Goal: Task Accomplishment & Management: Manage account settings

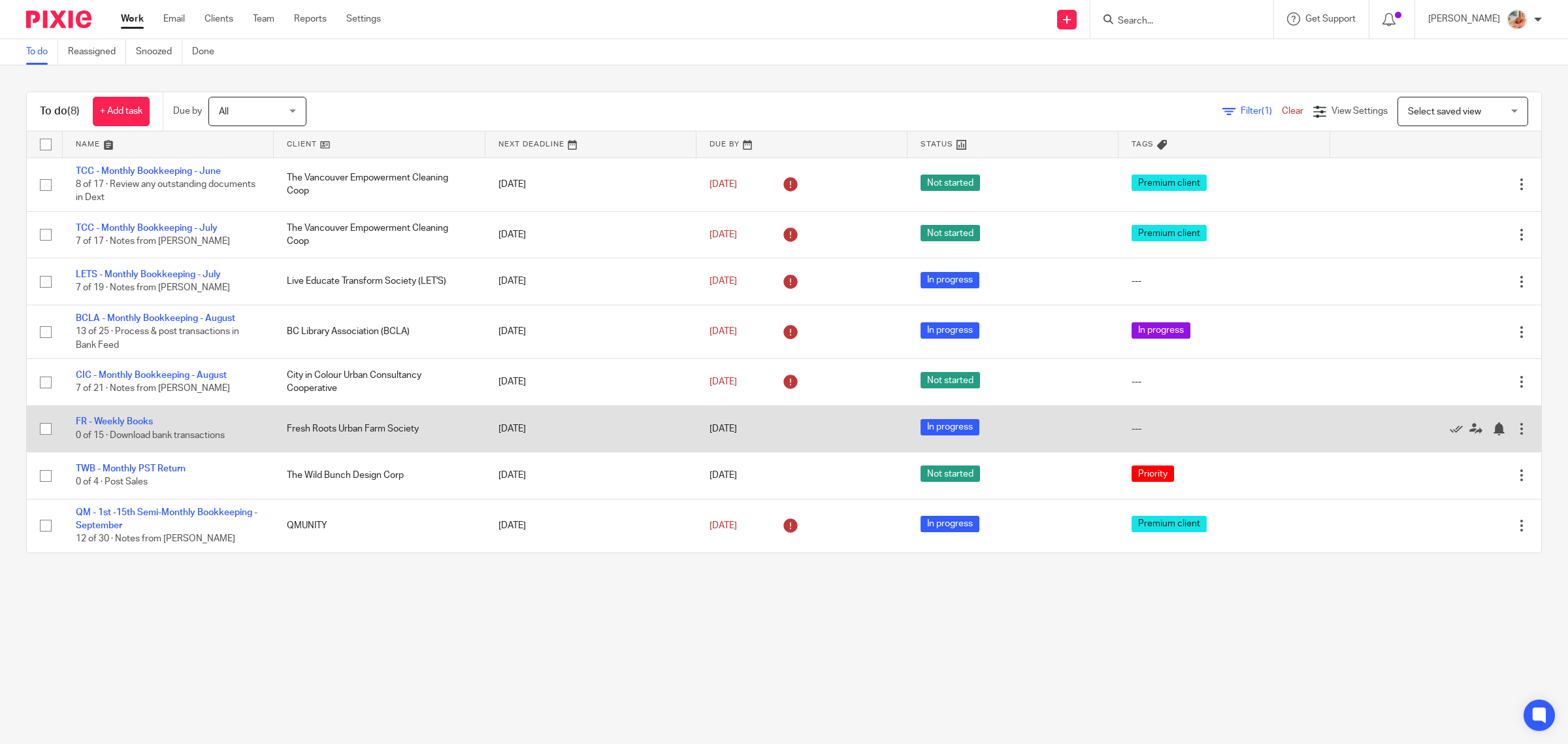
click at [119, 415] on td "FR - Weekly Books 0 of 15 · Download bank transactions" at bounding box center [168, 428] width 211 height 46
drag, startPoint x: 106, startPoint y: 422, endPoint x: 245, endPoint y: 425, distance: 139.0
click at [106, 421] on link "FR - Weekly Books" at bounding box center [114, 421] width 77 height 9
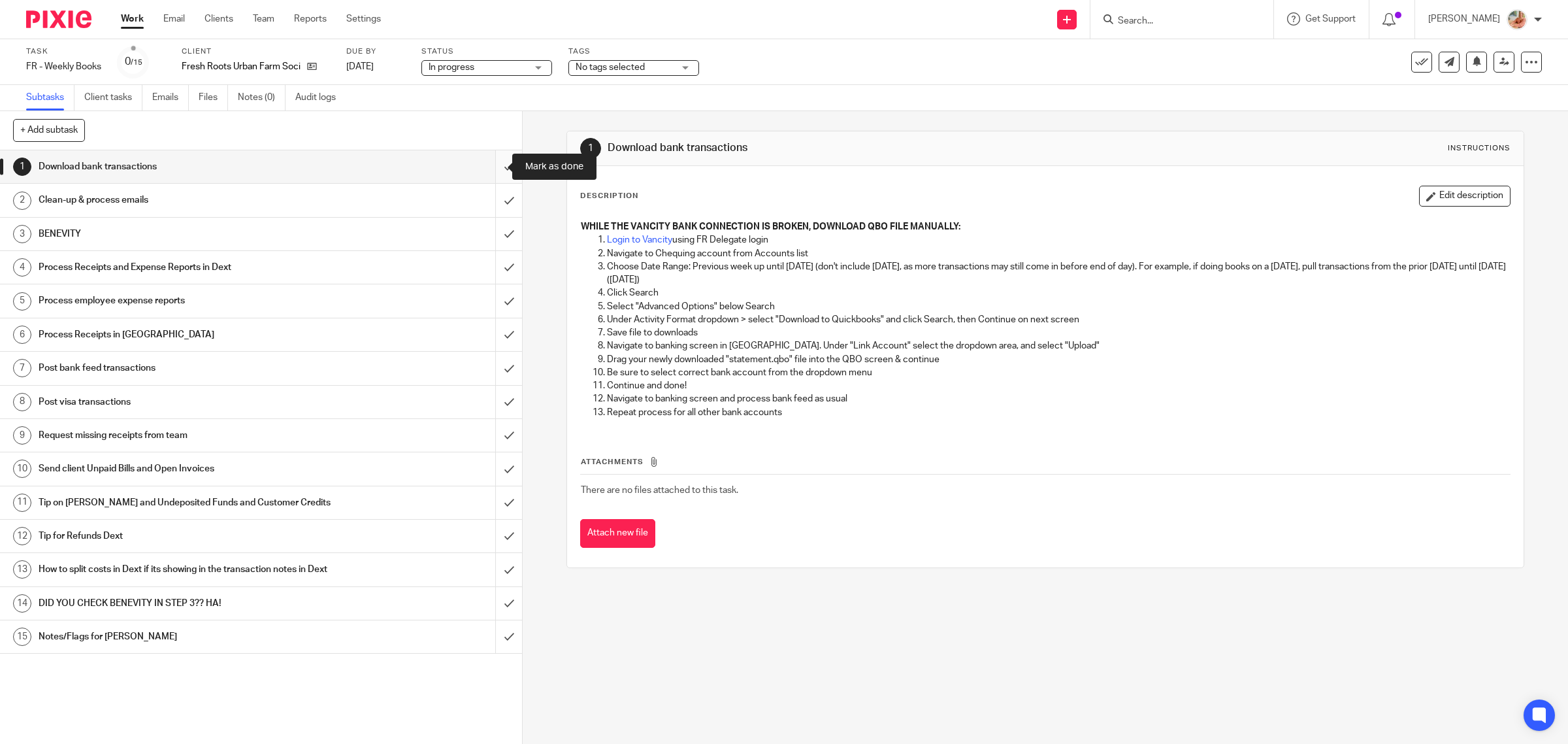
click at [495, 165] on input "submit" at bounding box center [261, 166] width 522 height 33
click at [495, 200] on input "submit" at bounding box center [261, 200] width 522 height 33
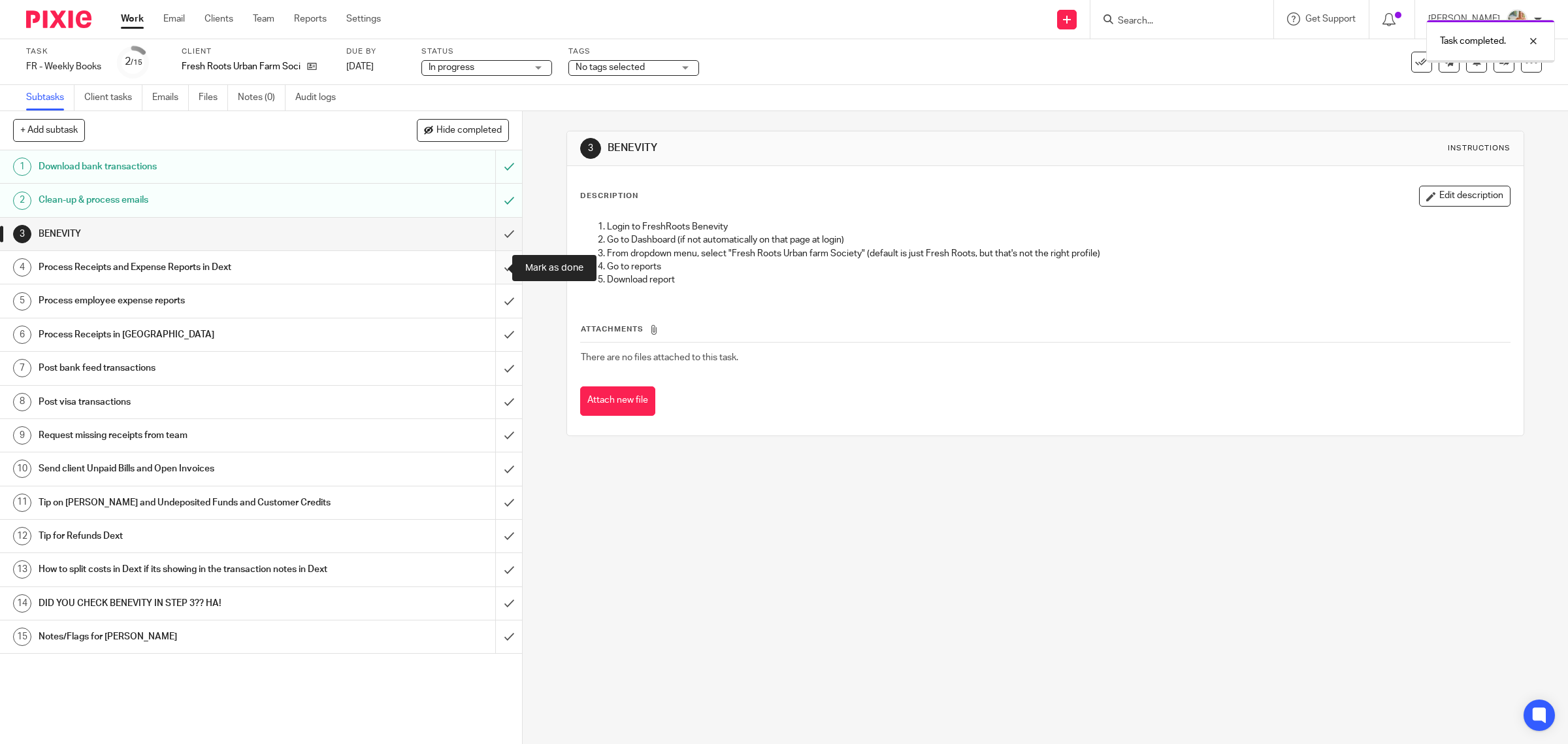
click at [495, 270] on input "submit" at bounding box center [261, 268] width 522 height 33
click at [497, 297] on input "submit" at bounding box center [261, 301] width 522 height 33
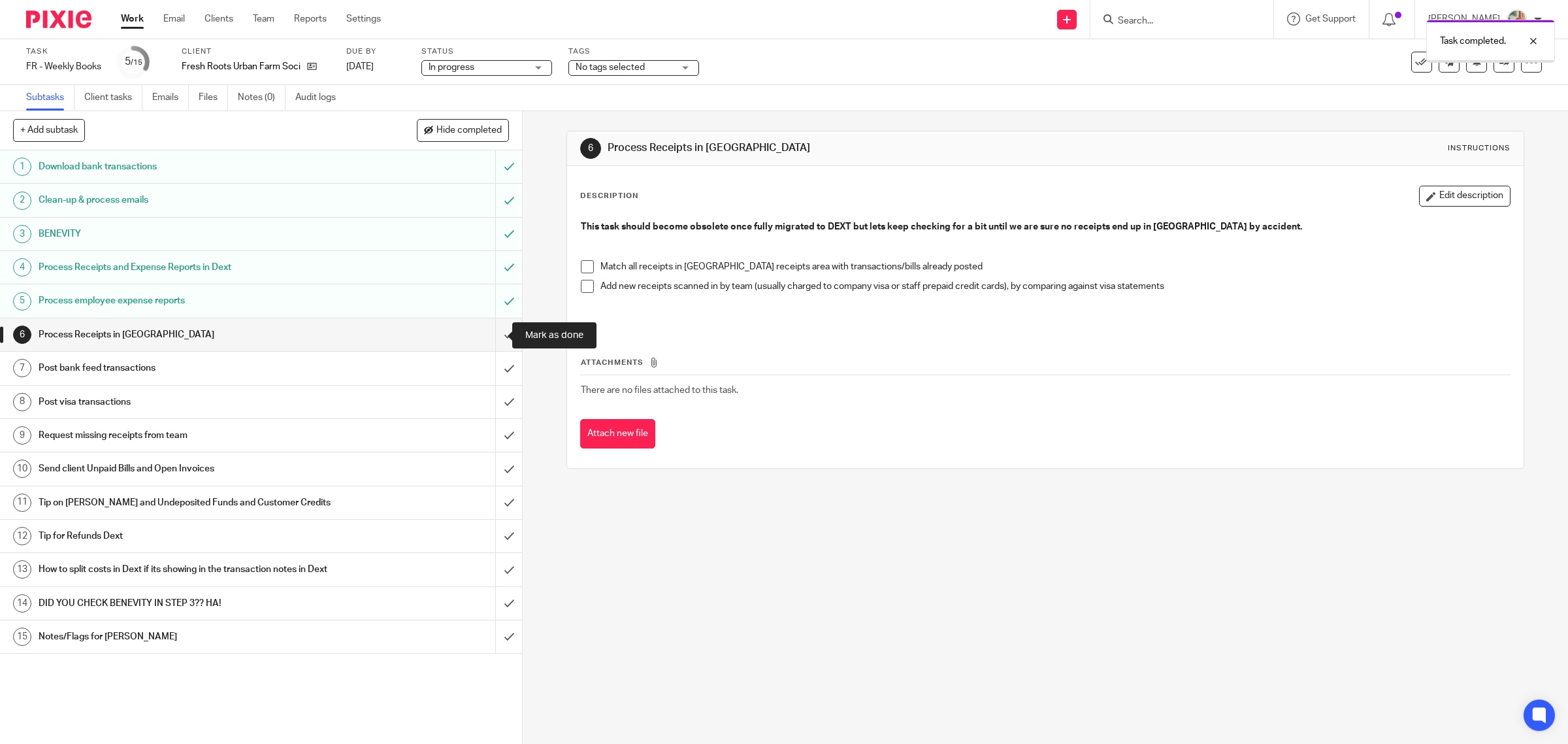
click at [493, 340] on input "submit" at bounding box center [261, 334] width 522 height 33
click at [487, 374] on input "submit" at bounding box center [261, 368] width 522 height 33
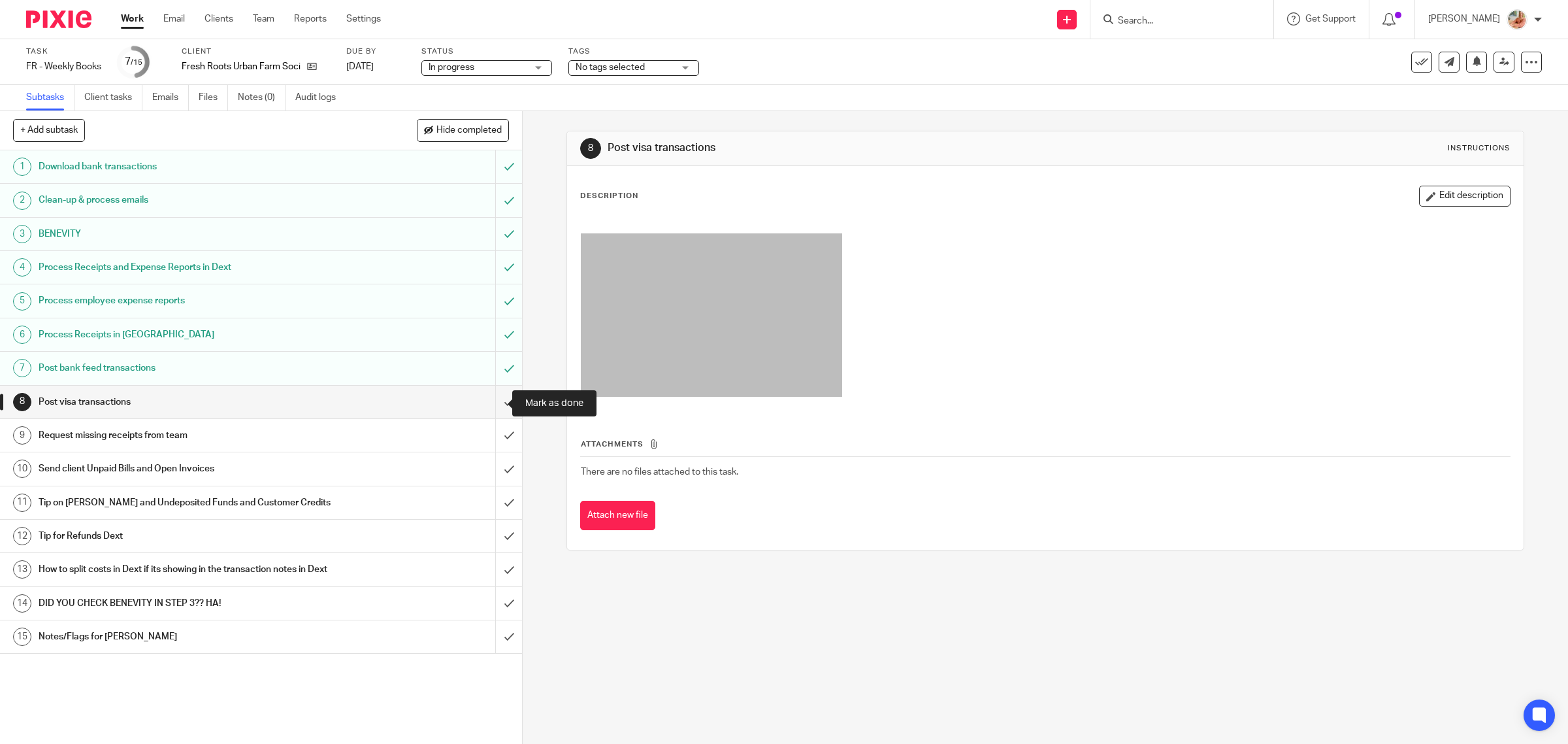
click at [493, 410] on input "submit" at bounding box center [261, 402] width 522 height 33
click at [493, 439] on input "submit" at bounding box center [261, 436] width 522 height 33
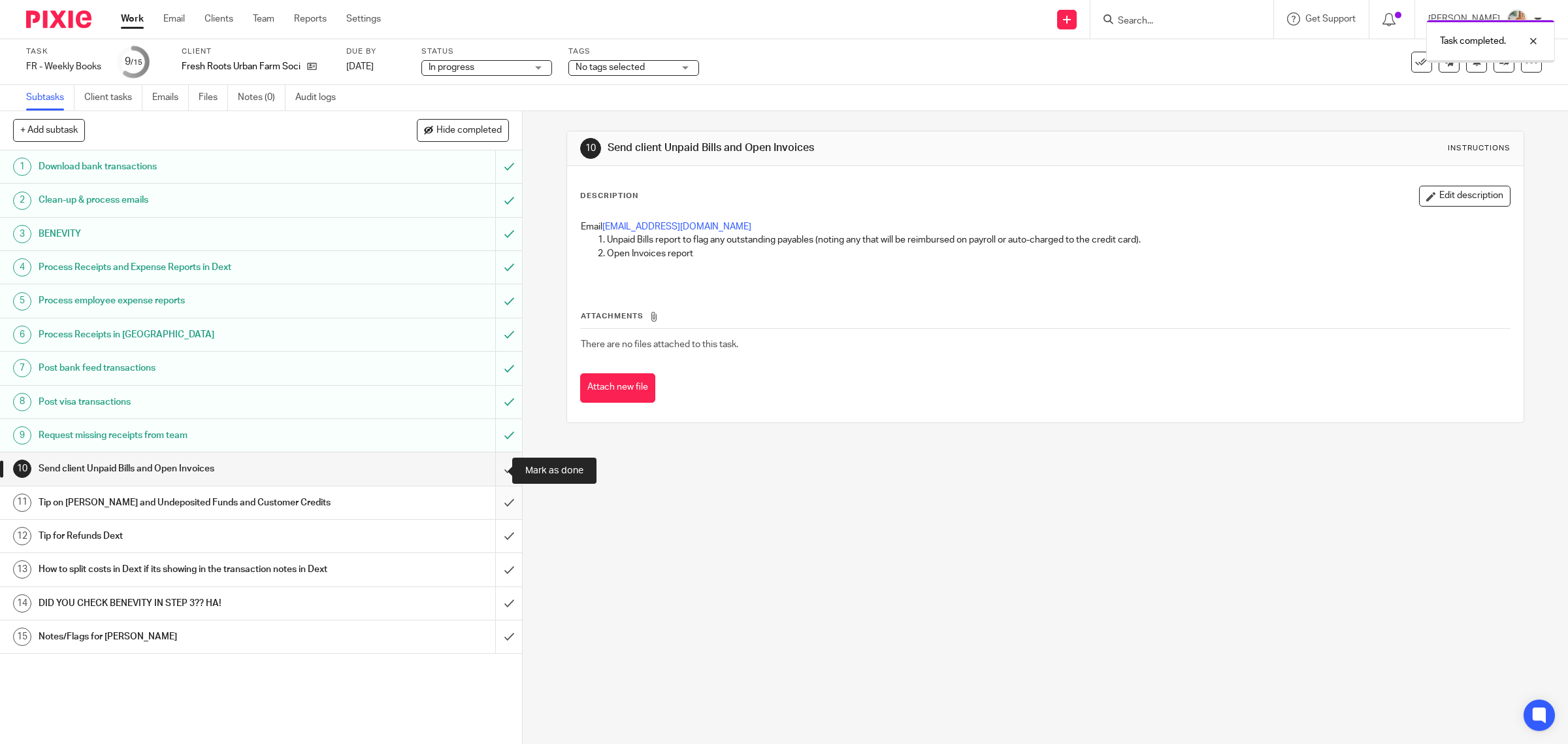
click at [487, 499] on input "submit" at bounding box center [261, 502] width 522 height 33
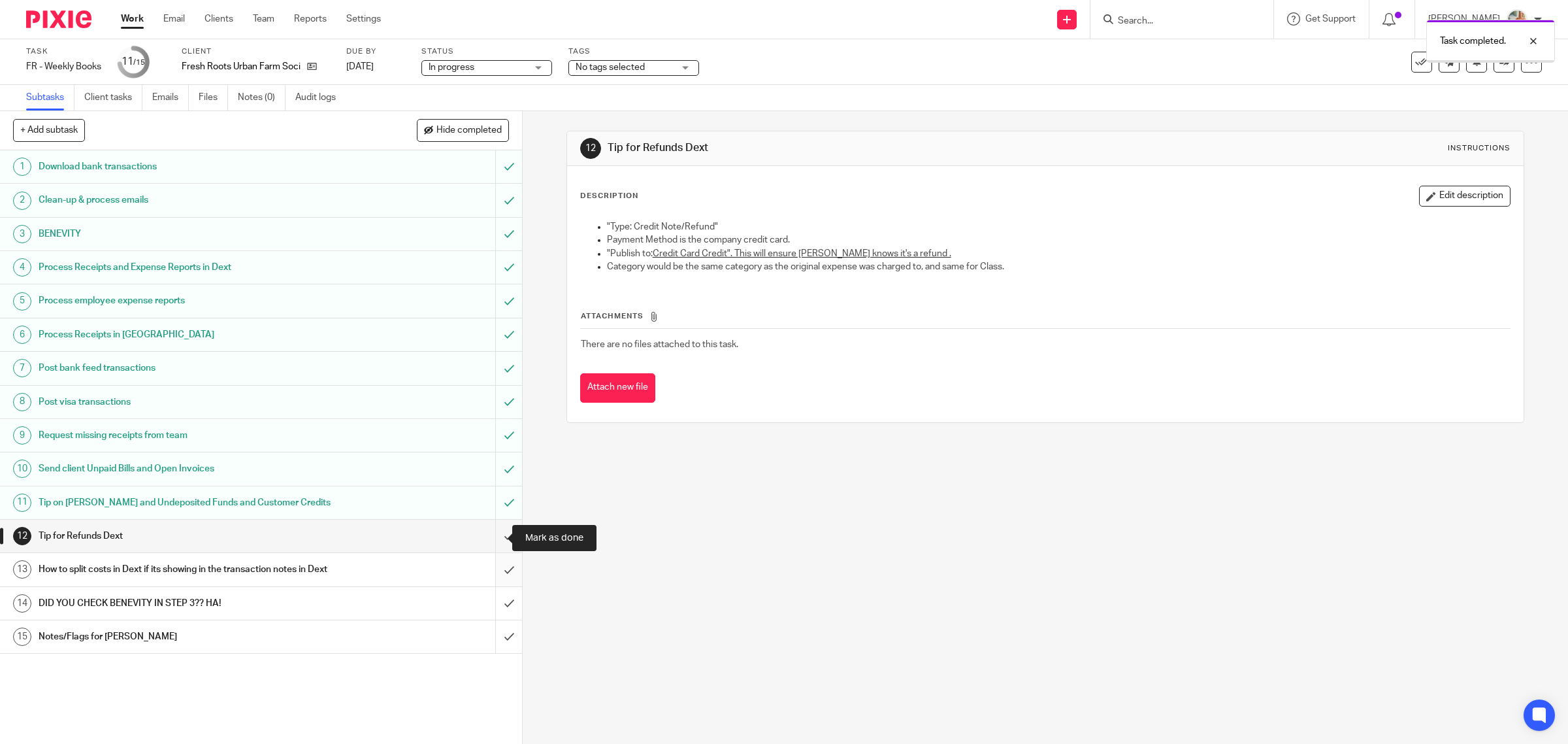
click at [489, 575] on input "submit" at bounding box center [261, 569] width 522 height 33
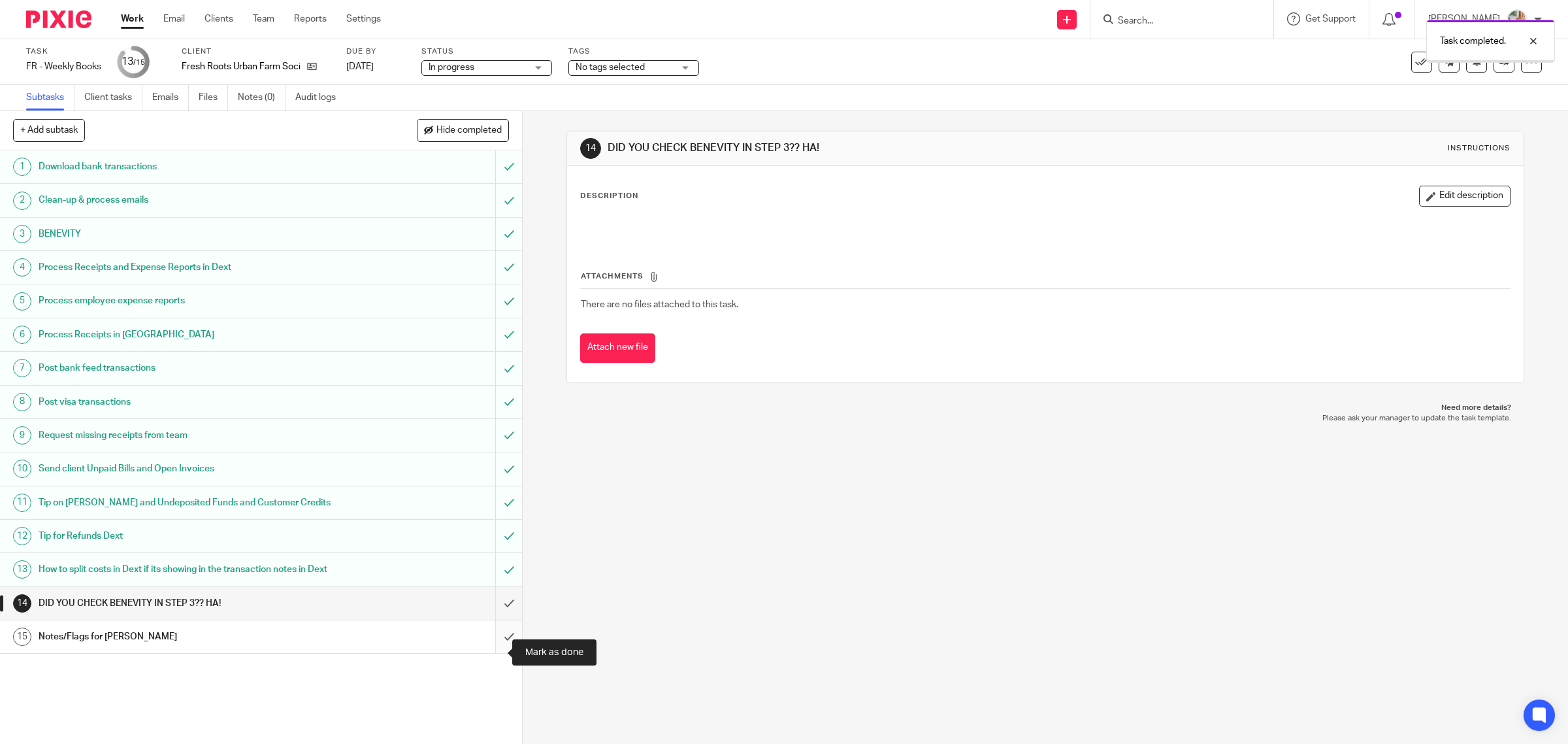
click at [493, 649] on input "submit" at bounding box center [261, 637] width 522 height 33
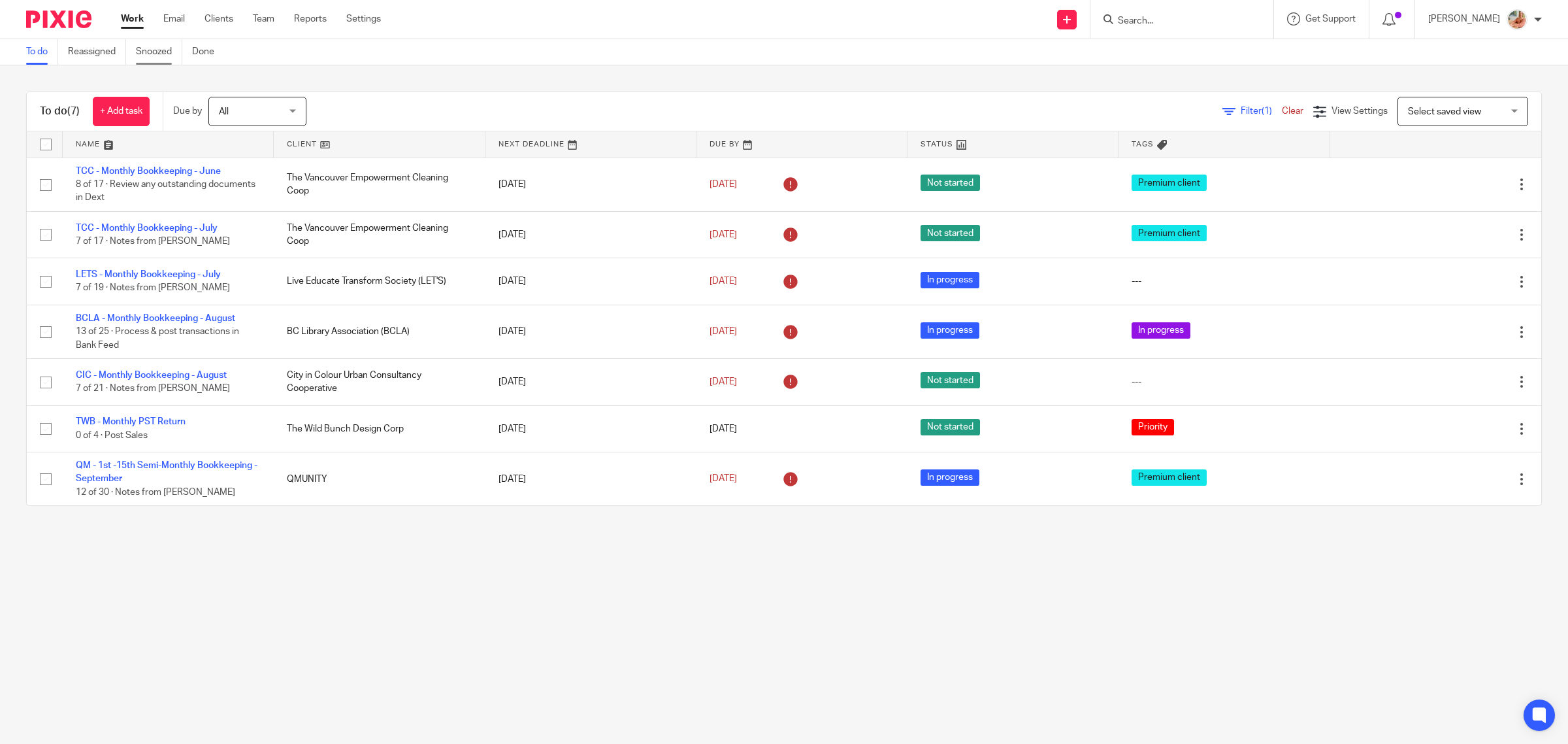
click at [159, 56] on link "Snoozed" at bounding box center [159, 52] width 46 height 25
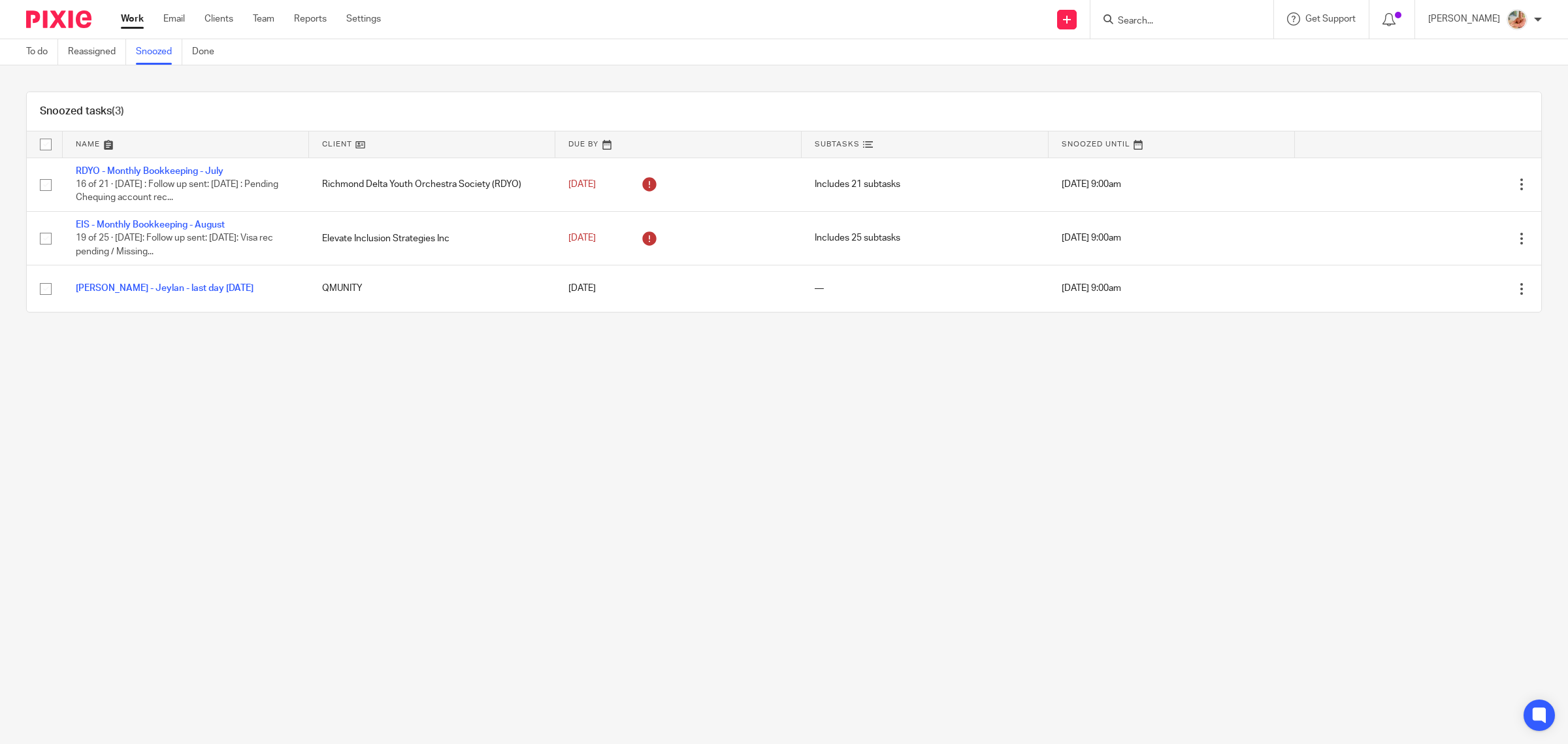
click at [141, 18] on link "Work" at bounding box center [132, 19] width 23 height 13
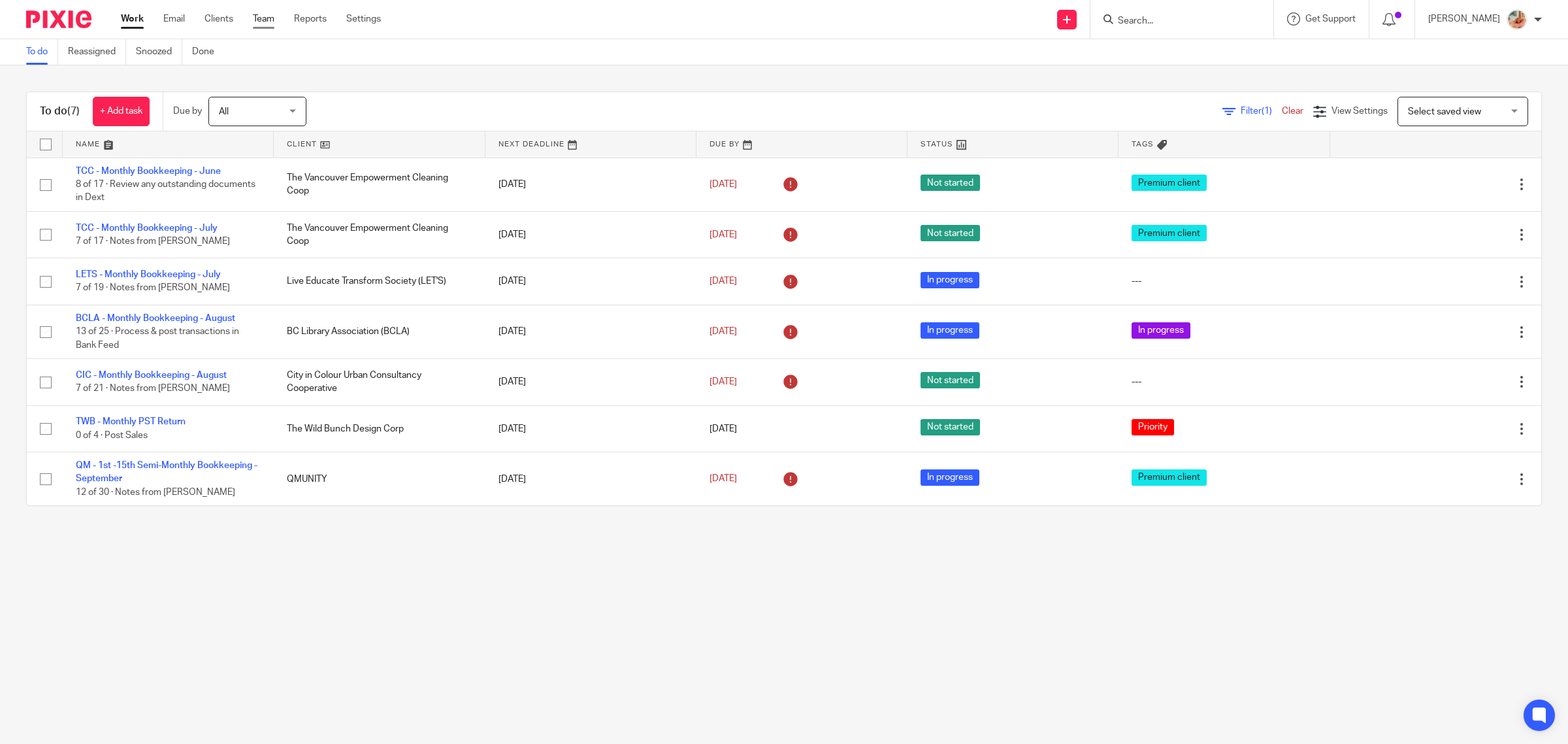
click at [273, 13] on link "Team" at bounding box center [263, 19] width 22 height 13
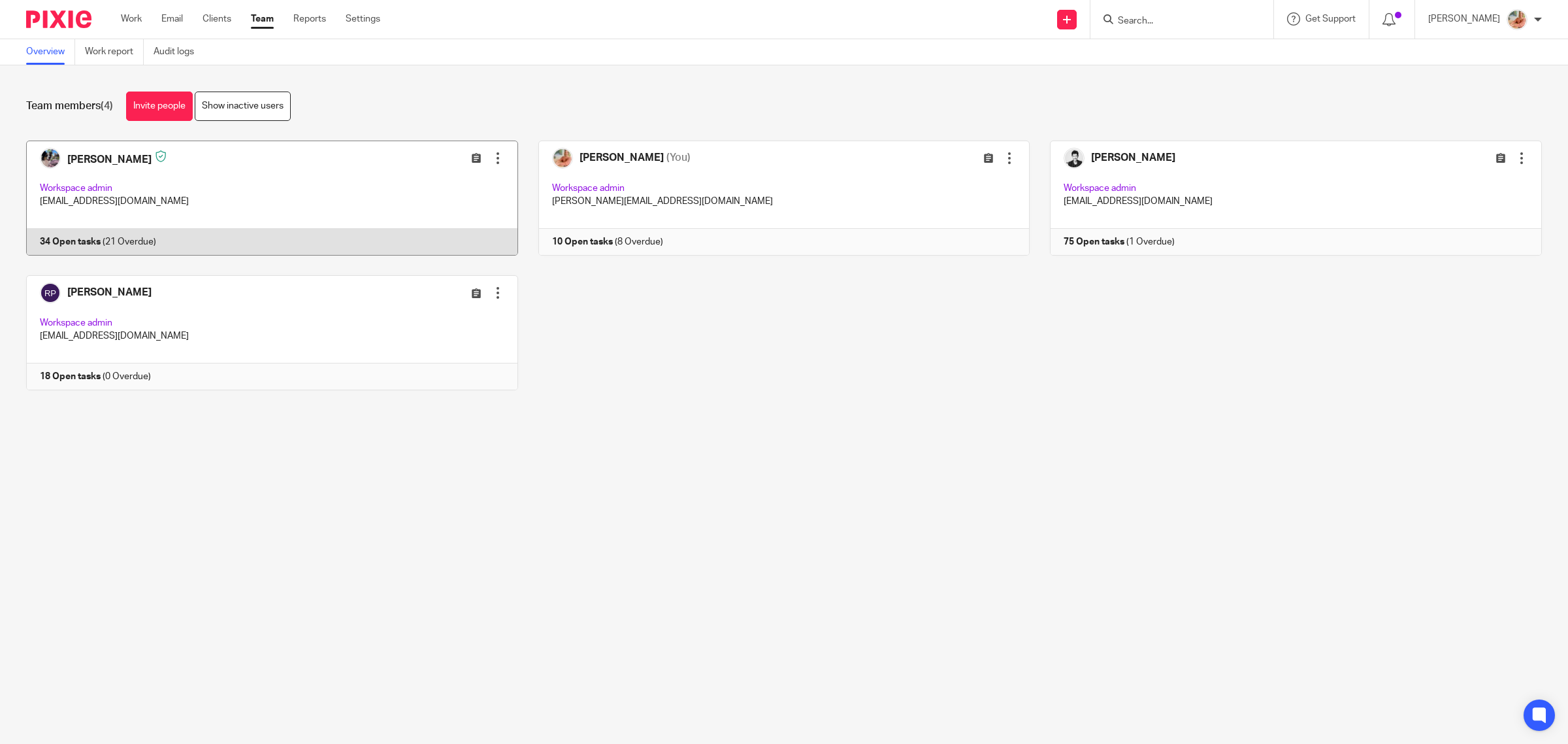
click at [172, 233] on link at bounding box center [262, 198] width 513 height 115
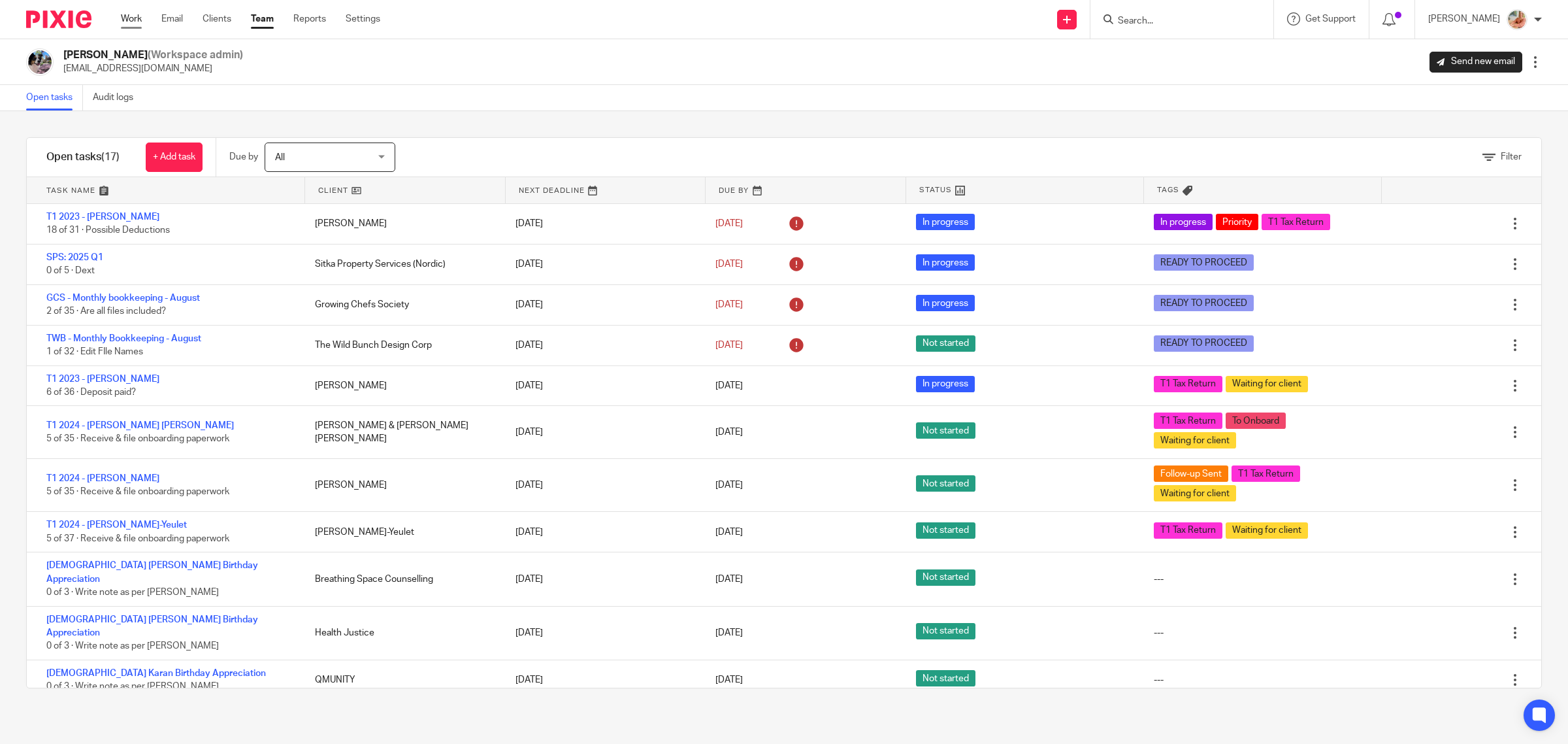
click at [131, 21] on link "Work" at bounding box center [131, 19] width 21 height 13
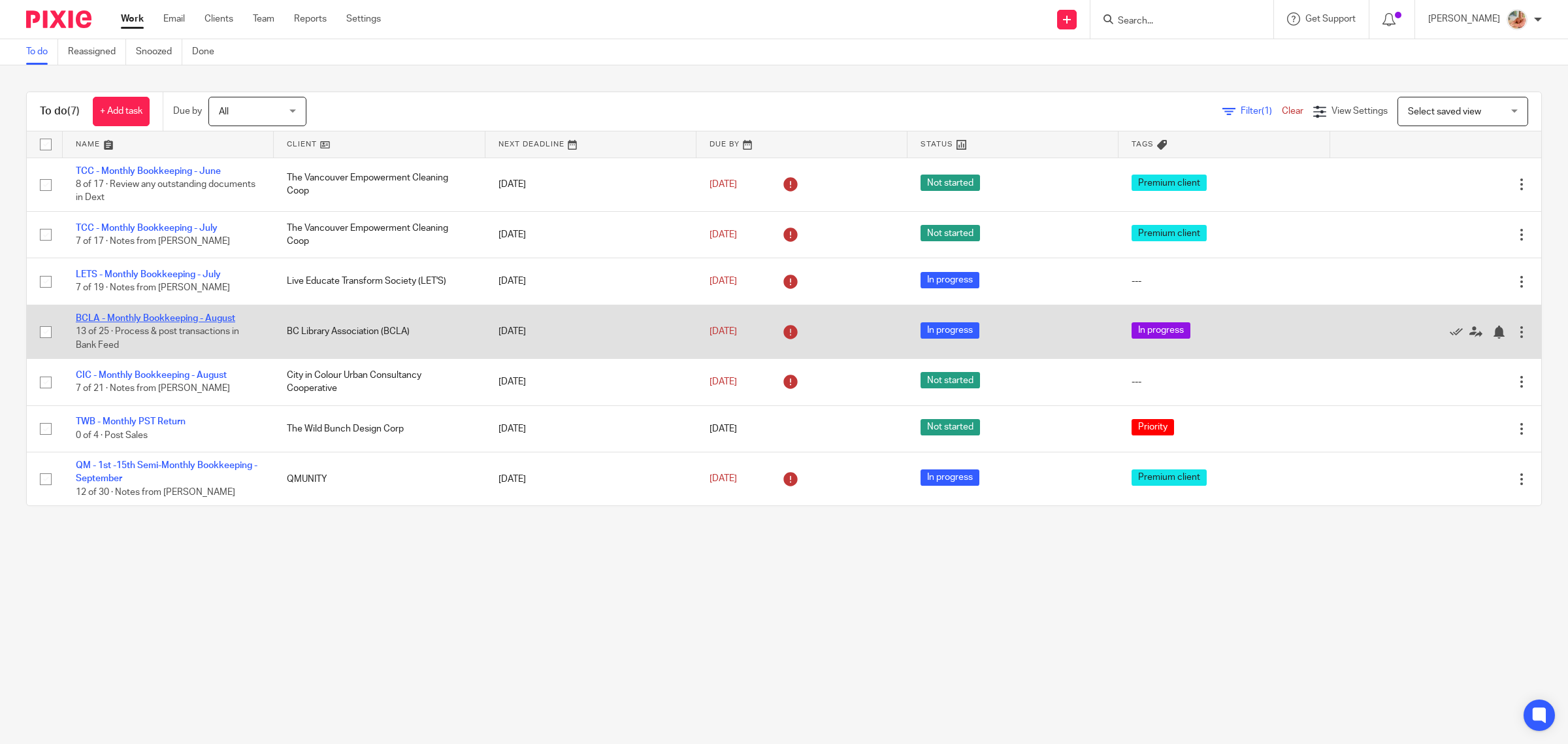
click at [129, 317] on link "BCLA - Monthly Bookkeeping - August" at bounding box center [155, 318] width 160 height 9
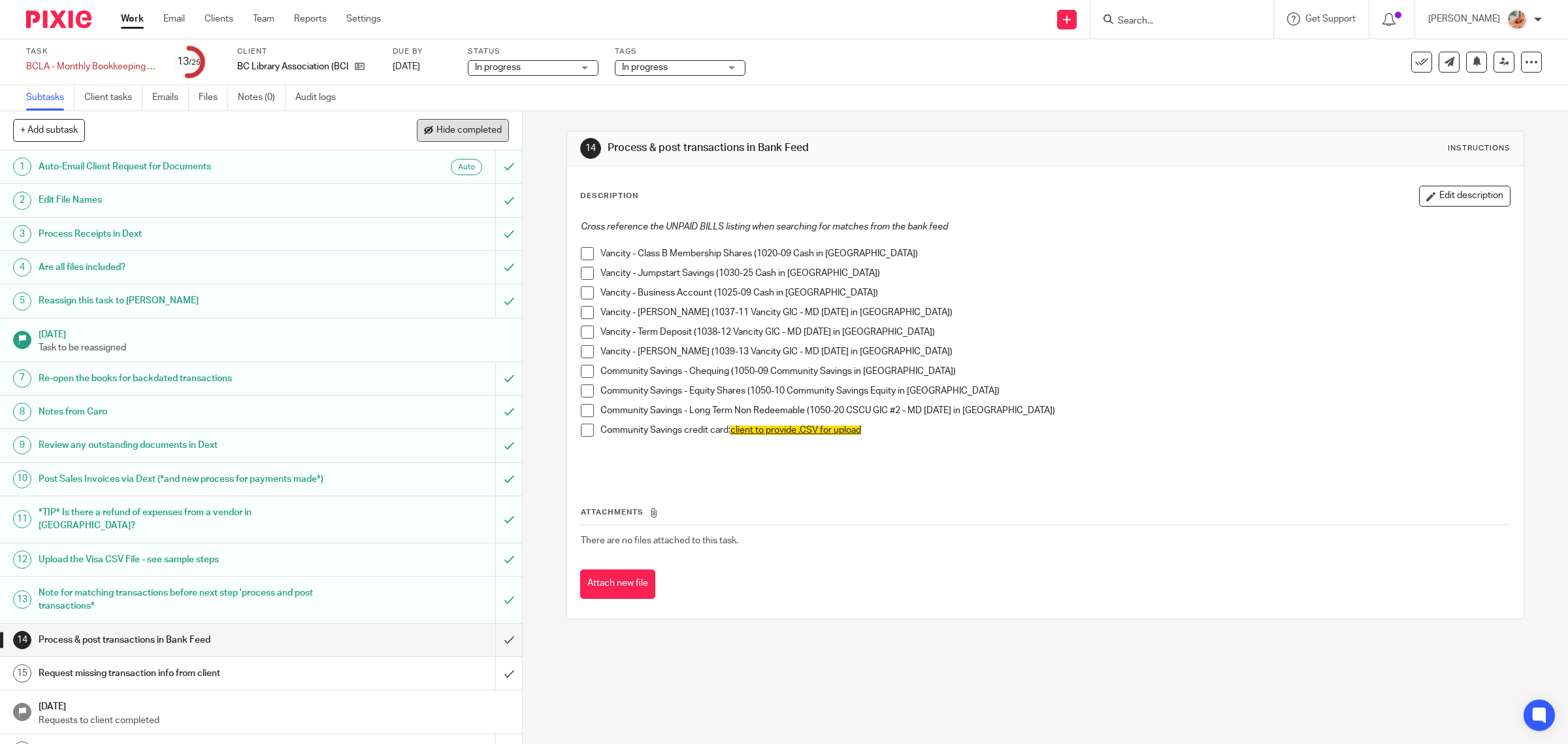
click at [496, 126] on span "Hide completed" at bounding box center [469, 131] width 65 height 10
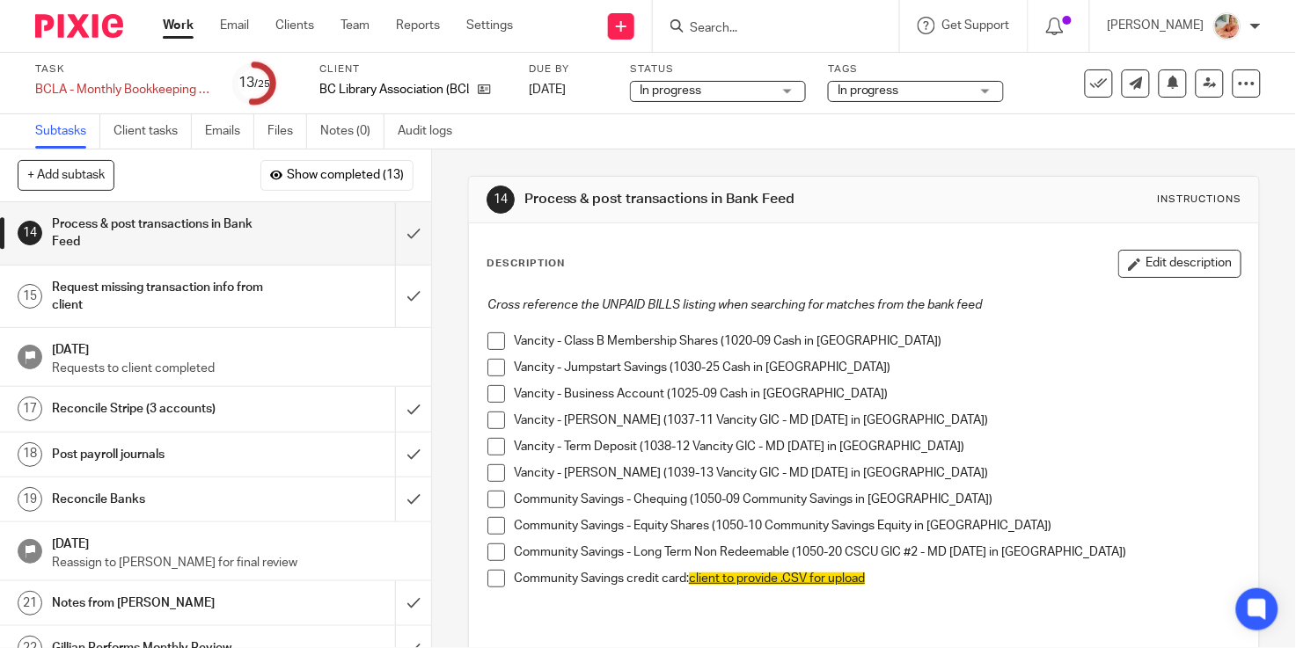
click at [491, 344] on span at bounding box center [496, 341] width 18 height 18
click at [487, 371] on span at bounding box center [496, 368] width 18 height 18
click at [493, 393] on span at bounding box center [496, 394] width 18 height 18
click at [487, 418] on span at bounding box center [496, 421] width 18 height 18
click at [489, 449] on span at bounding box center [496, 447] width 18 height 18
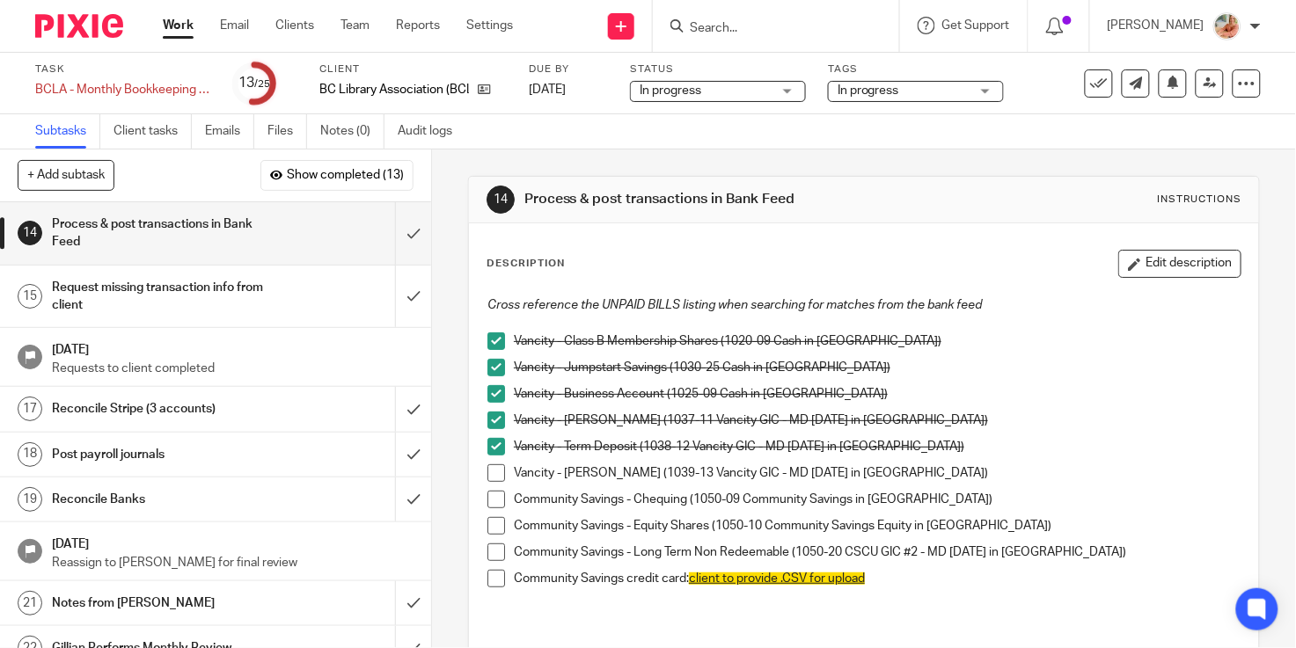
click at [487, 479] on span at bounding box center [496, 473] width 18 height 18
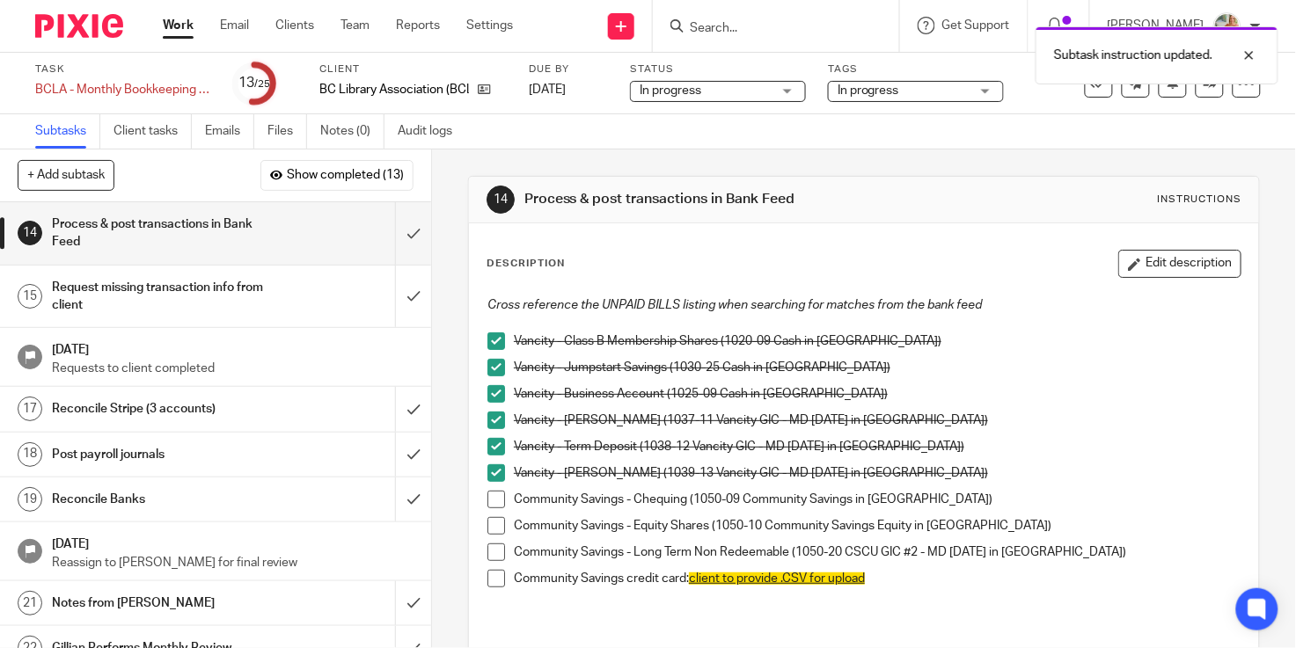
click at [488, 530] on span at bounding box center [496, 526] width 18 height 18
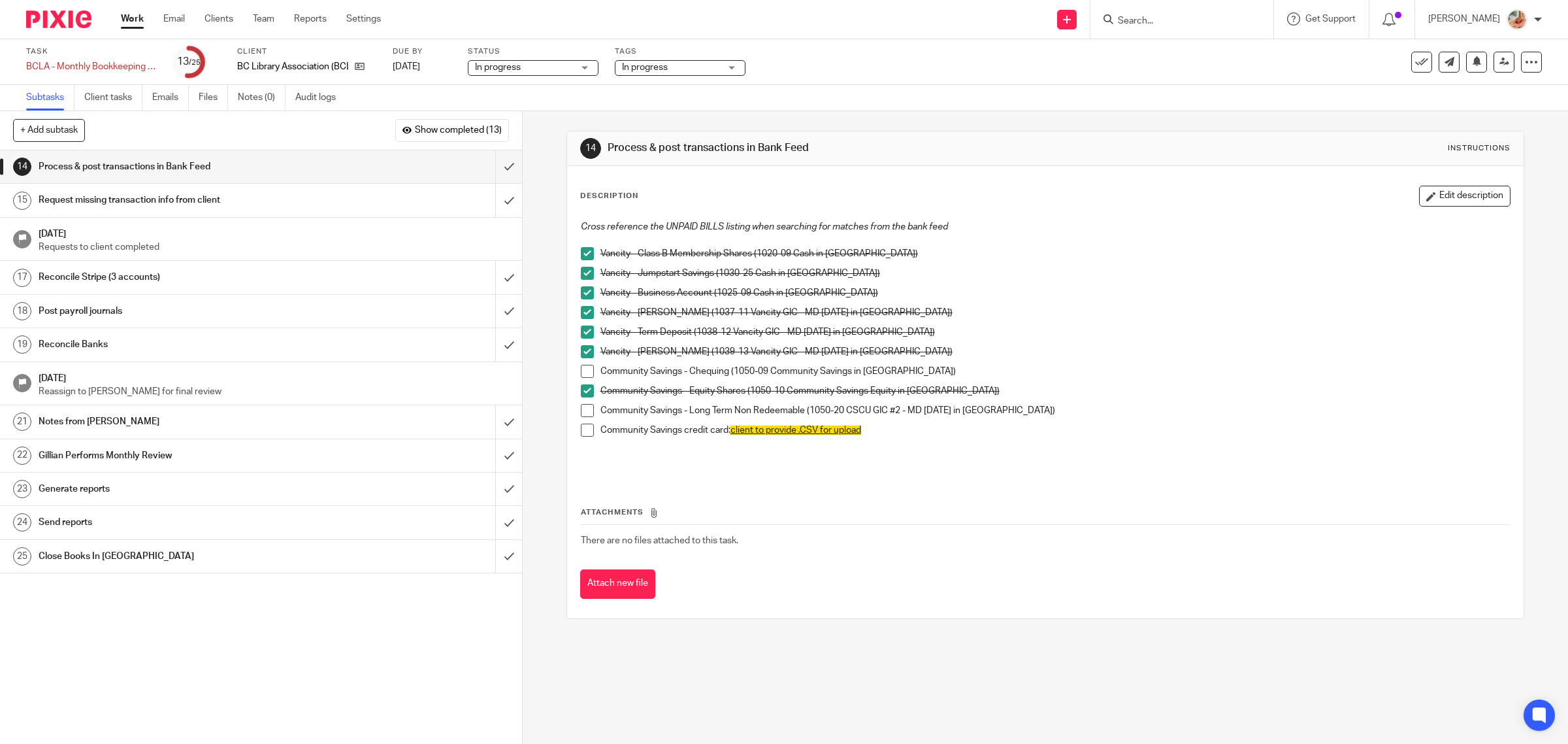
click at [582, 410] on span at bounding box center [588, 411] width 13 height 13
click at [582, 430] on span at bounding box center [588, 430] width 13 height 13
click at [581, 375] on span at bounding box center [588, 372] width 13 height 13
click at [485, 164] on input "submit" at bounding box center [261, 166] width 522 height 33
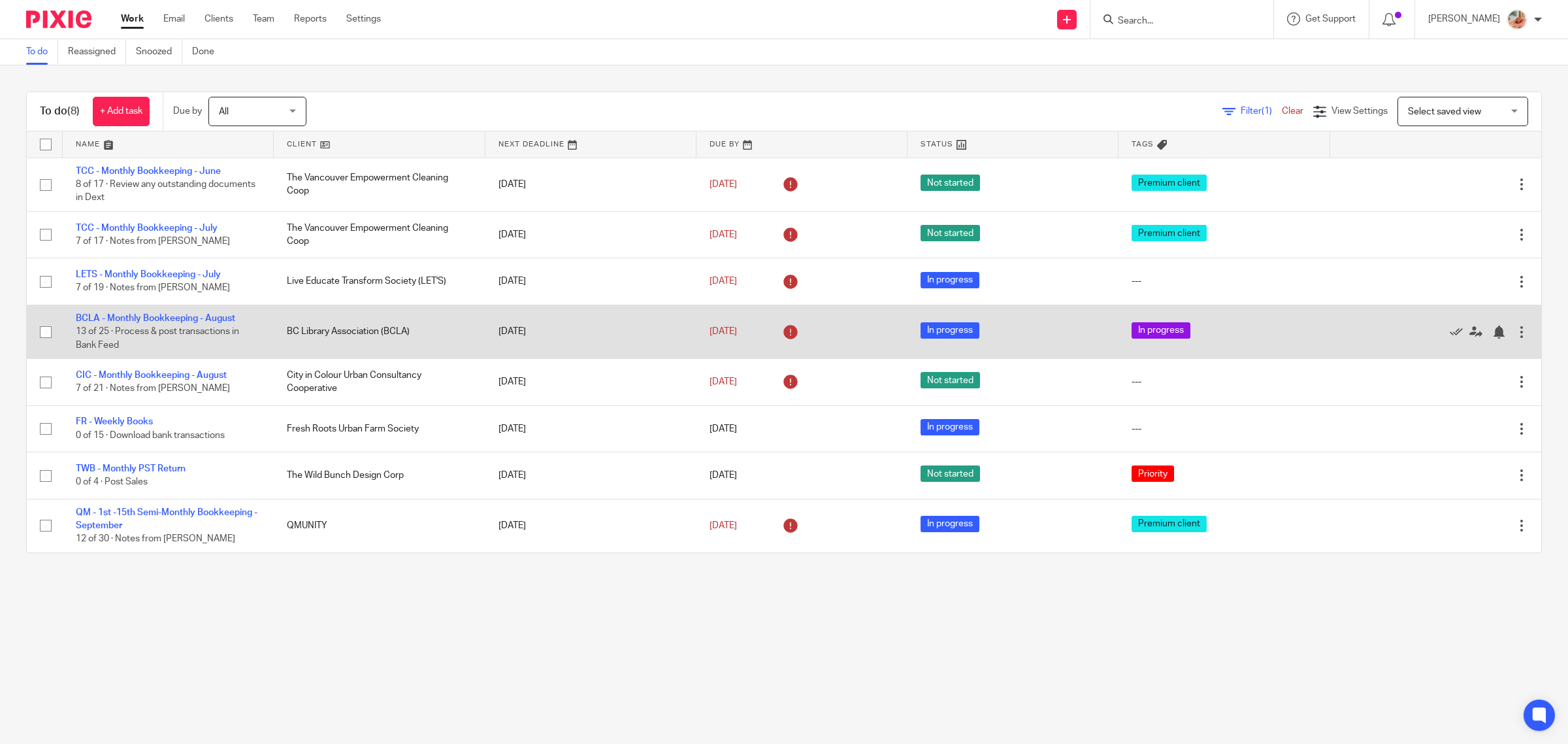
click at [138, 323] on td "BCLA - Monthly Bookkeeping - [DATE] of 25 · Process & post transactions in Bank…" at bounding box center [168, 331] width 211 height 54
drag, startPoint x: 138, startPoint y: 316, endPoint x: 299, endPoint y: 345, distance: 163.6
click at [138, 315] on link "BCLA - Monthly Bookkeeping - August" at bounding box center [155, 318] width 160 height 9
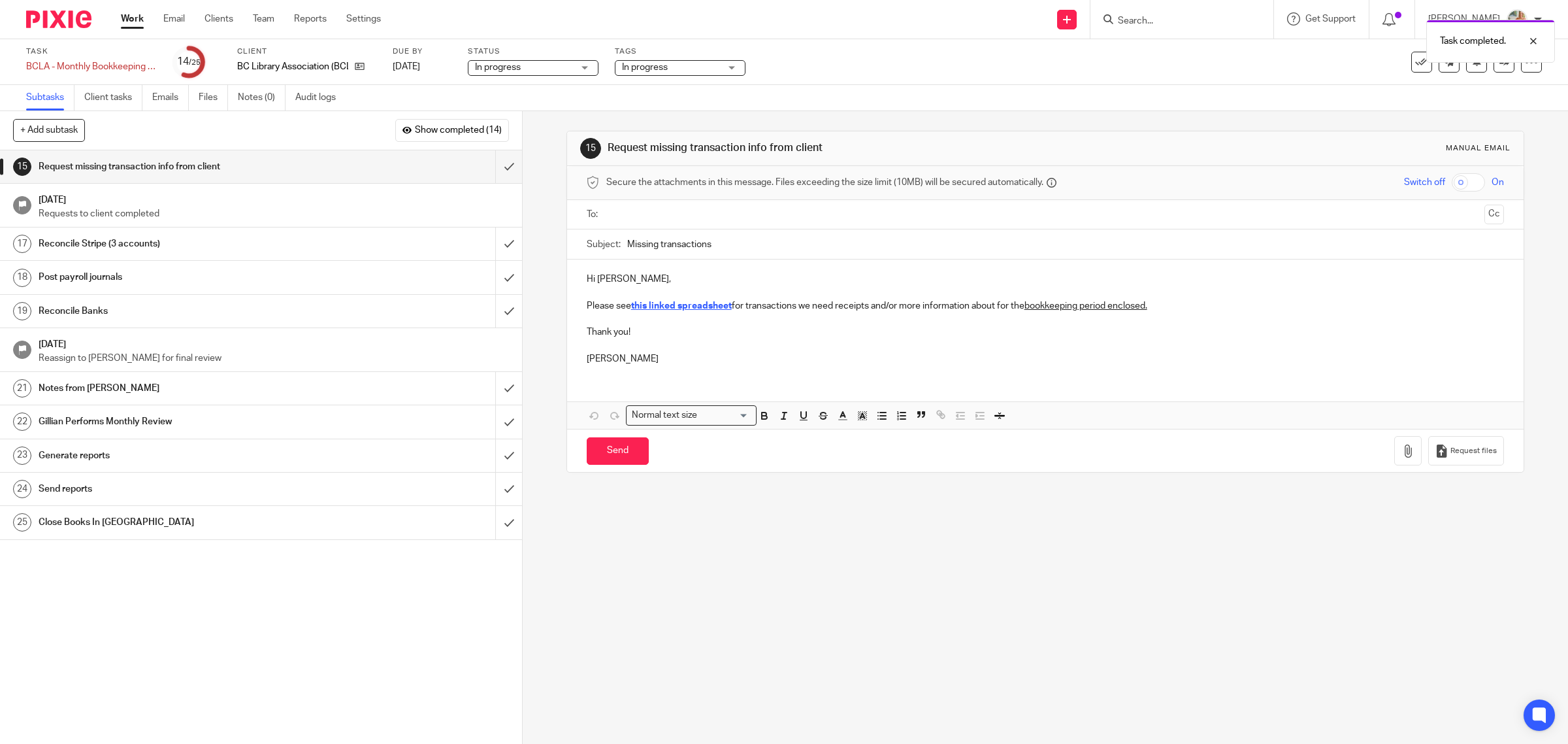
click at [241, 257] on link "17 Reconcile Stripe (3 accounts)" at bounding box center [247, 244] width 495 height 33
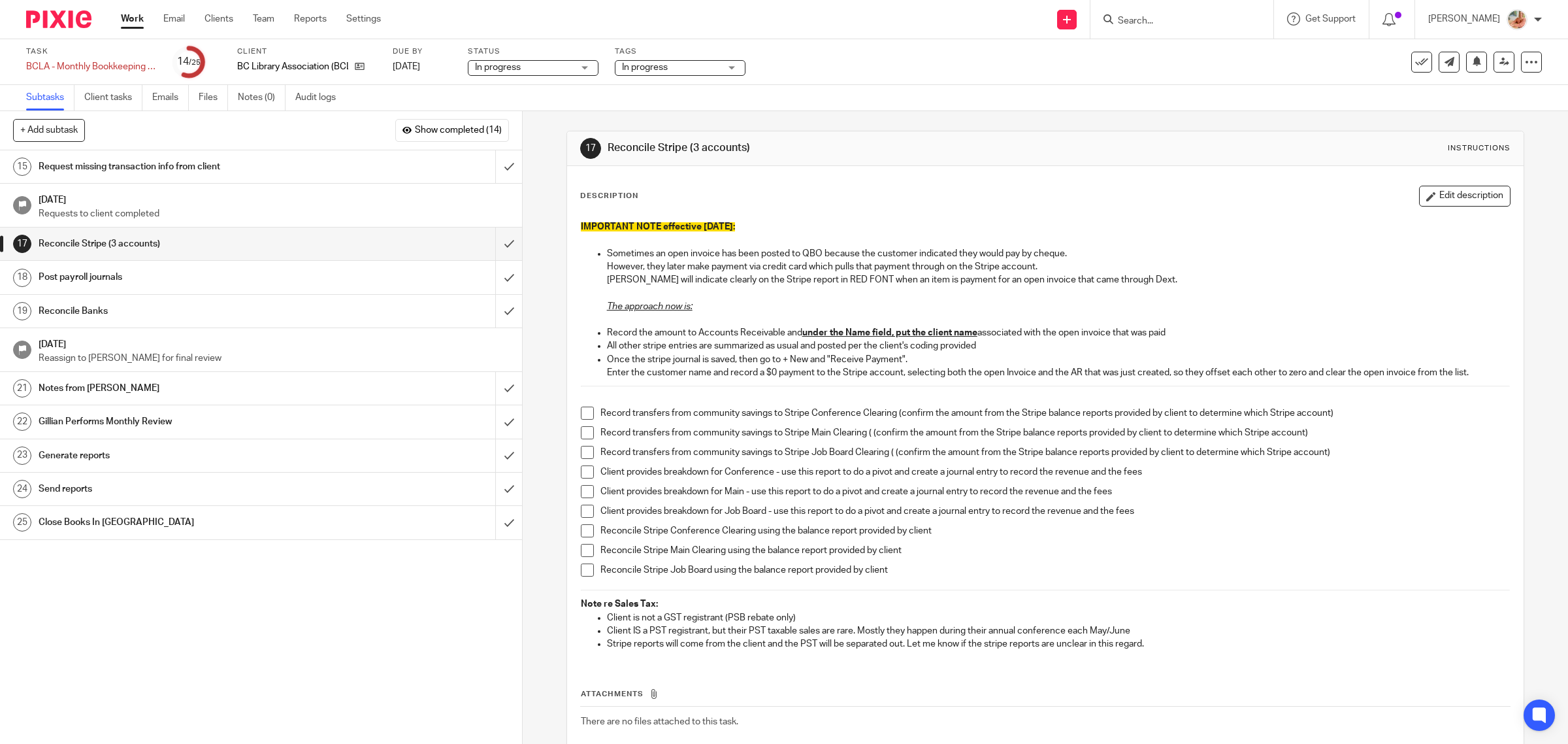
click at [100, 386] on h1 "Notes from Ciara" at bounding box center [186, 388] width 296 height 19
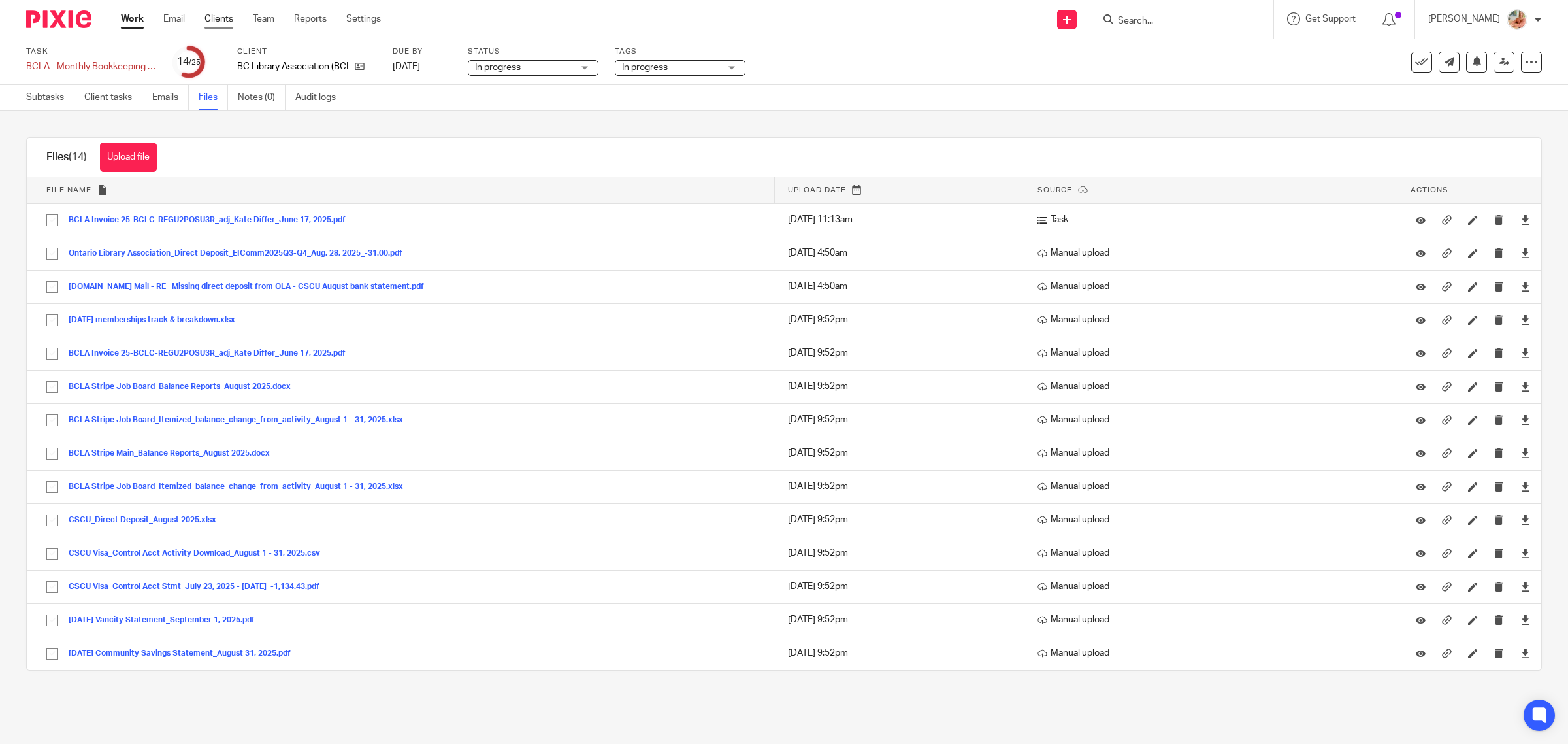
click at [223, 18] on link "Clients" at bounding box center [218, 19] width 29 height 13
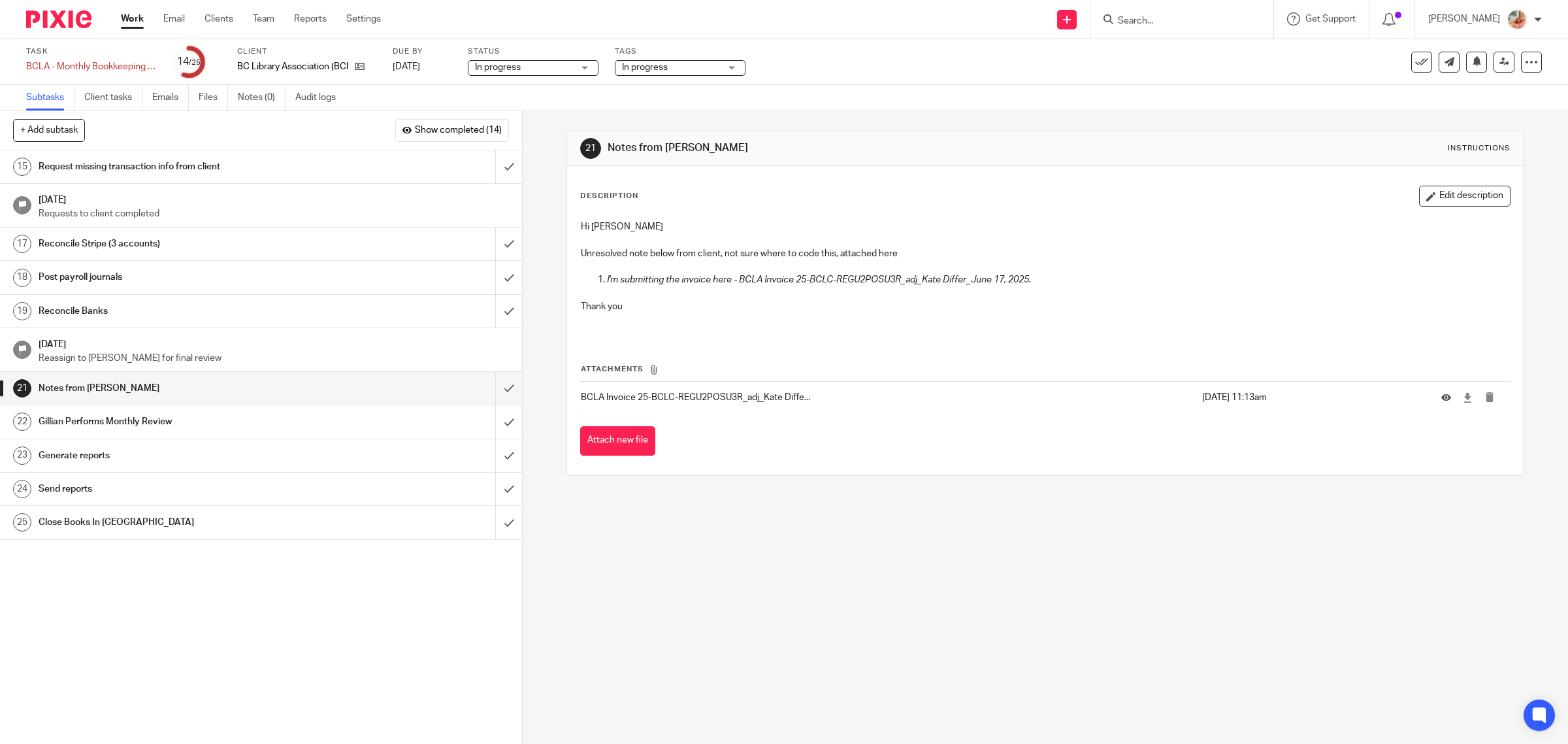
click at [1425, 204] on button "Edit description" at bounding box center [1464, 196] width 91 height 21
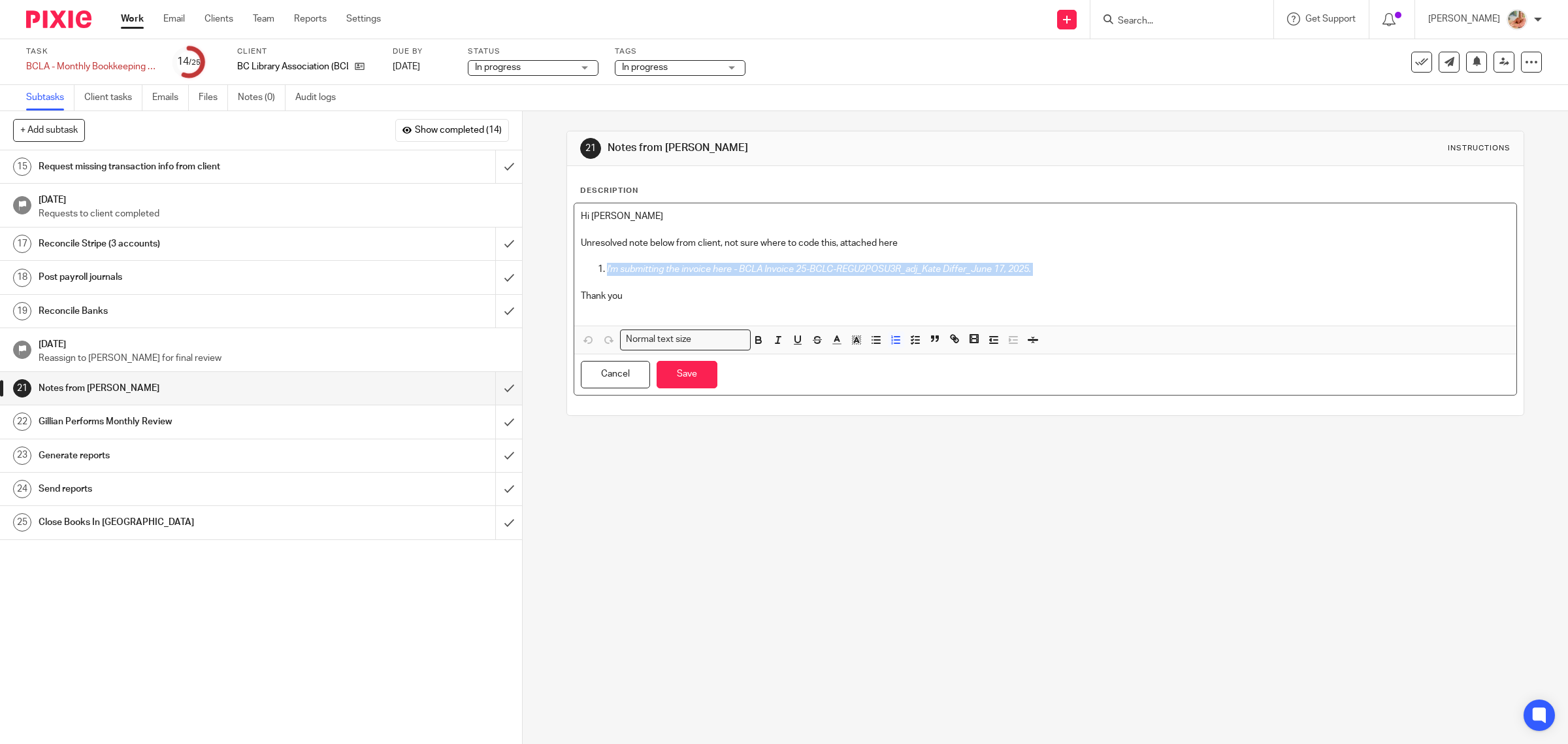
drag, startPoint x: 1110, startPoint y: 276, endPoint x: 608, endPoint y: 282, distance: 502.0
click at [610, 276] on p "I'm submitting the invoice here - BCLA Invoice 25-BCLC-REGU2POSU3R_adj_Kate Dif…" at bounding box center [1058, 276] width 903 height 27
drag, startPoint x: 625, startPoint y: 297, endPoint x: 533, endPoint y: 213, distance: 124.6
click at [533, 213] on div "21 Notes from Ciara Instructions Description Hi Gillian Unresolved note below f…" at bounding box center [1045, 427] width 1045 height 633
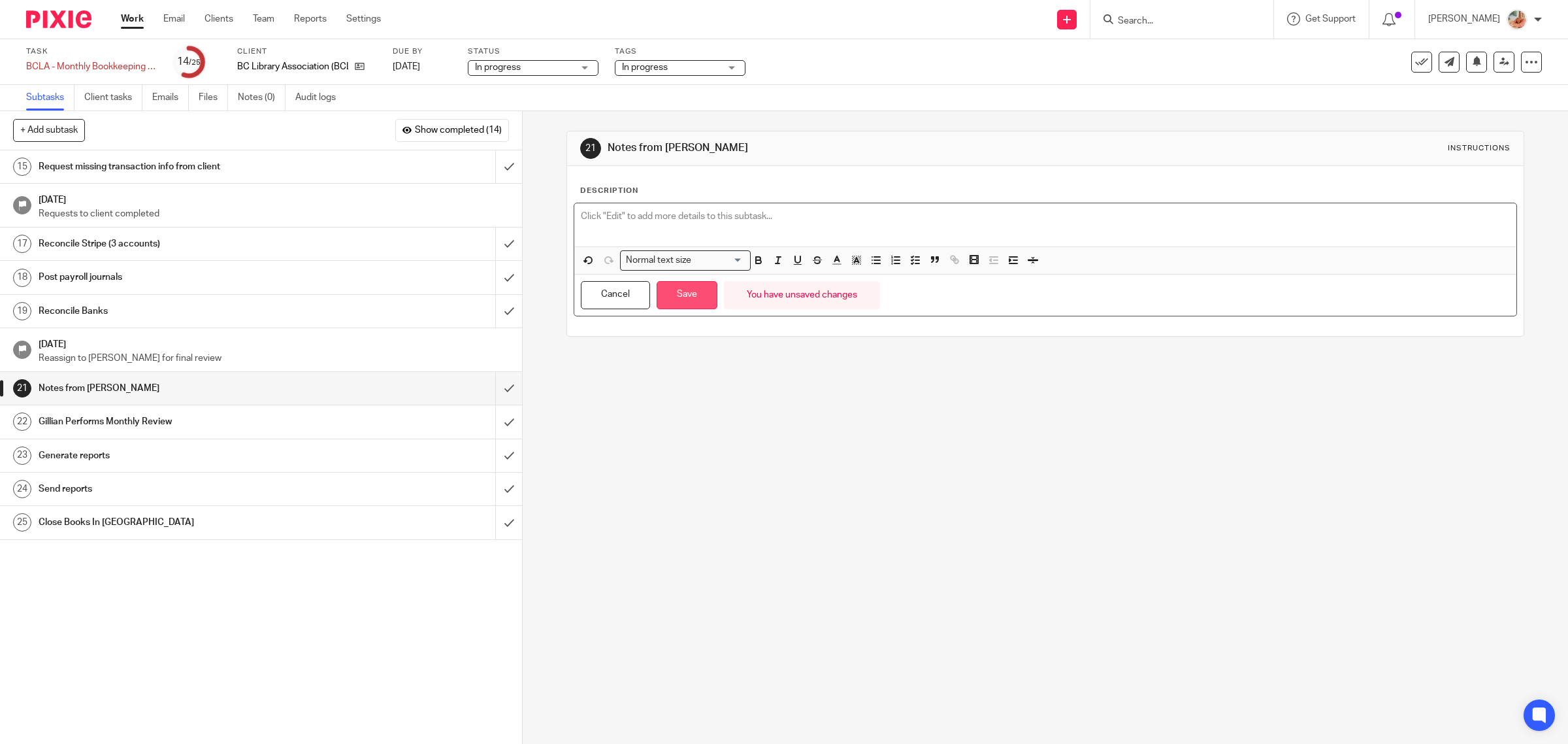
click at [681, 291] on button "Save" at bounding box center [687, 295] width 61 height 28
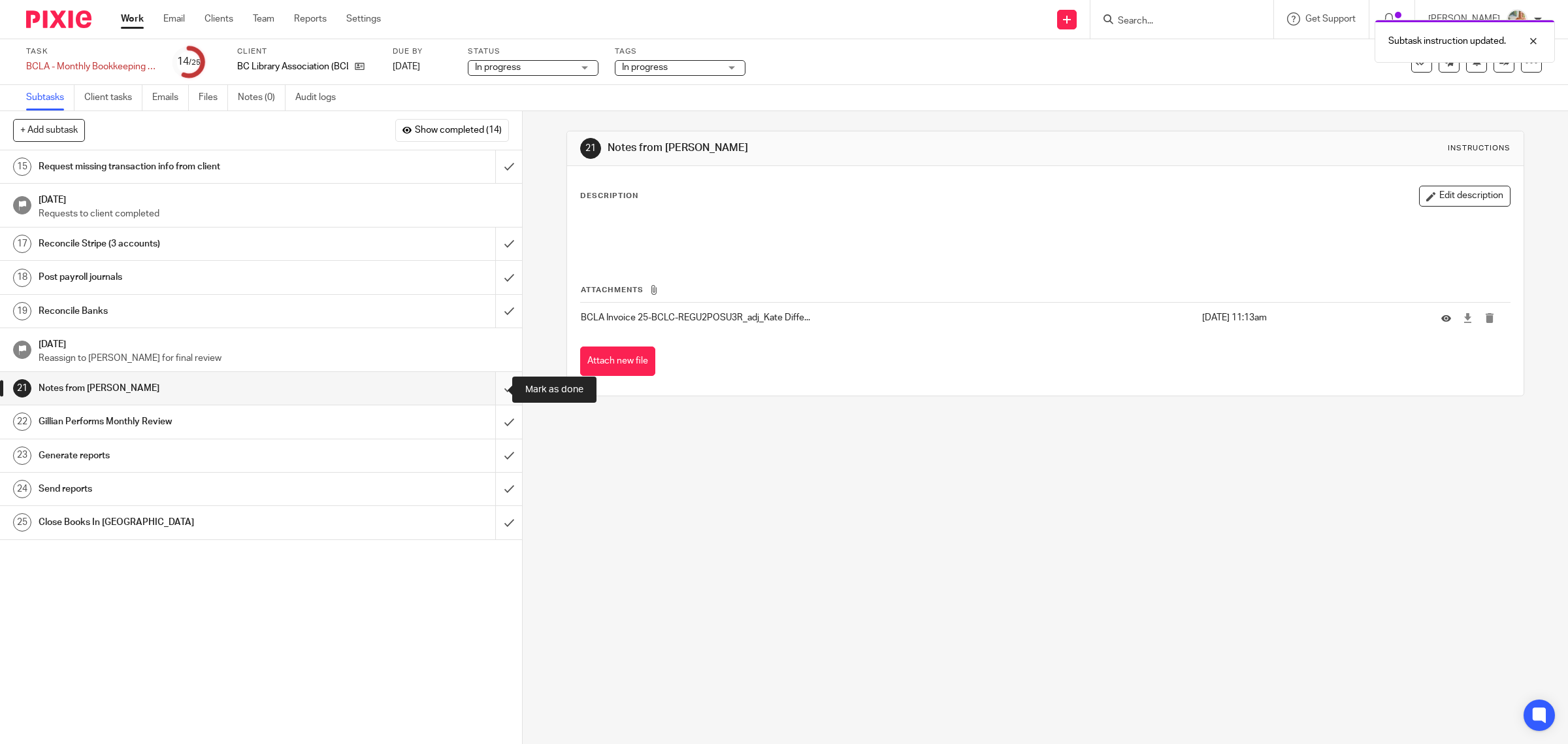
click at [491, 387] on input "submit" at bounding box center [261, 388] width 522 height 33
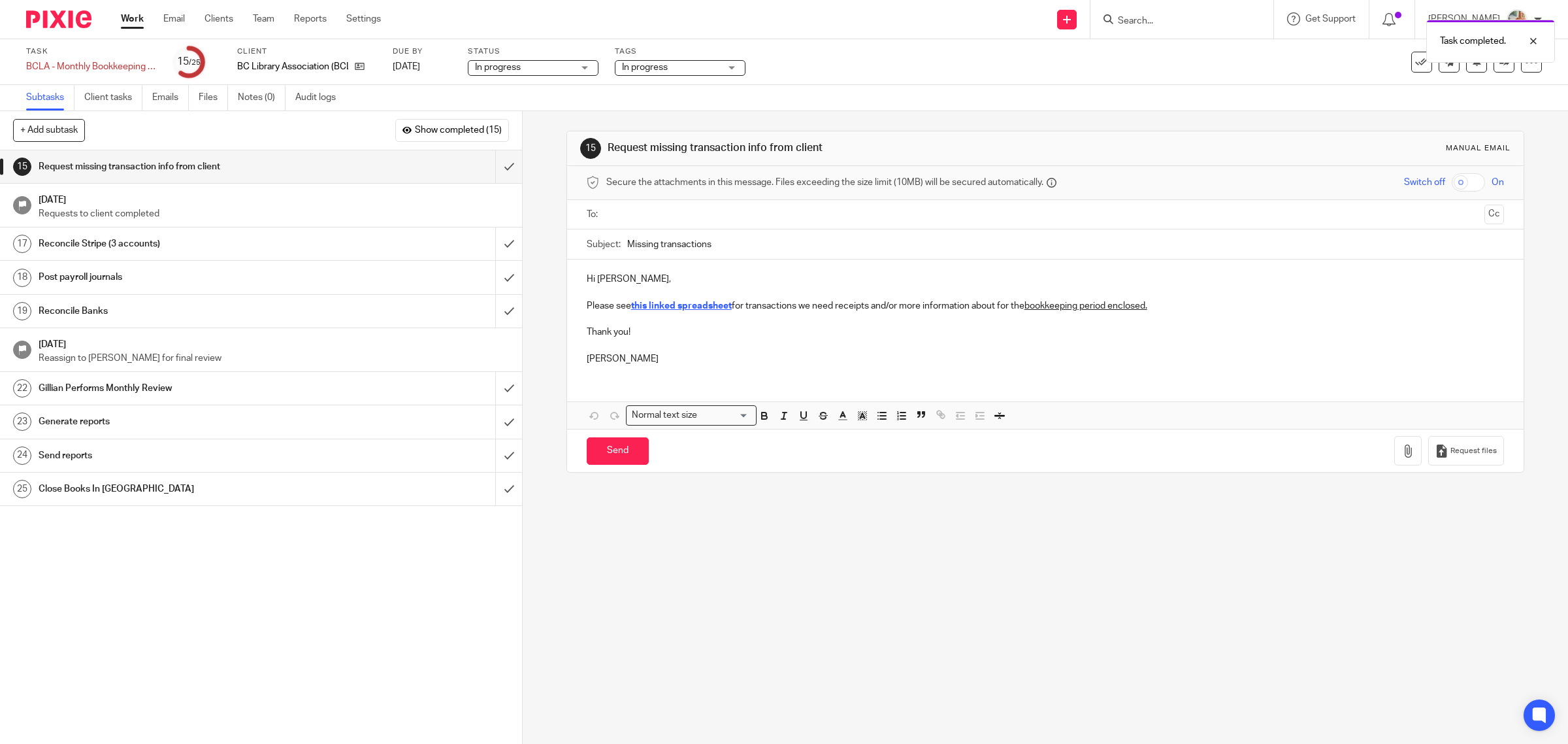
click at [147, 250] on h1 "Reconcile Stripe (3 accounts)" at bounding box center [186, 244] width 296 height 19
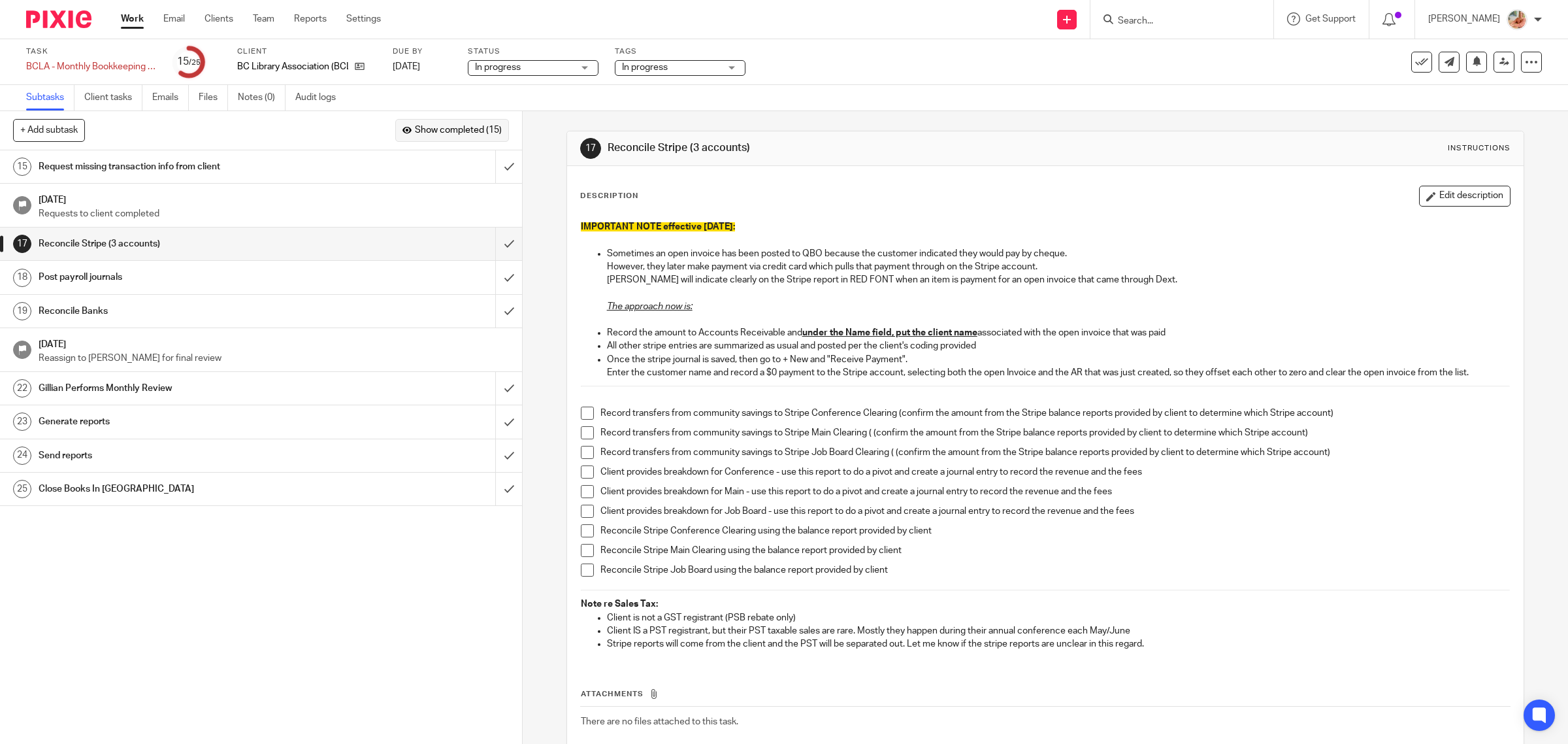
click at [478, 126] on span "Show completed (15)" at bounding box center [458, 131] width 87 height 10
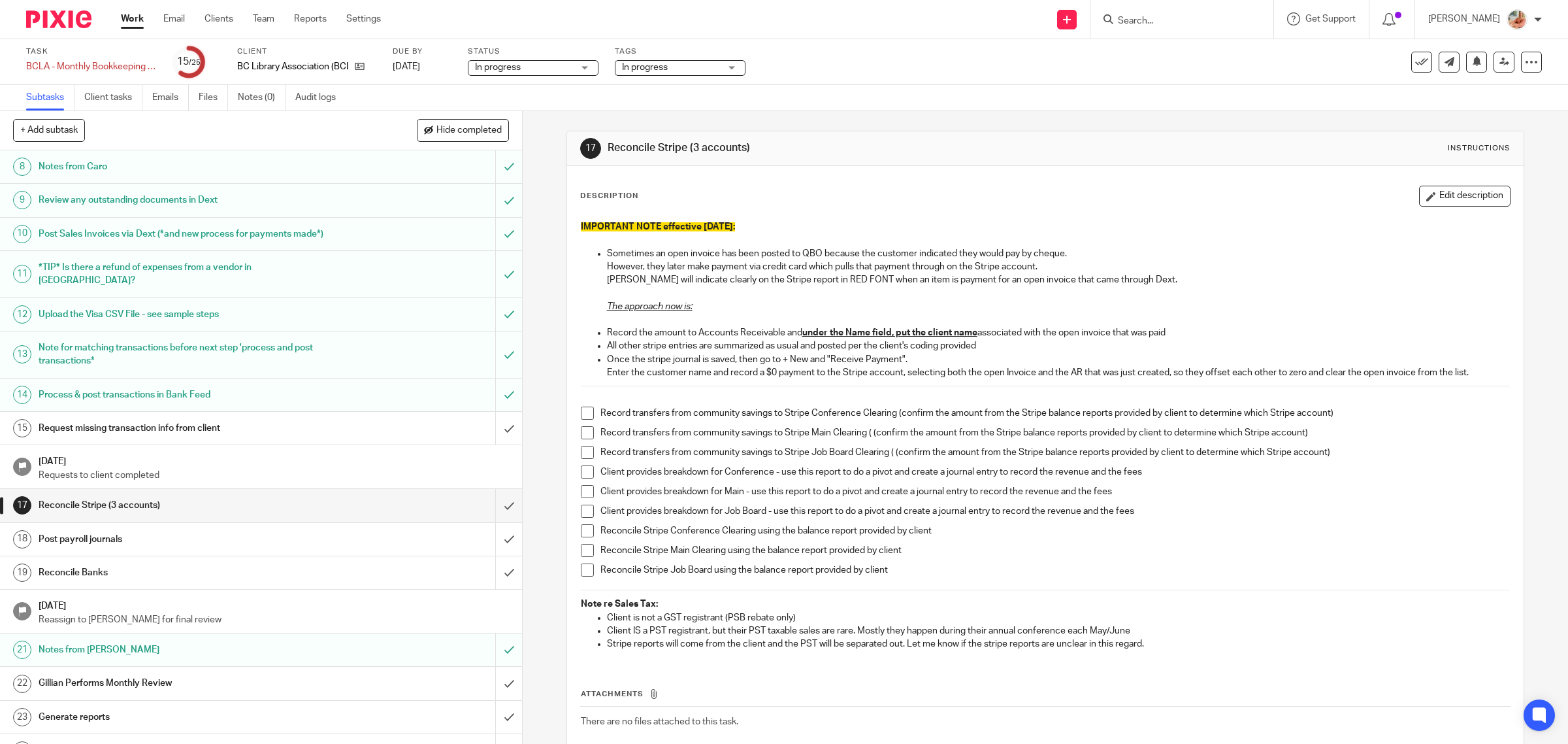
scroll to position [306, 0]
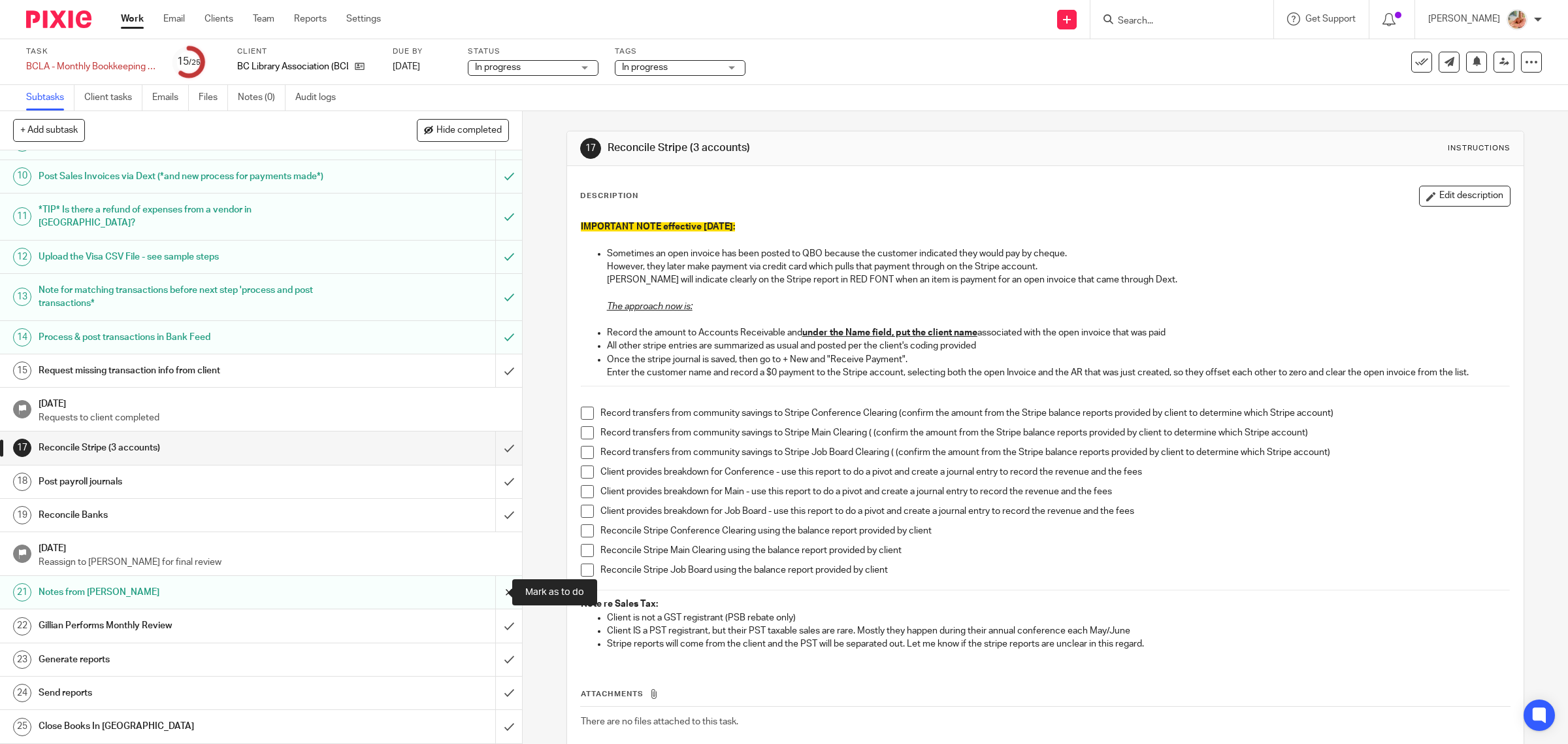
click at [498, 593] on input "submit" at bounding box center [261, 592] width 522 height 33
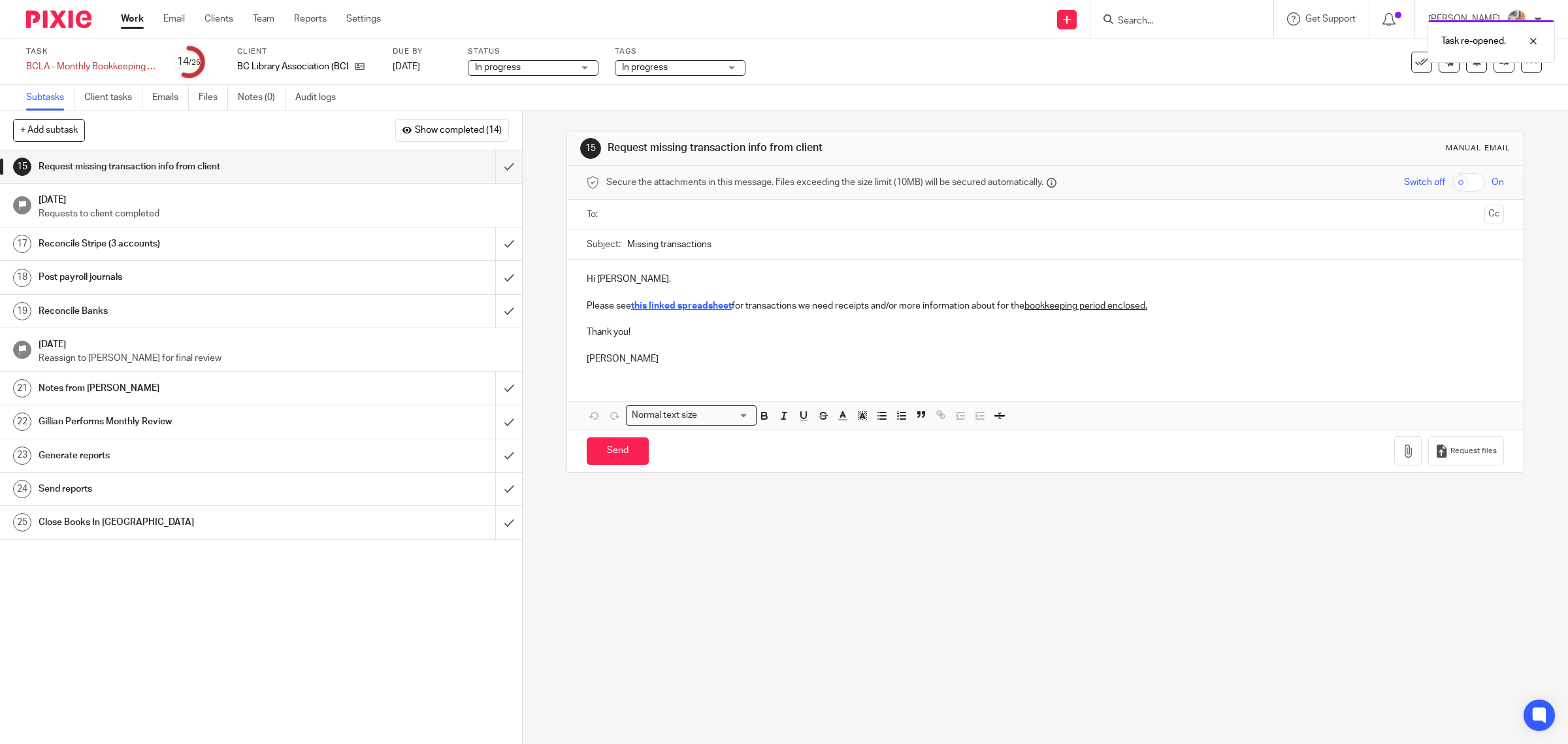
click at [185, 384] on h1 "Notes from [PERSON_NAME]" at bounding box center [186, 388] width 296 height 19
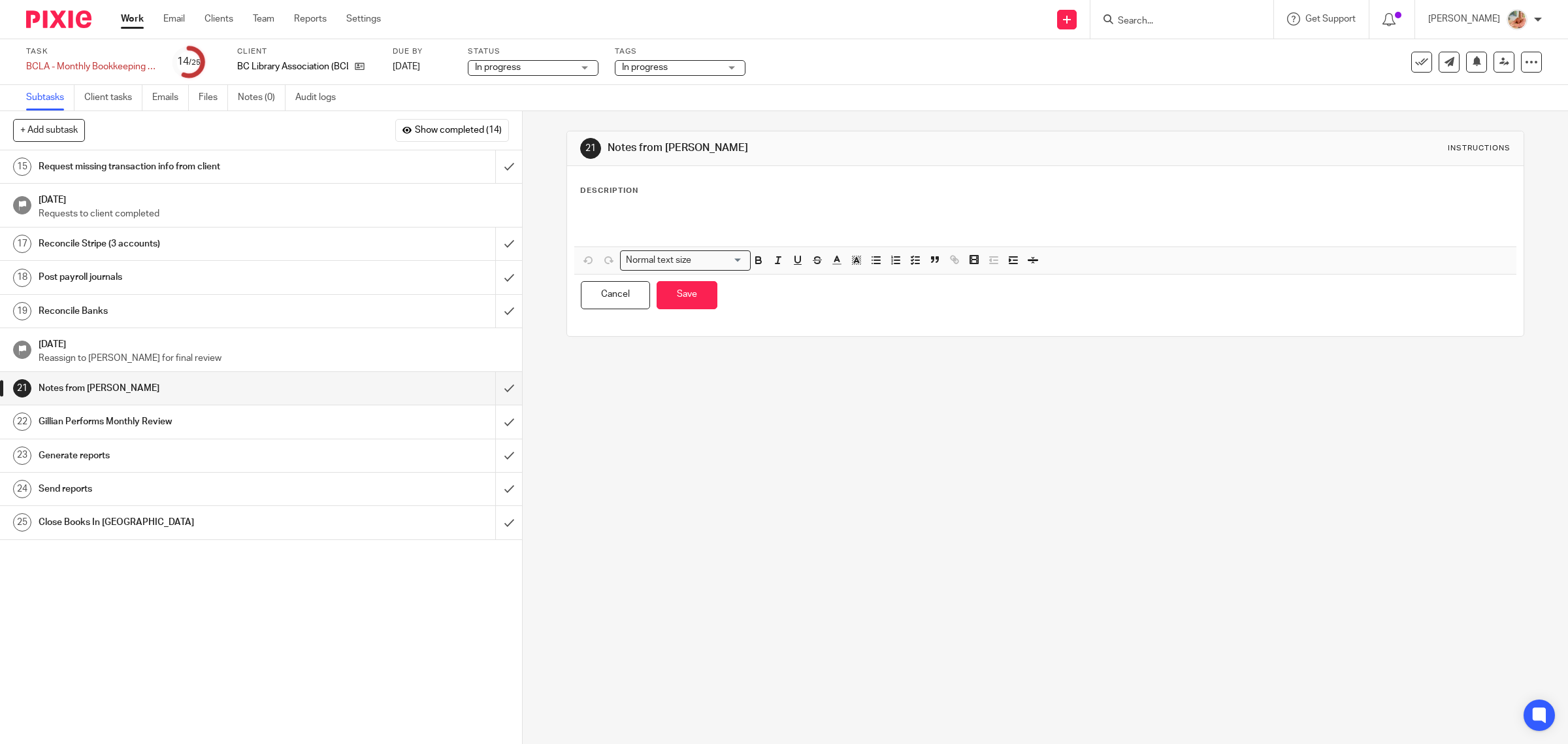
click at [693, 210] on p at bounding box center [1046, 216] width 930 height 13
click at [729, 224] on p at bounding box center [1046, 230] width 930 height 13
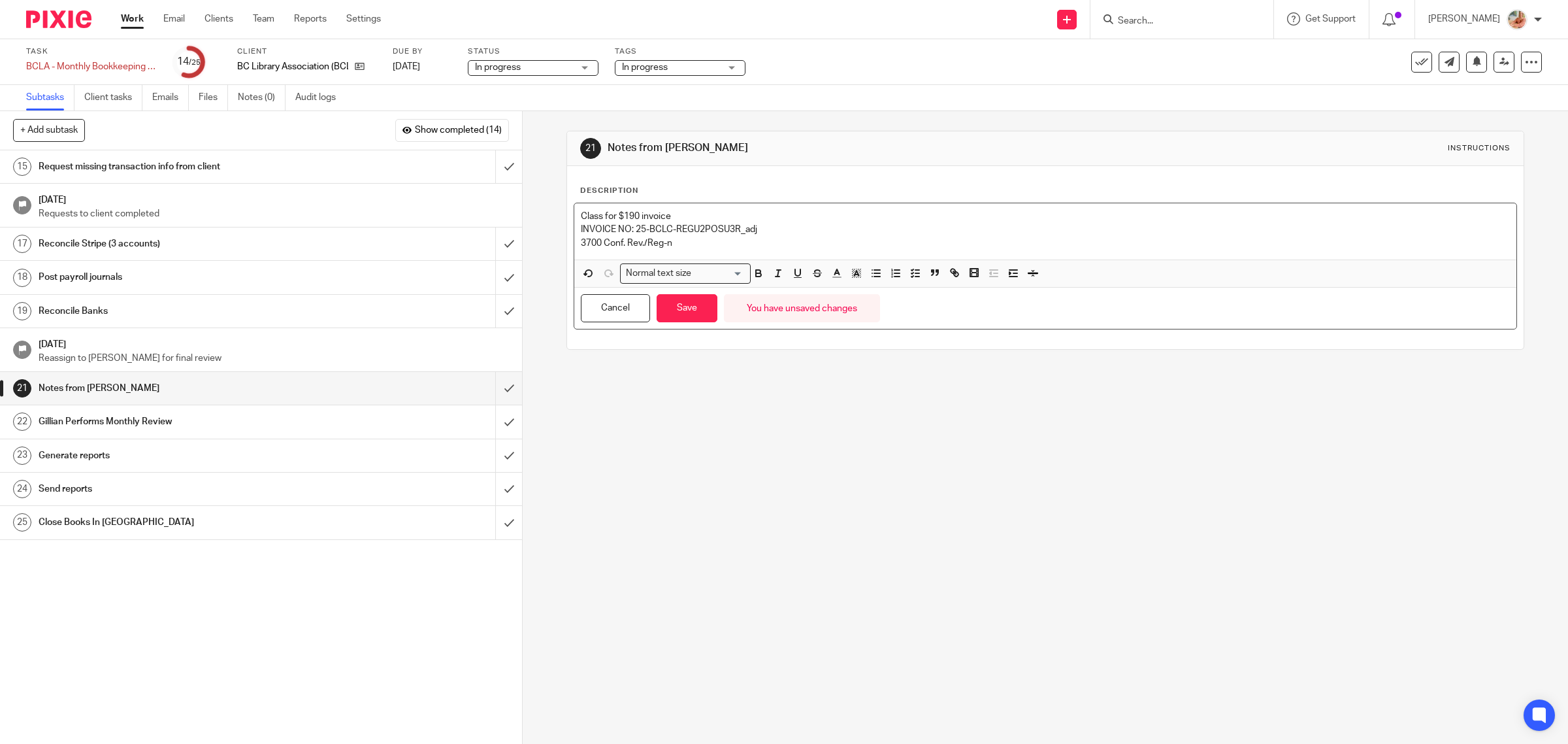
drag, startPoint x: 537, startPoint y: 233, endPoint x: 504, endPoint y: 187, distance: 56.6
click at [504, 187] on div "+ Add subtask Show completed (14) Cancel + Add 1 Auto-Email Client Request for …" at bounding box center [784, 427] width 1568 height 633
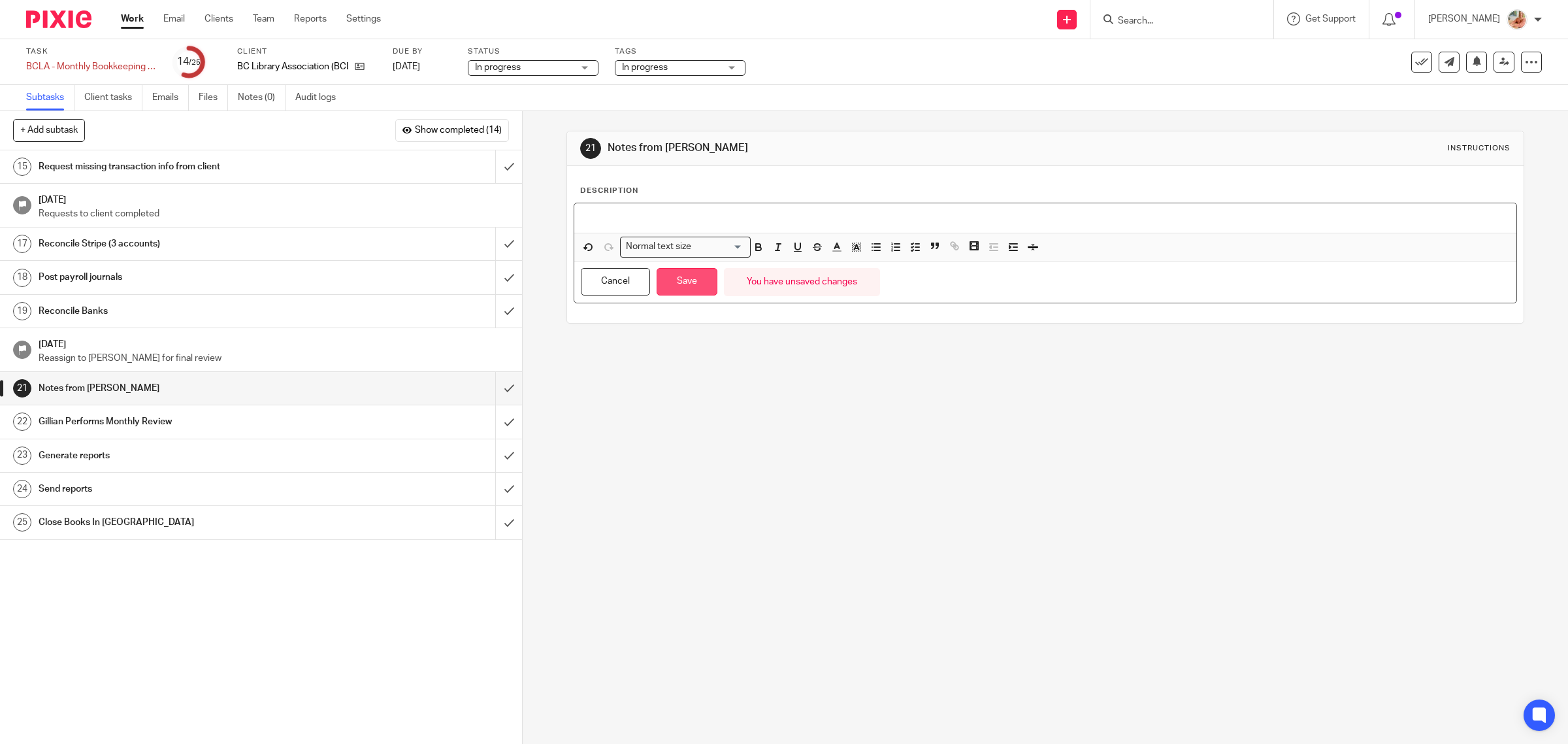
click at [699, 285] on button "Save" at bounding box center [687, 282] width 61 height 28
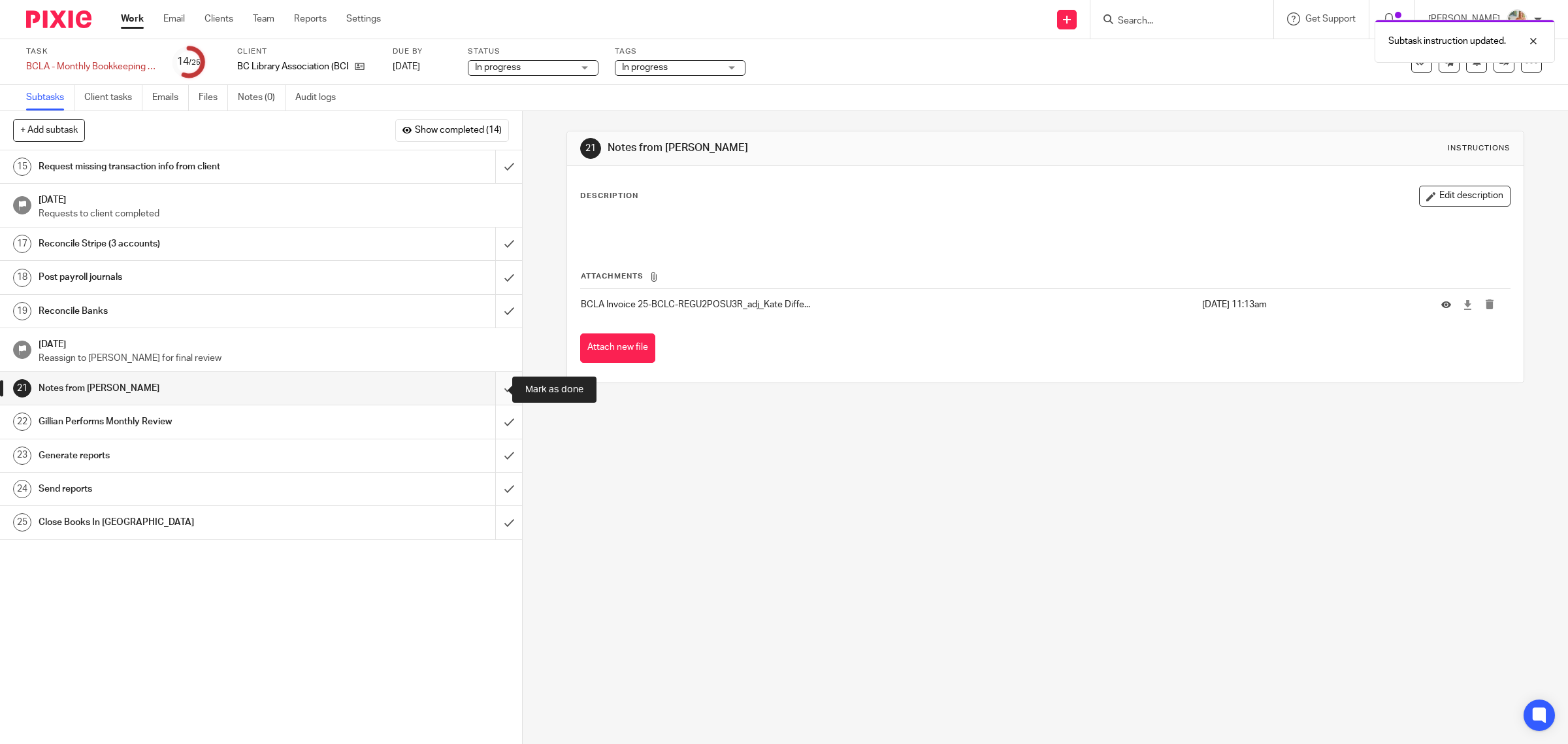
click at [488, 391] on input "submit" at bounding box center [261, 388] width 522 height 33
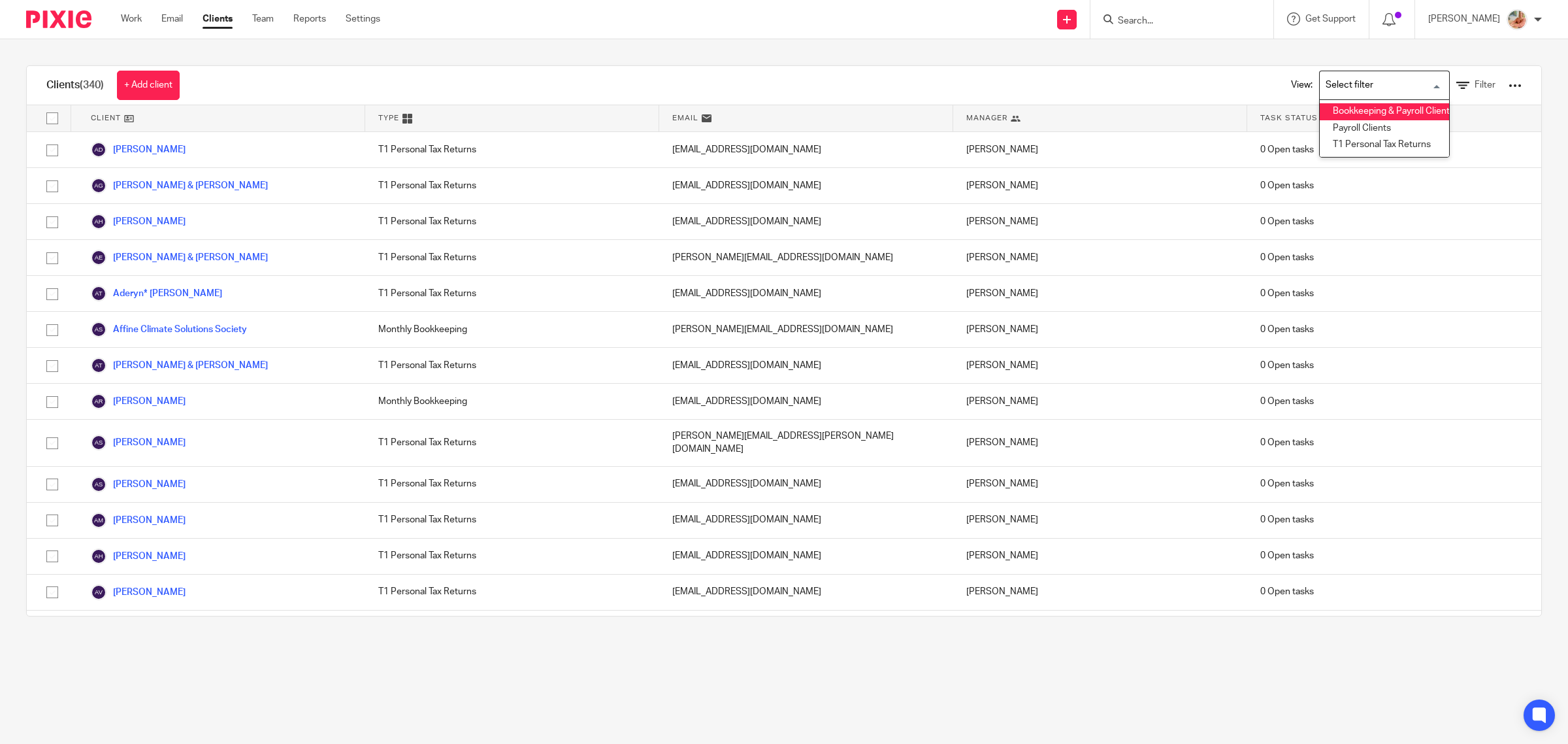
click at [1320, 111] on li "Bookkeeping & Payroll Clients only" at bounding box center [1385, 111] width 129 height 17
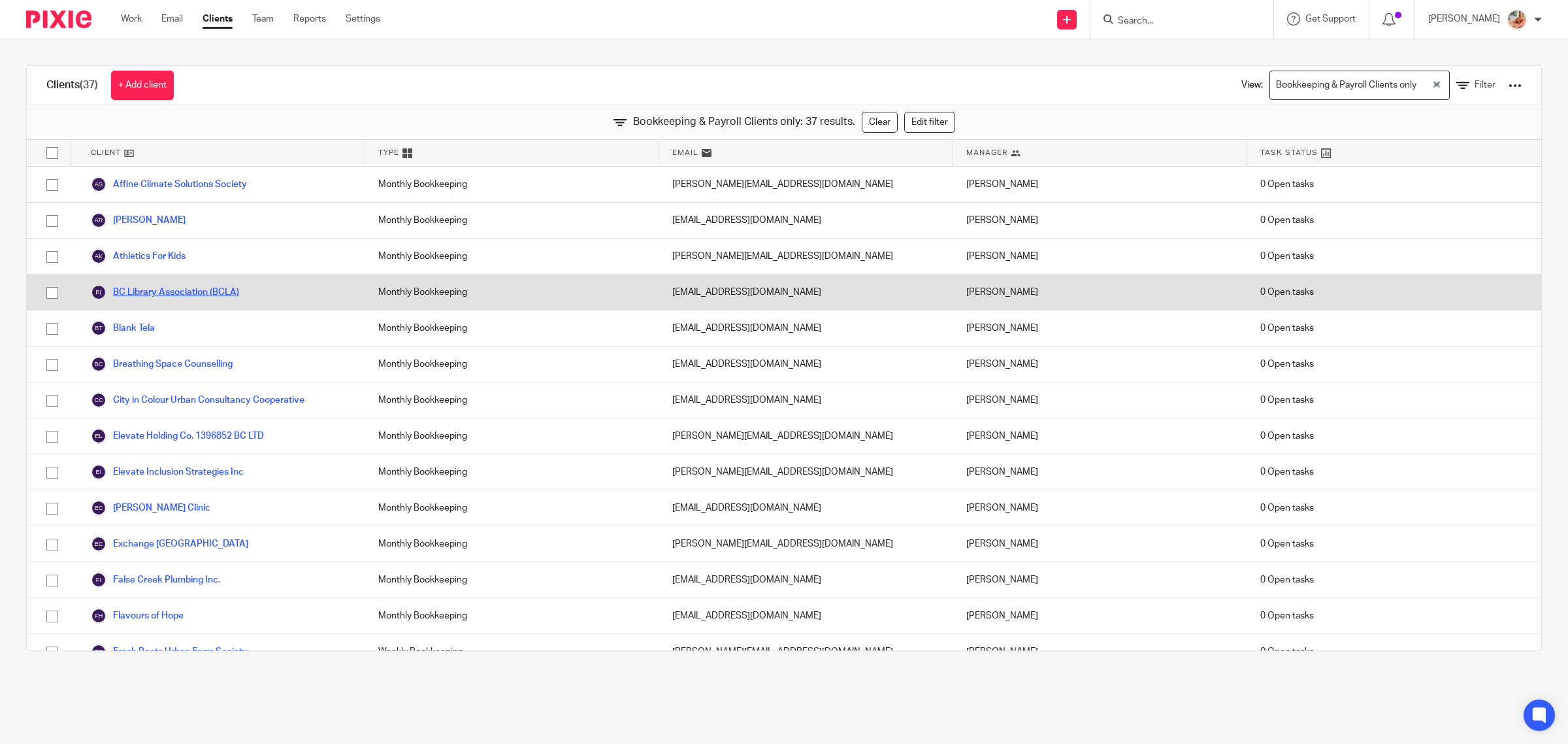
click at [154, 288] on link "BC Library Association (BCLA)" at bounding box center [165, 292] width 149 height 16
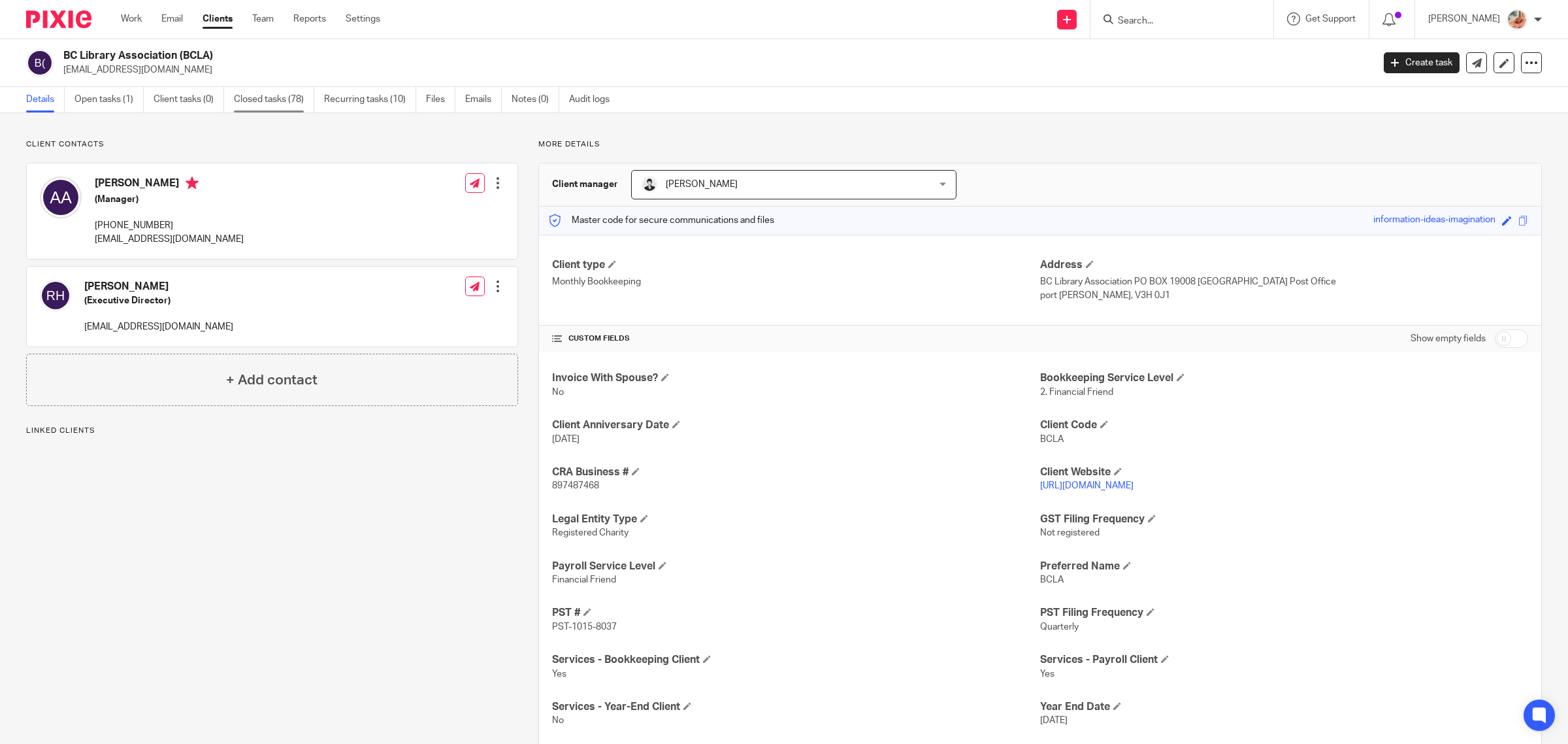
click at [279, 98] on link "Closed tasks (78)" at bounding box center [274, 100] width 80 height 25
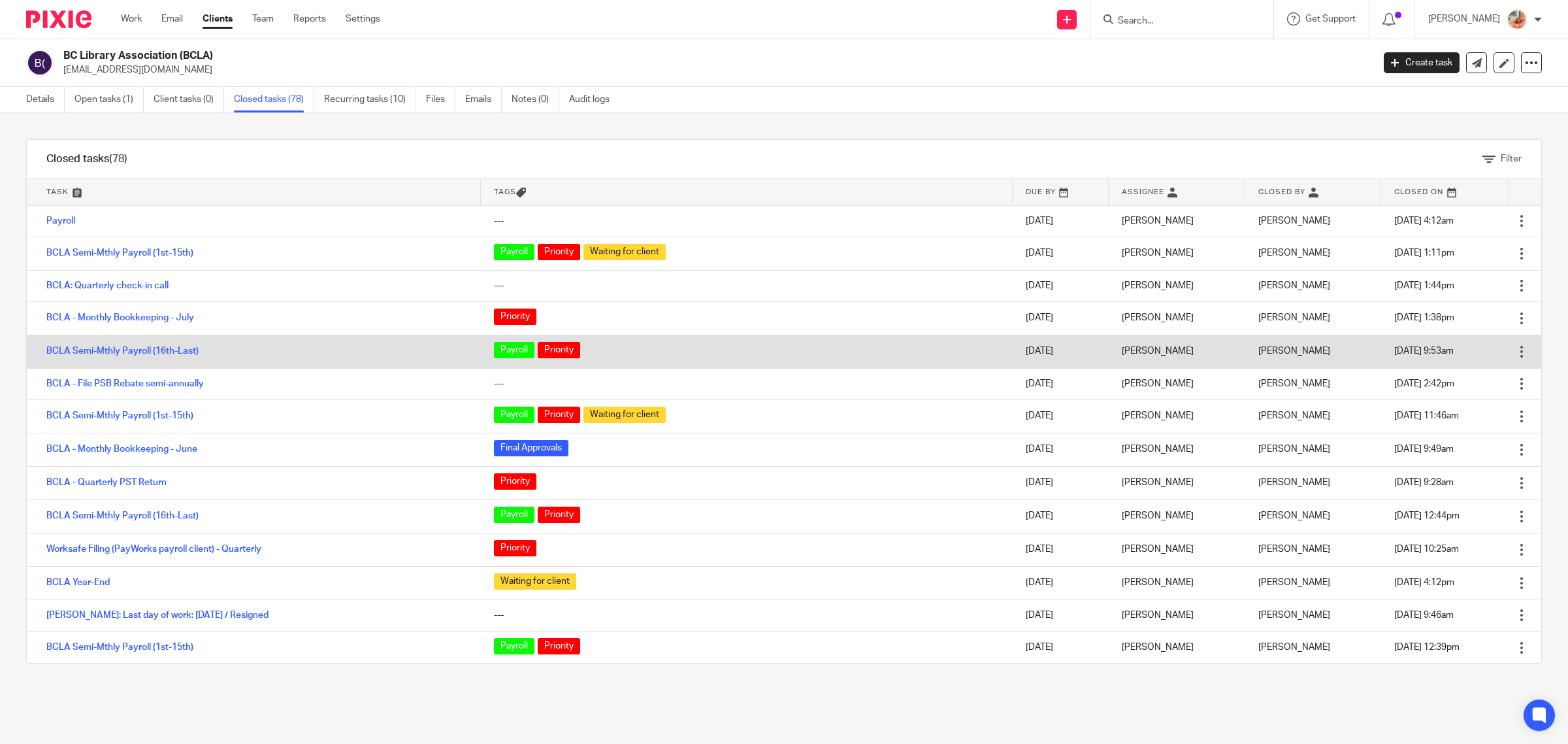
click at [136, 316] on link "BCLA - Monthly Bookkeeping - July" at bounding box center [120, 317] width 148 height 9
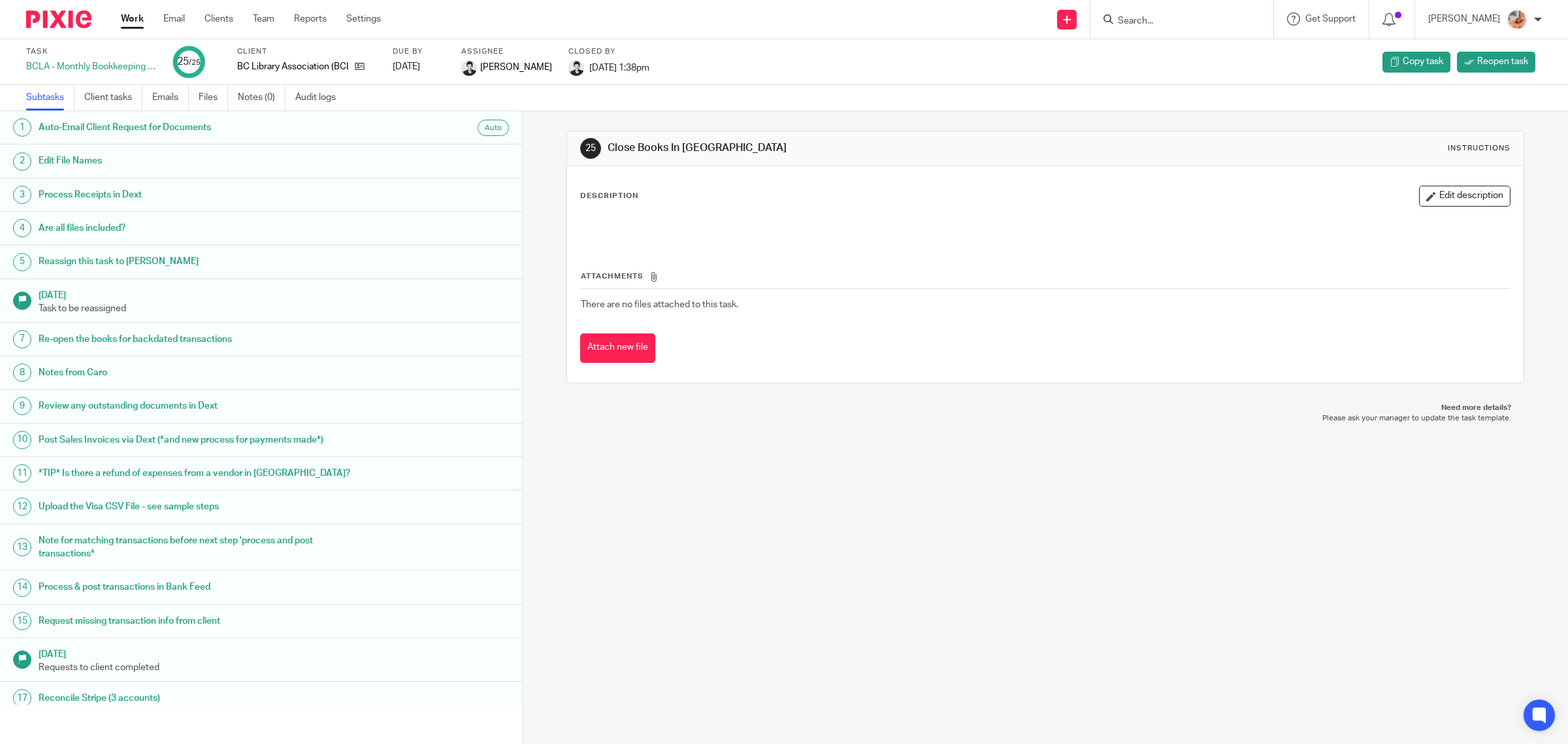
drag, startPoint x: 215, startPoint y: 103, endPoint x: 318, endPoint y: 170, distance: 122.9
click at [215, 102] on link "Files" at bounding box center [213, 97] width 30 height 25
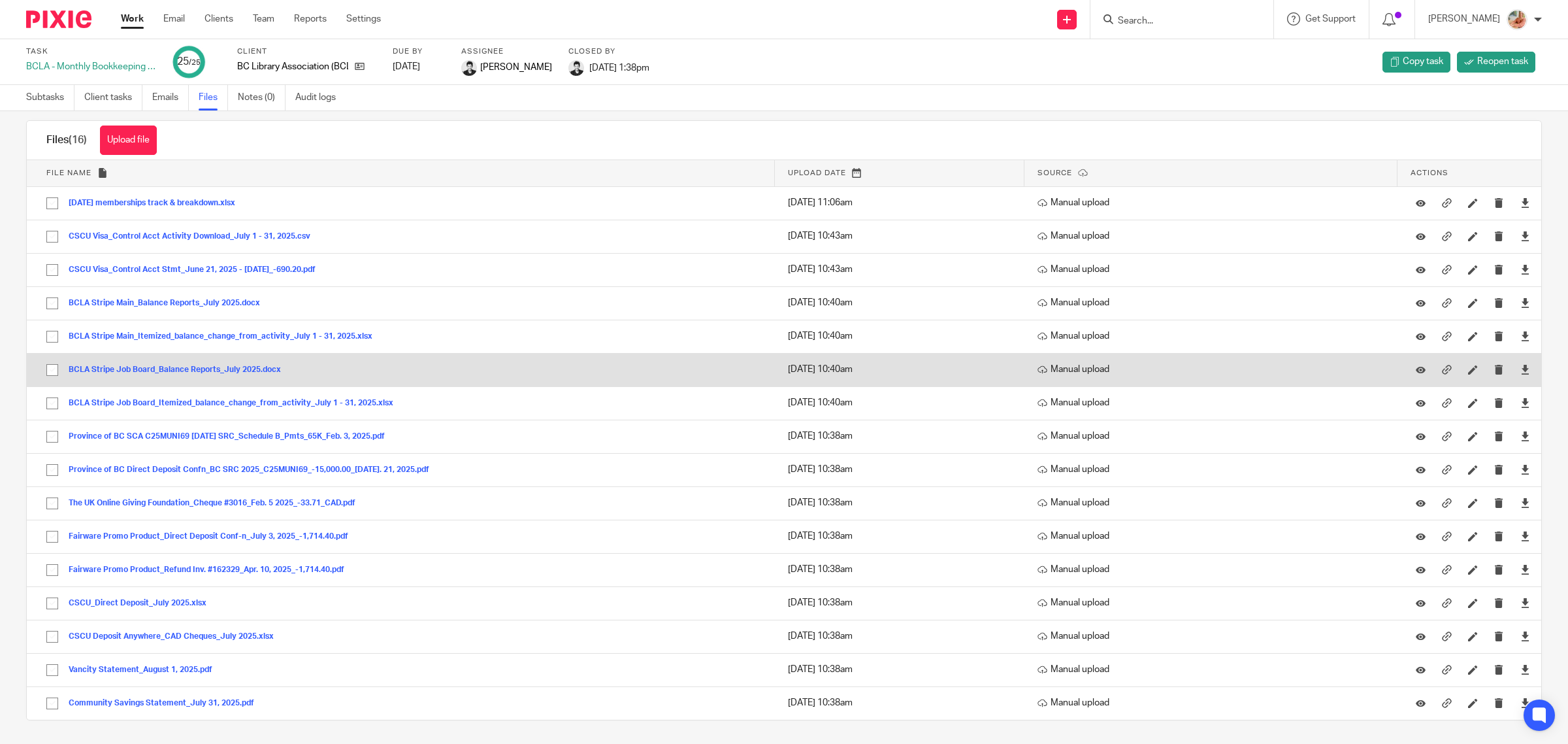
scroll to position [22, 0]
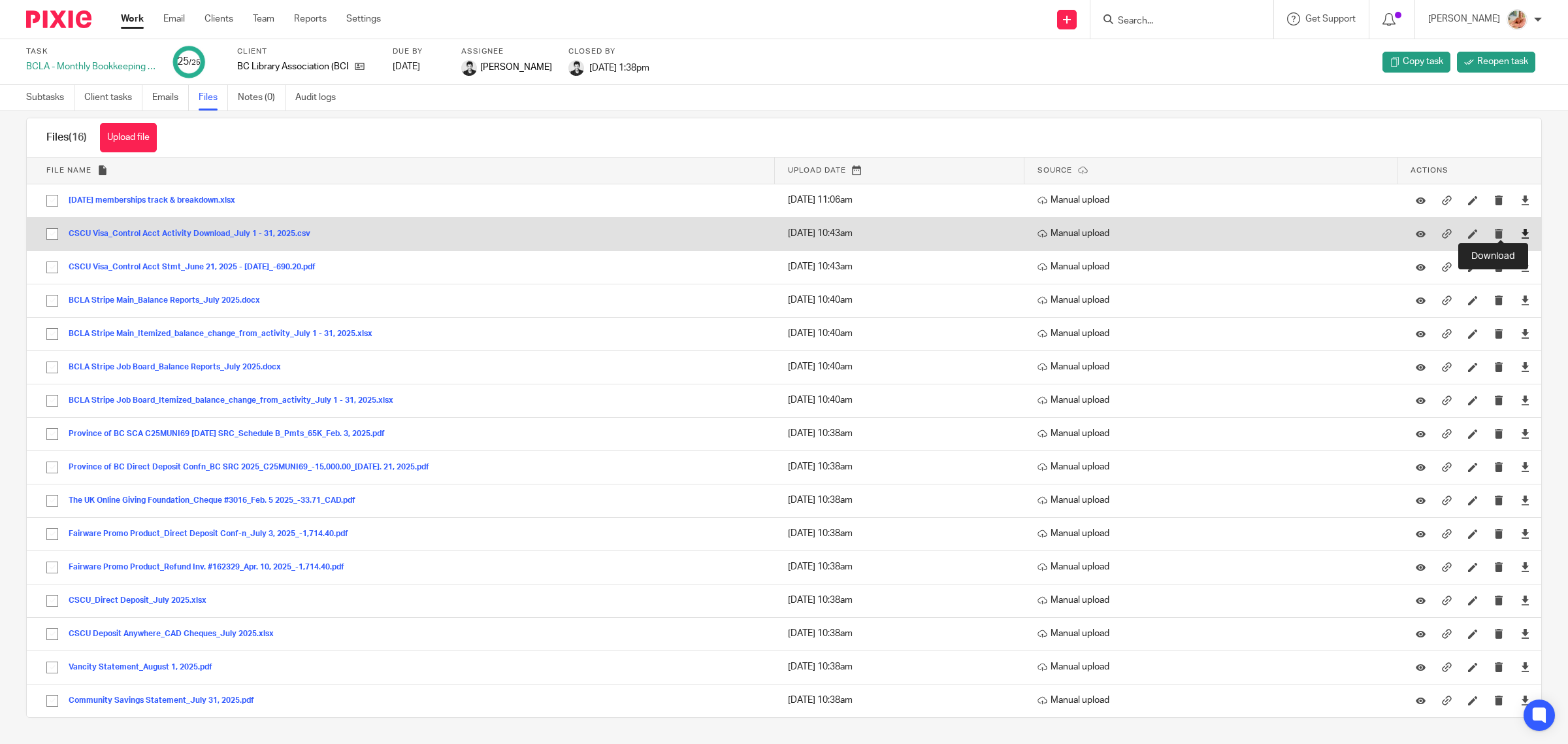
click at [1520, 232] on icon at bounding box center [1525, 233] width 10 height 10
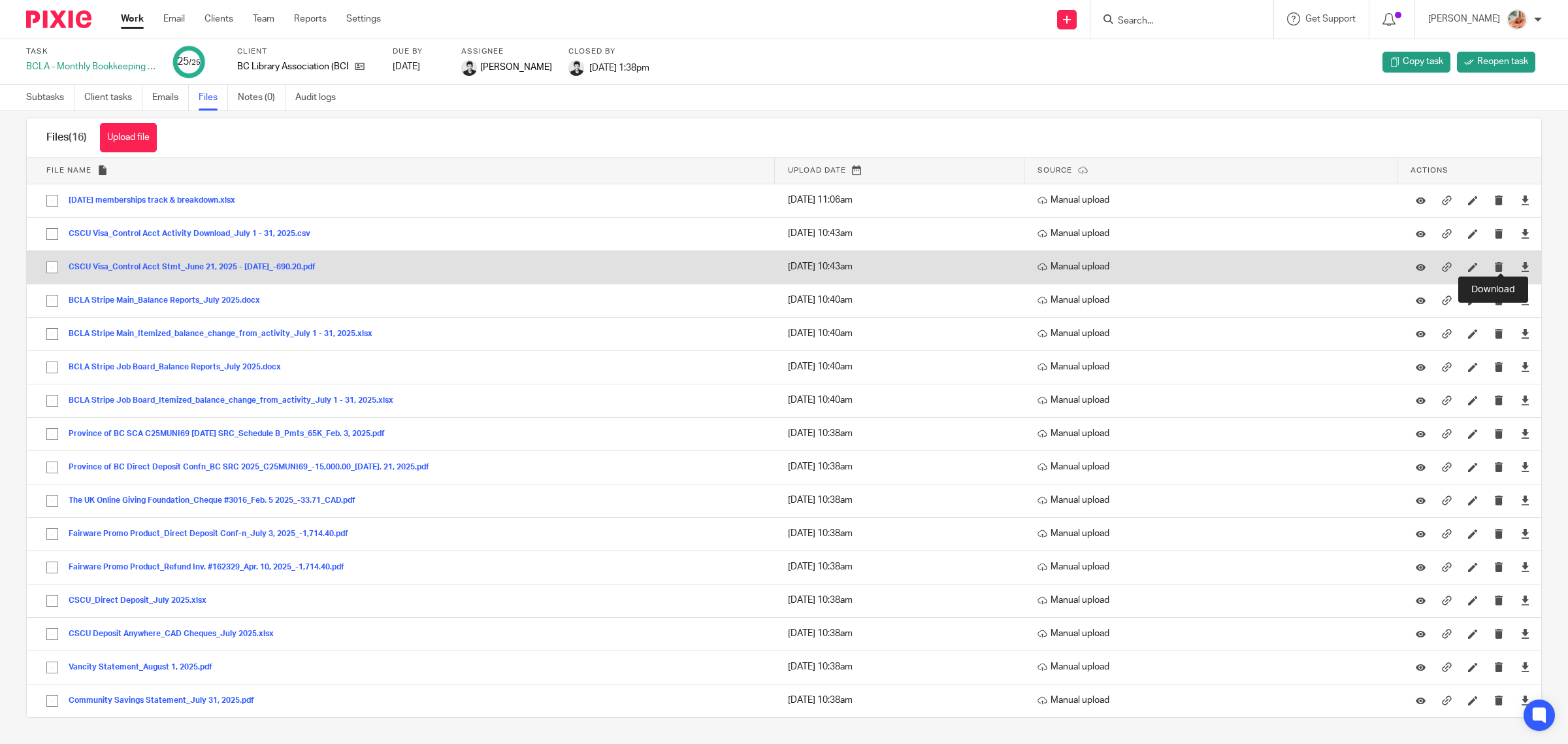
click at [1515, 265] on div at bounding box center [1525, 268] width 19 height 19
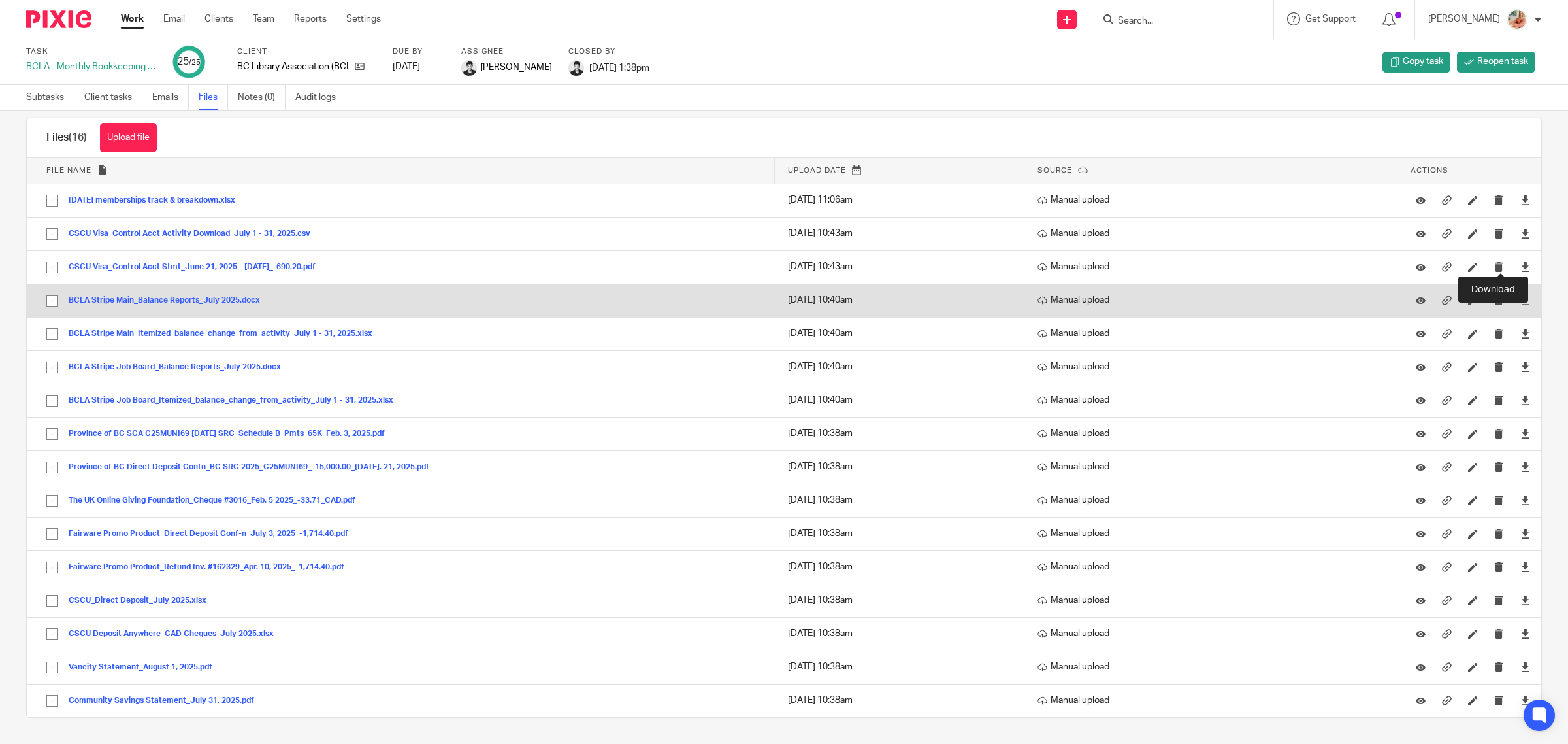
click at [1520, 265] on icon at bounding box center [1525, 267] width 10 height 10
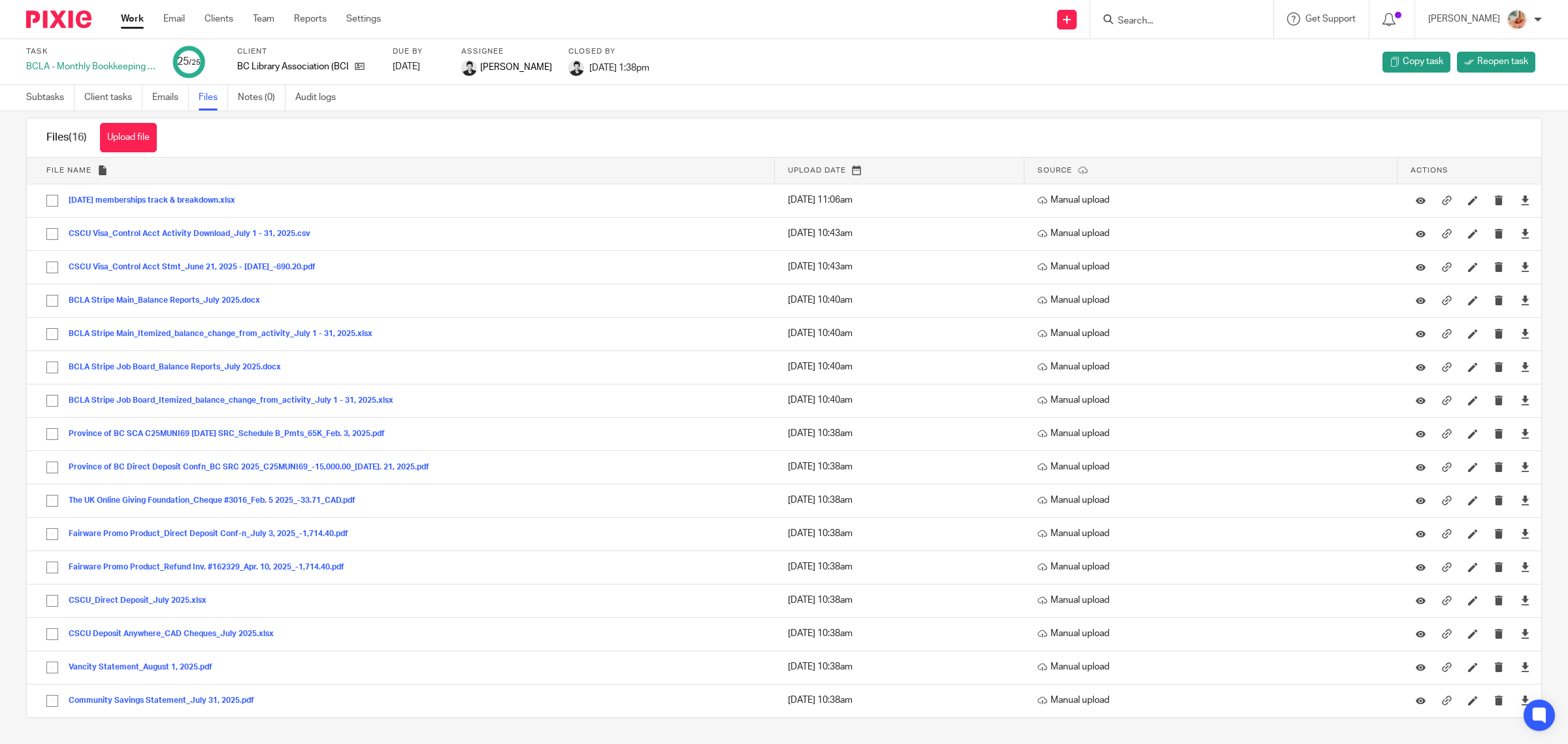
drag, startPoint x: 122, startPoint y: 20, endPoint x: 209, endPoint y: 63, distance: 97.0
click at [122, 19] on link "Work" at bounding box center [132, 19] width 23 height 13
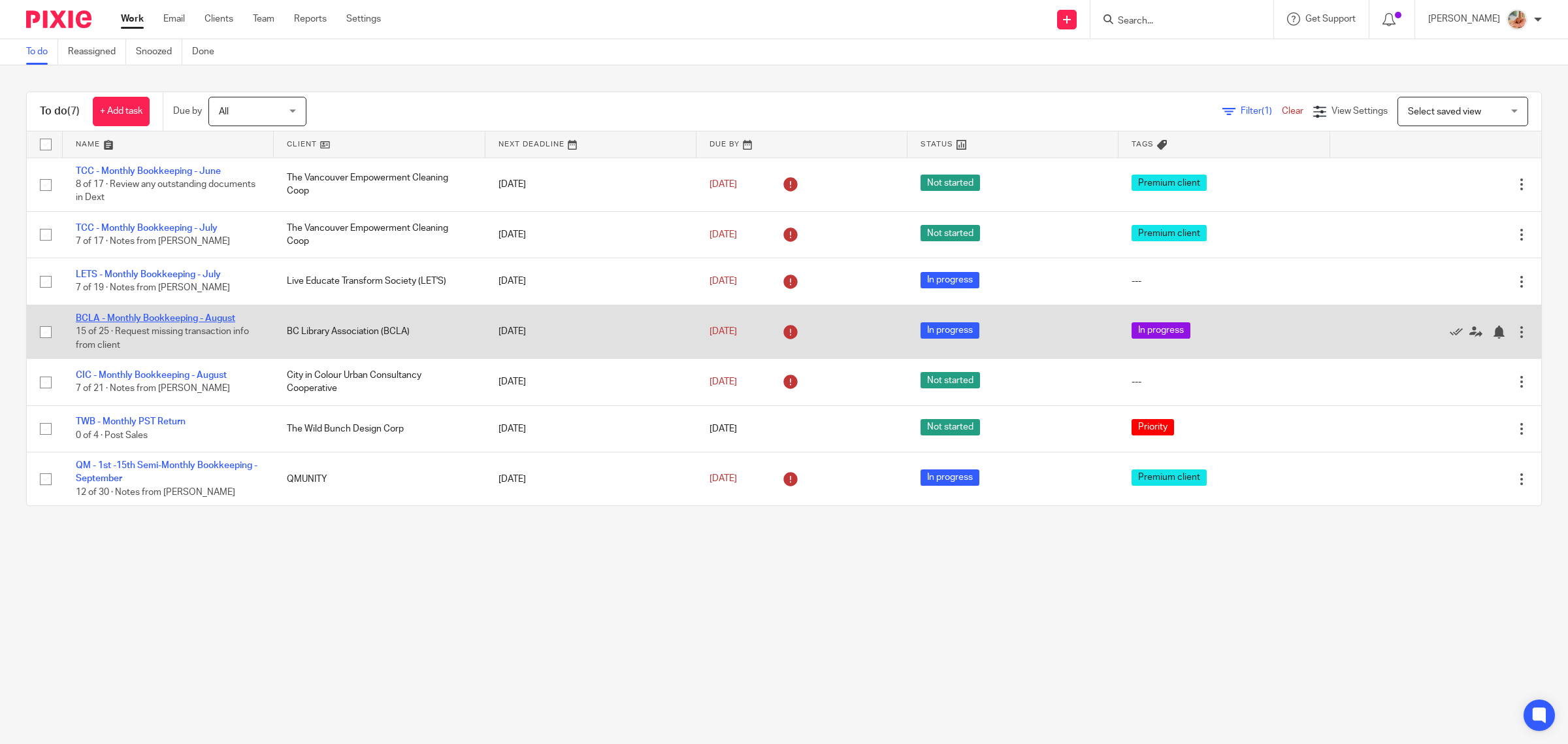
click at [144, 317] on link "BCLA - Monthly Bookkeeping - August" at bounding box center [155, 318] width 160 height 9
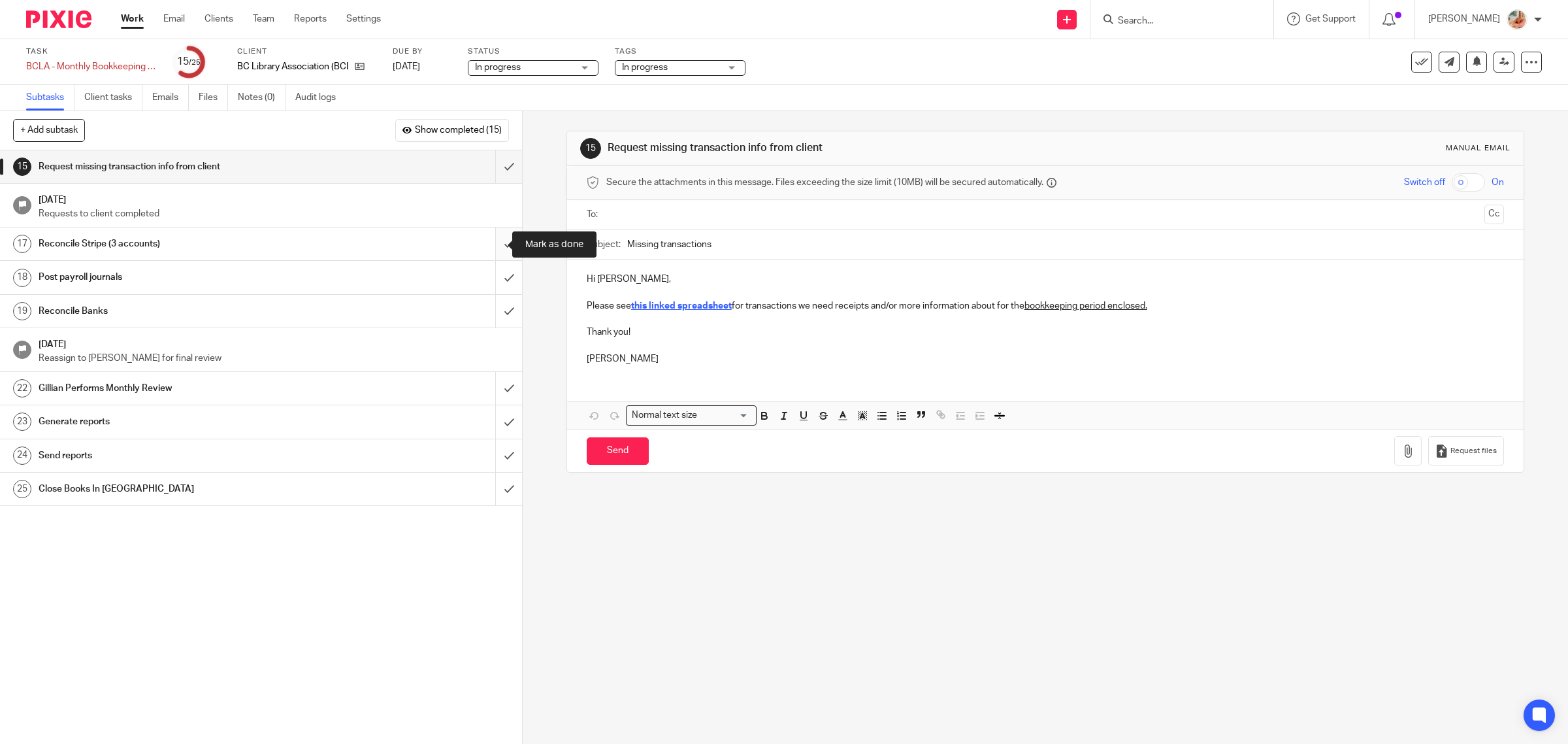
click at [492, 242] on input "submit" at bounding box center [261, 244] width 522 height 33
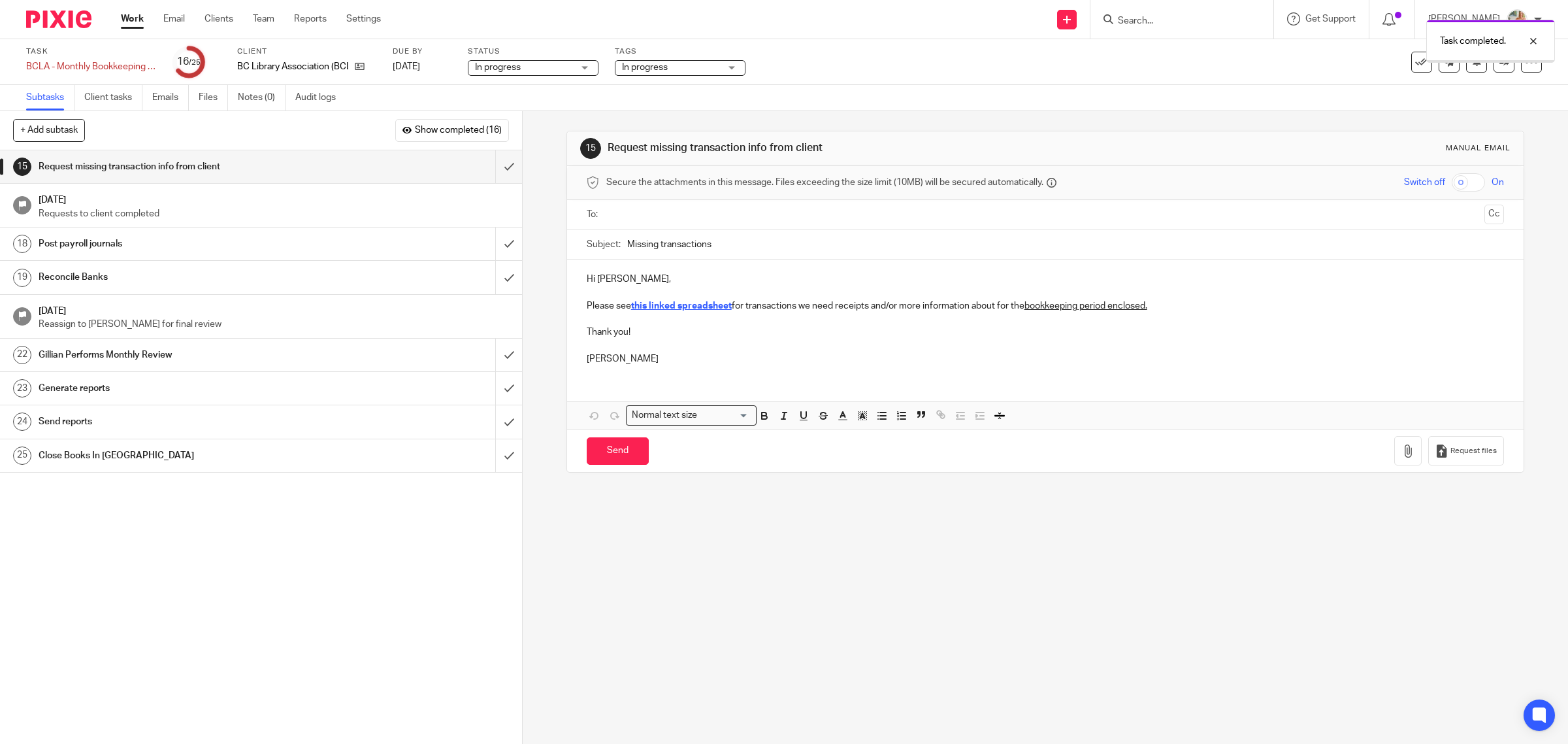
click at [154, 276] on h1 "Reconcile Banks" at bounding box center [186, 277] width 296 height 19
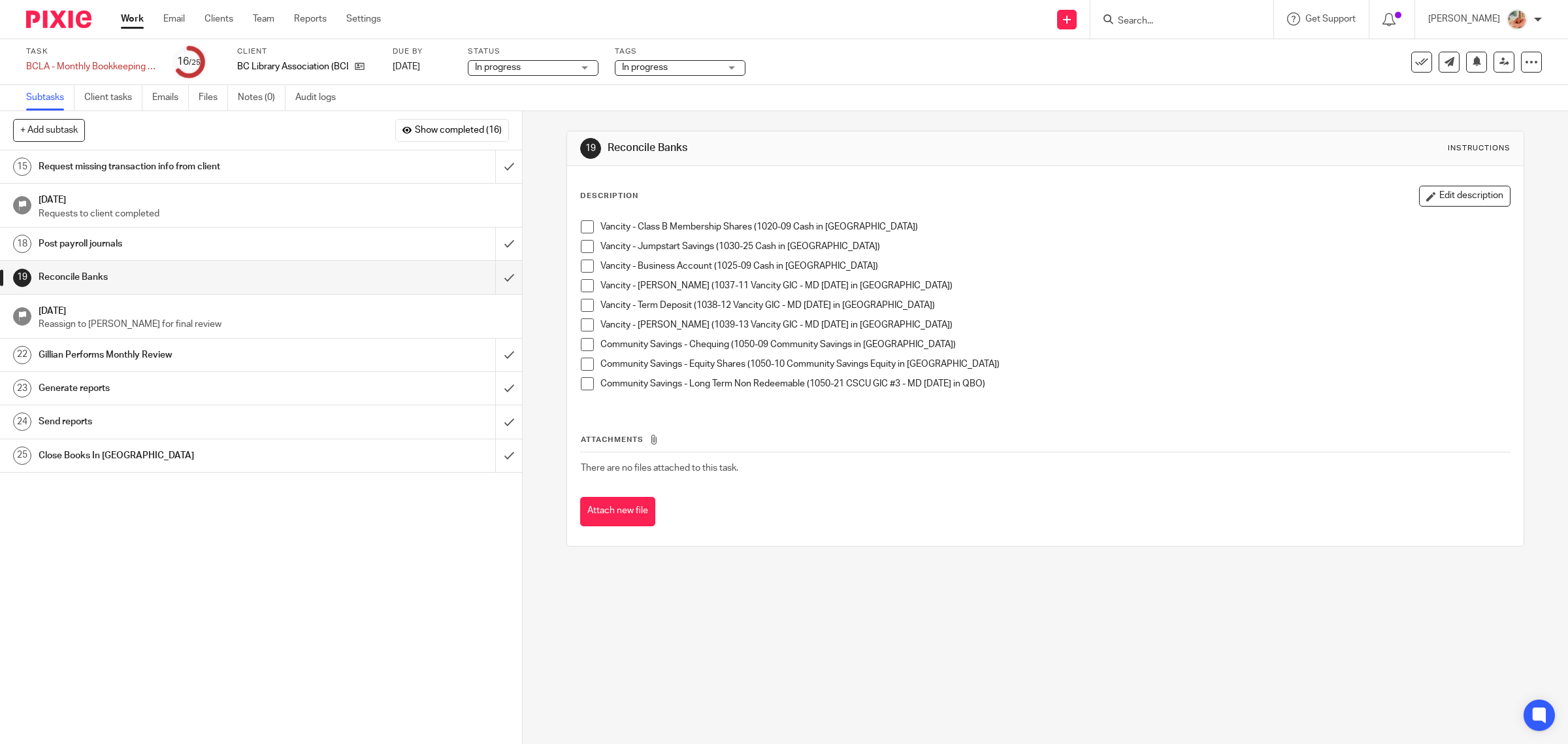
click at [581, 247] on span at bounding box center [588, 247] width 13 height 13
click at [585, 233] on span at bounding box center [588, 227] width 13 height 13
click at [581, 262] on span at bounding box center [588, 266] width 13 height 13
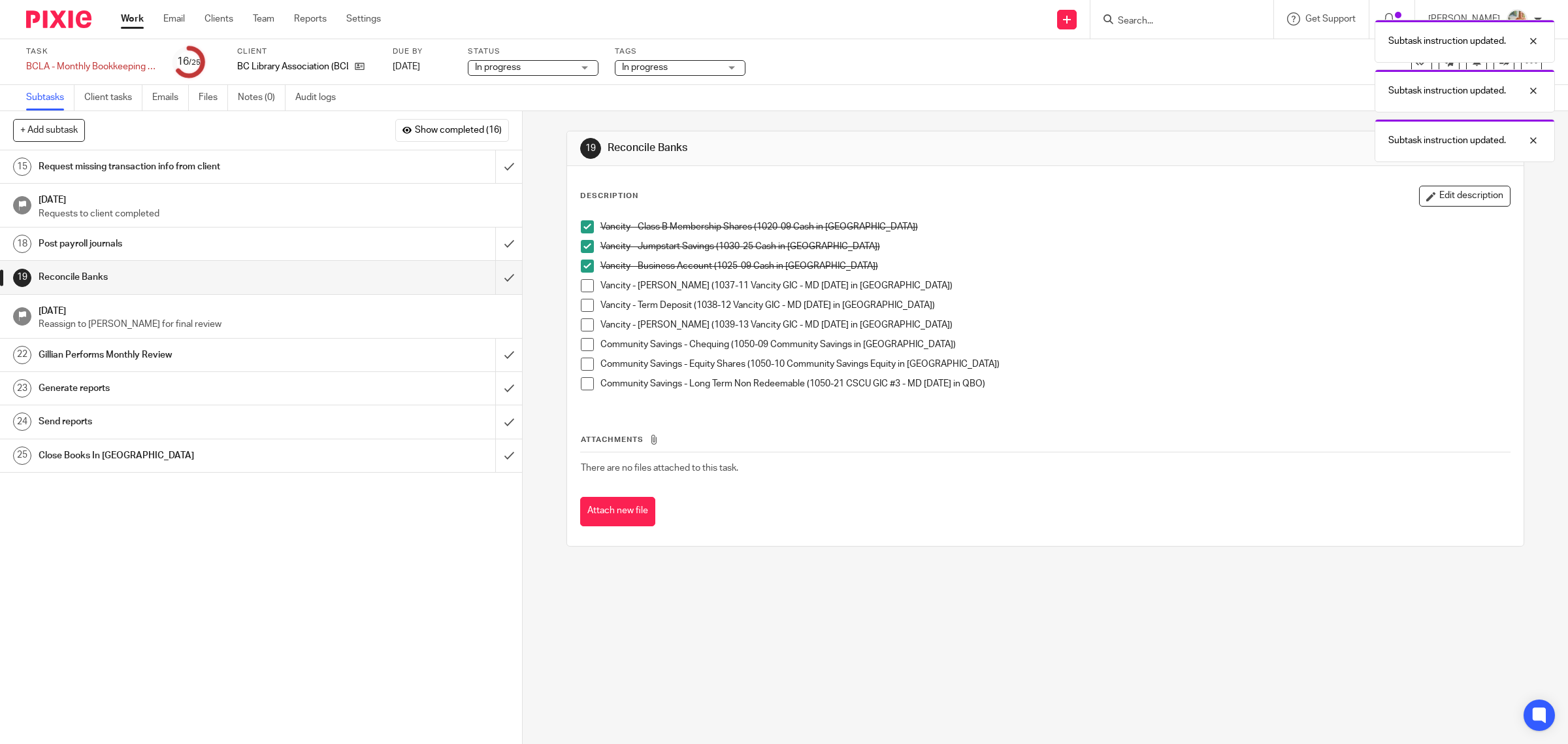
click at [582, 285] on span at bounding box center [588, 286] width 13 height 13
click at [582, 306] on span at bounding box center [588, 305] width 13 height 13
click at [583, 324] on span at bounding box center [588, 325] width 13 height 13
click at [587, 365] on span at bounding box center [588, 364] width 13 height 13
click at [585, 381] on span at bounding box center [588, 384] width 13 height 13
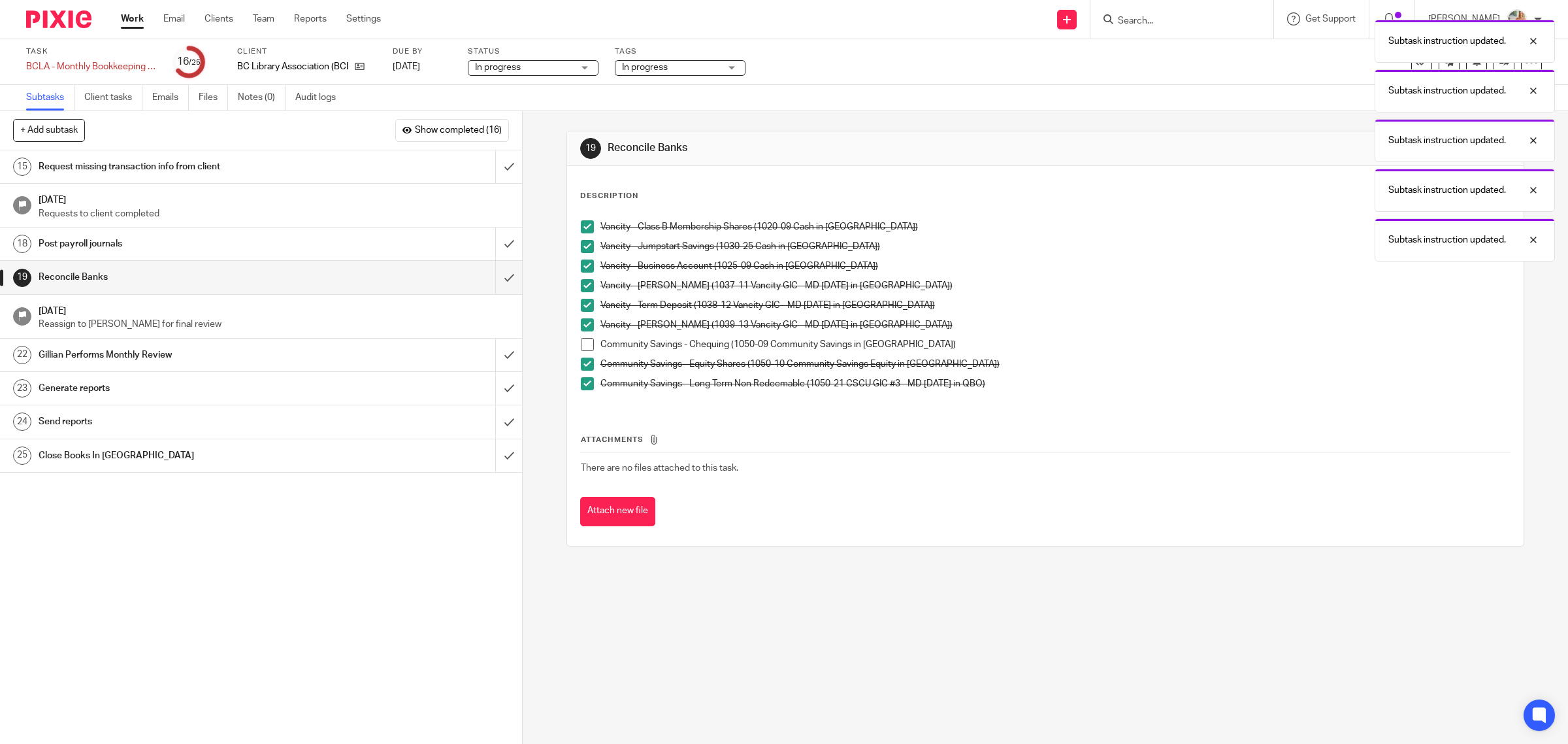
click at [186, 245] on h1 "Post payroll journals" at bounding box center [186, 244] width 296 height 19
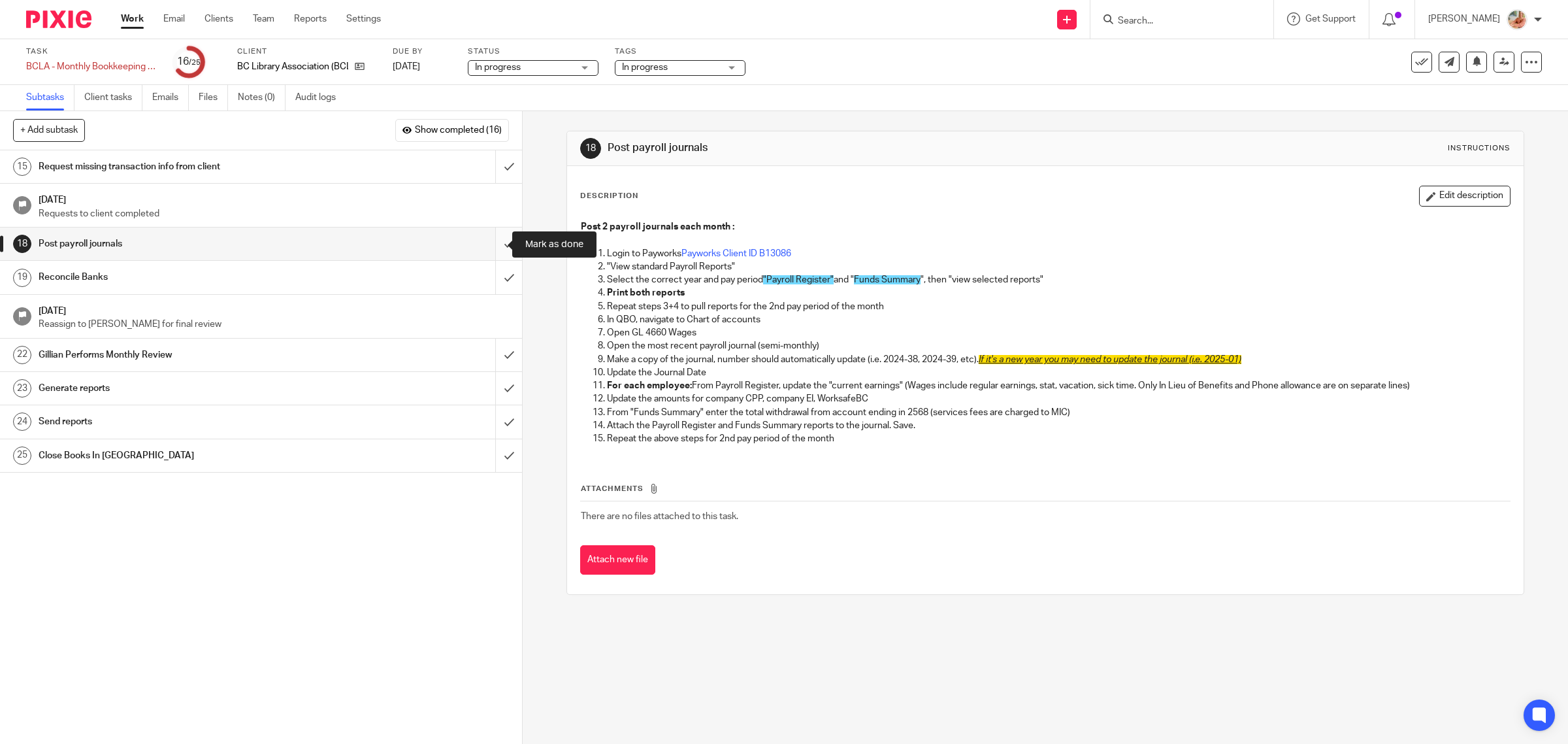
click at [488, 245] on input "submit" at bounding box center [261, 244] width 522 height 33
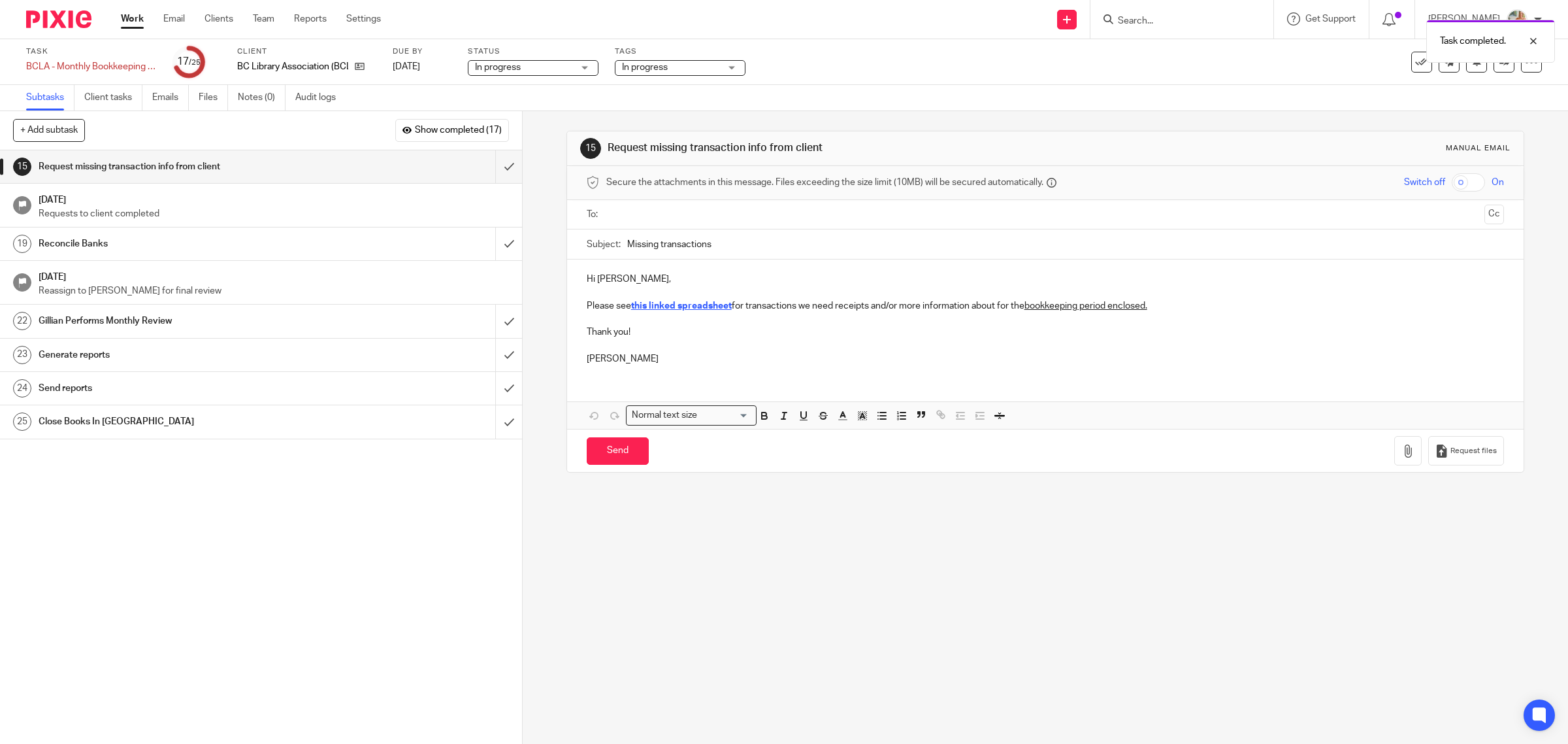
click at [350, 245] on div "Reconcile Banks" at bounding box center [260, 244] width 443 height 19
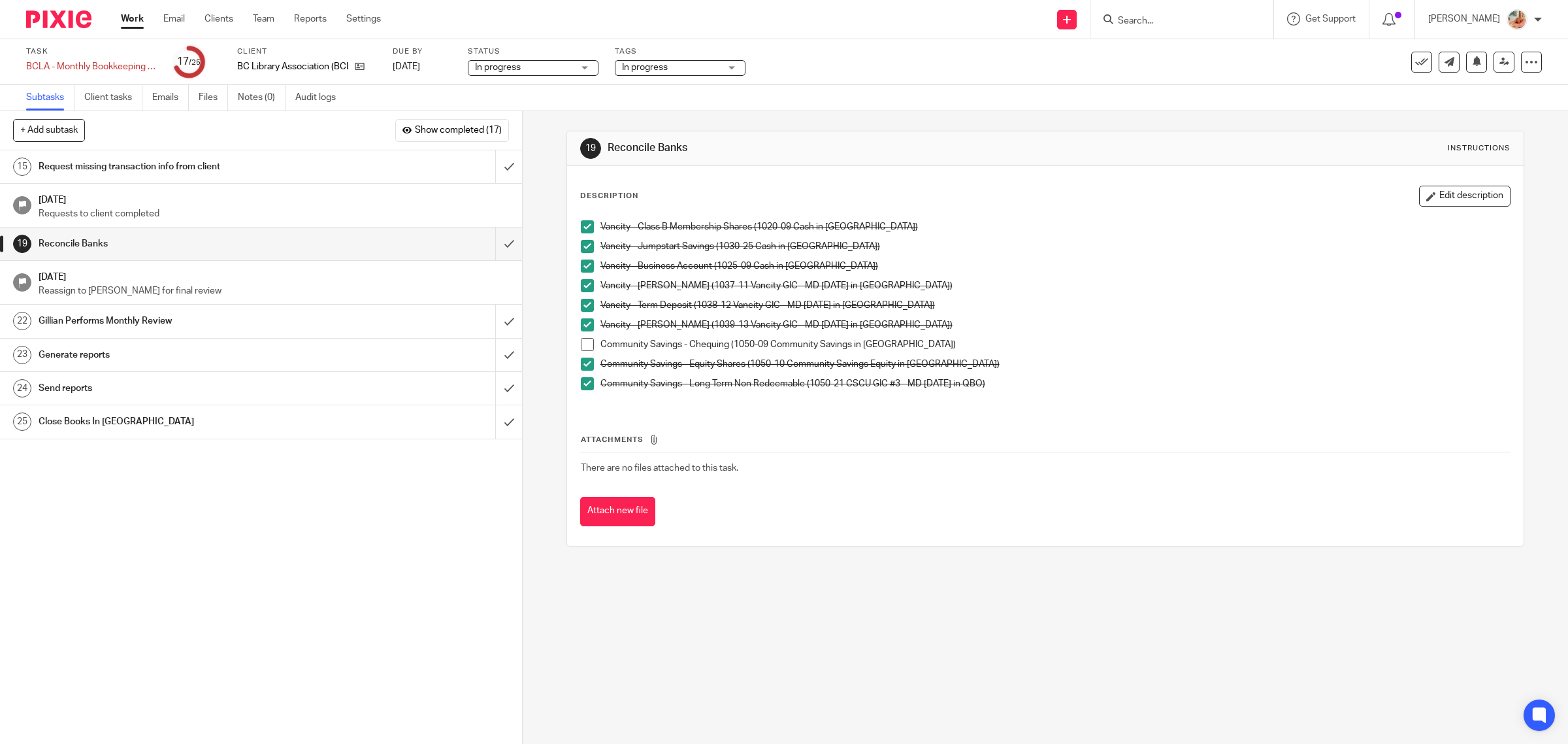
click at [581, 340] on span at bounding box center [588, 345] width 13 height 13
click at [487, 240] on input "submit" at bounding box center [261, 244] width 522 height 33
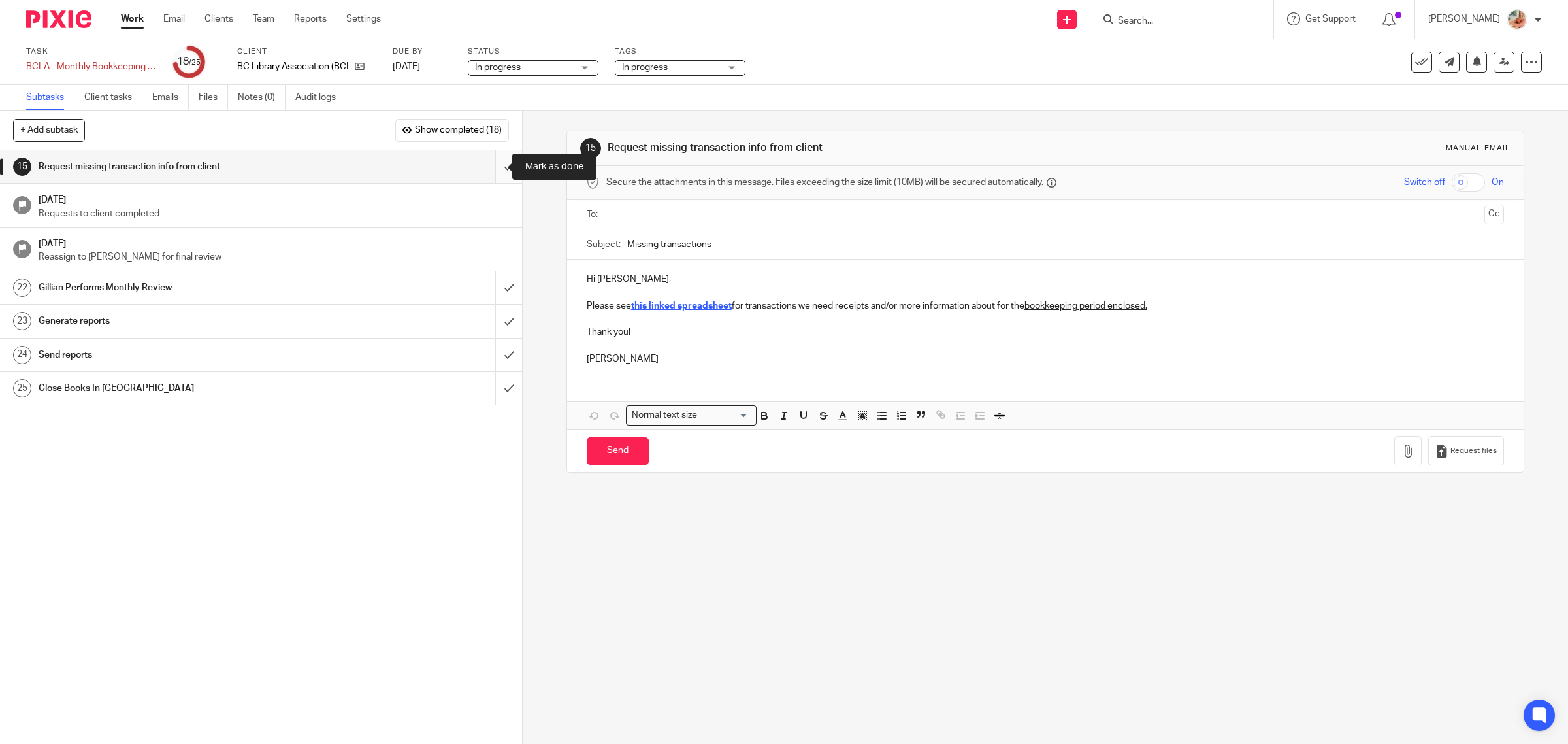
drag, startPoint x: 491, startPoint y: 168, endPoint x: 497, endPoint y: 167, distance: 6.1
click at [491, 168] on input "submit" at bounding box center [261, 166] width 522 height 33
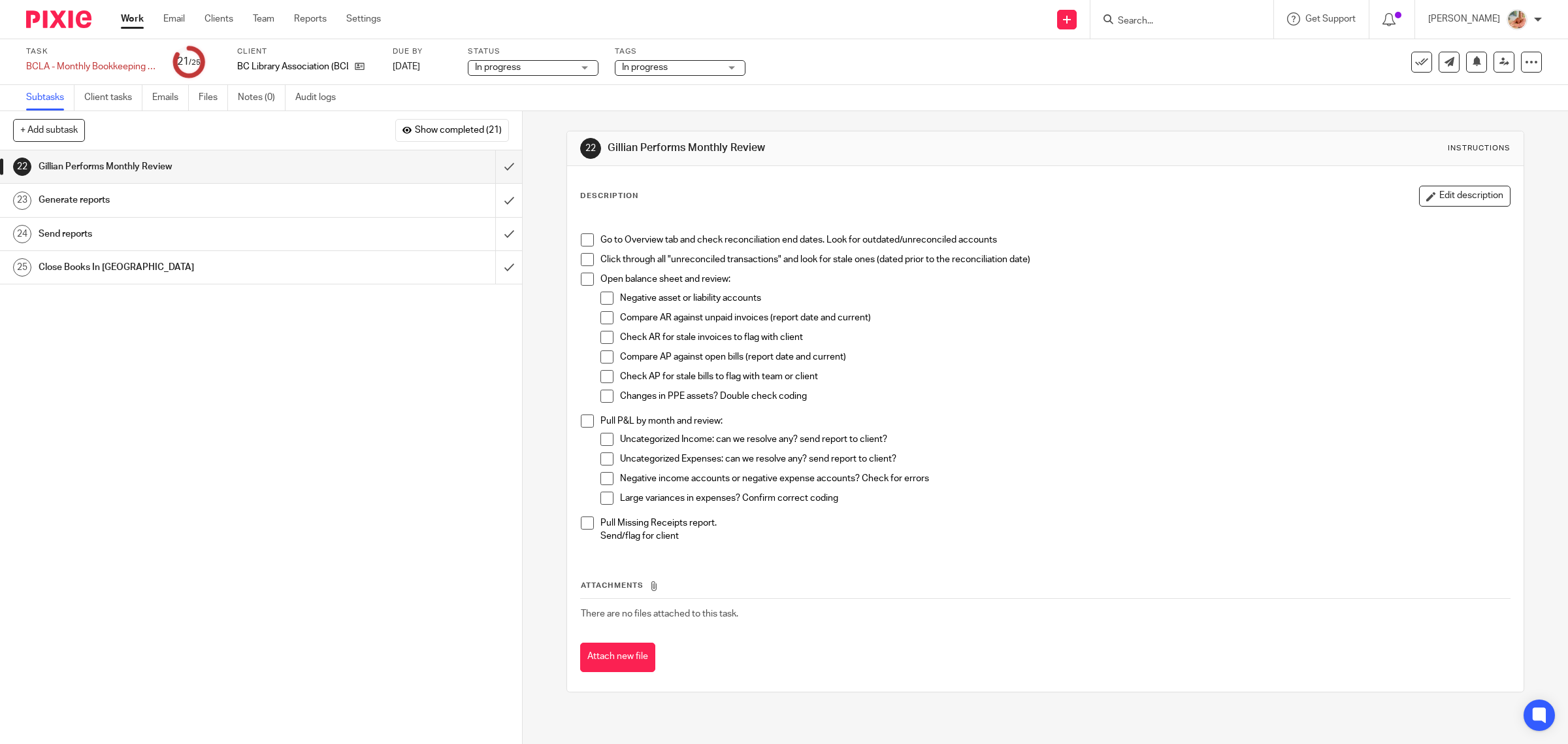
click at [651, 62] on span "In progress" at bounding box center [645, 67] width 46 height 9
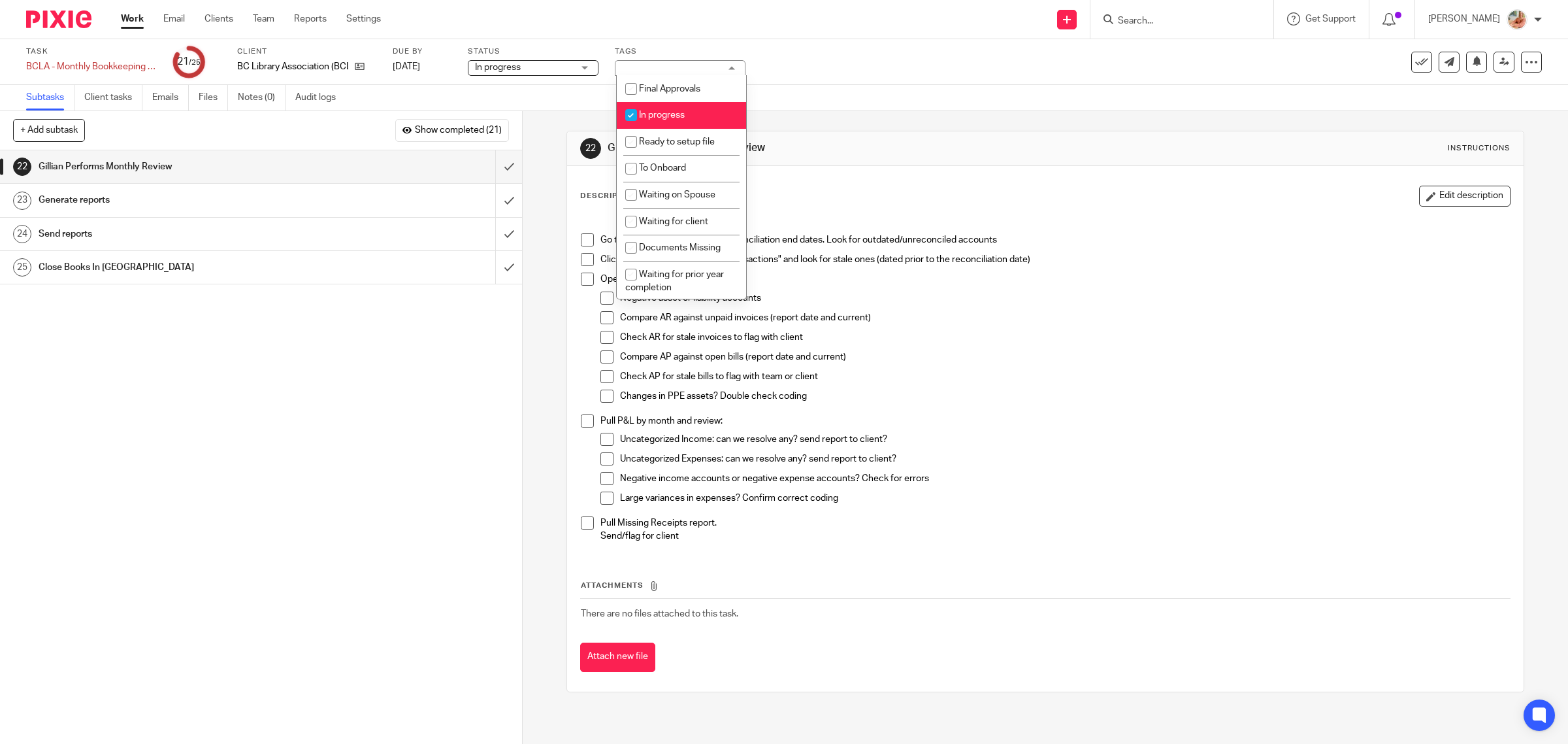
click at [641, 112] on input "checkbox" at bounding box center [631, 114] width 25 height 25
checkbox input "false"
click at [648, 94] on li "Final Approvals" at bounding box center [681, 88] width 129 height 27
checkbox input "true"
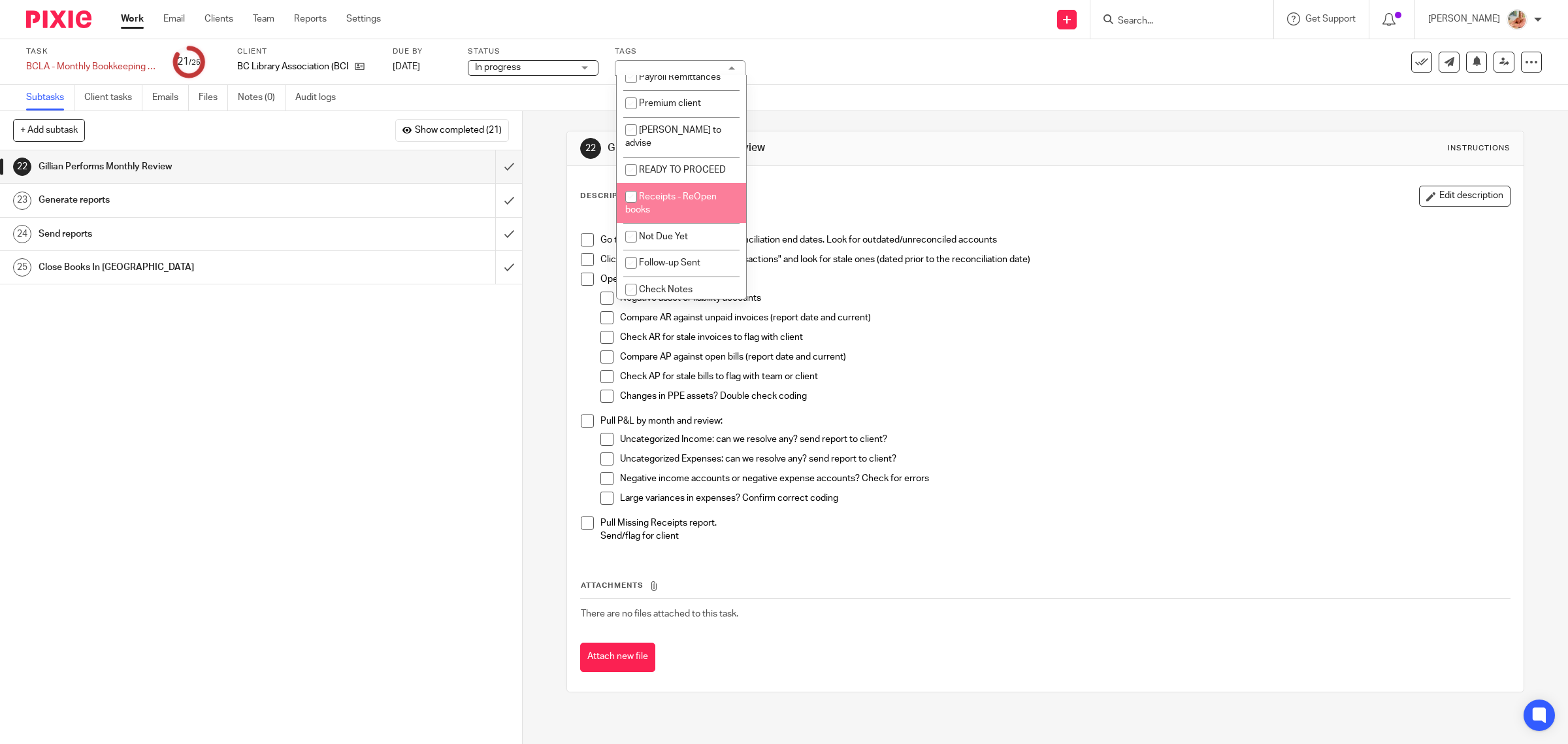
click at [1086, 388] on div "Check AP for stale bills to flag with team or client" at bounding box center [1065, 380] width 891 height 19
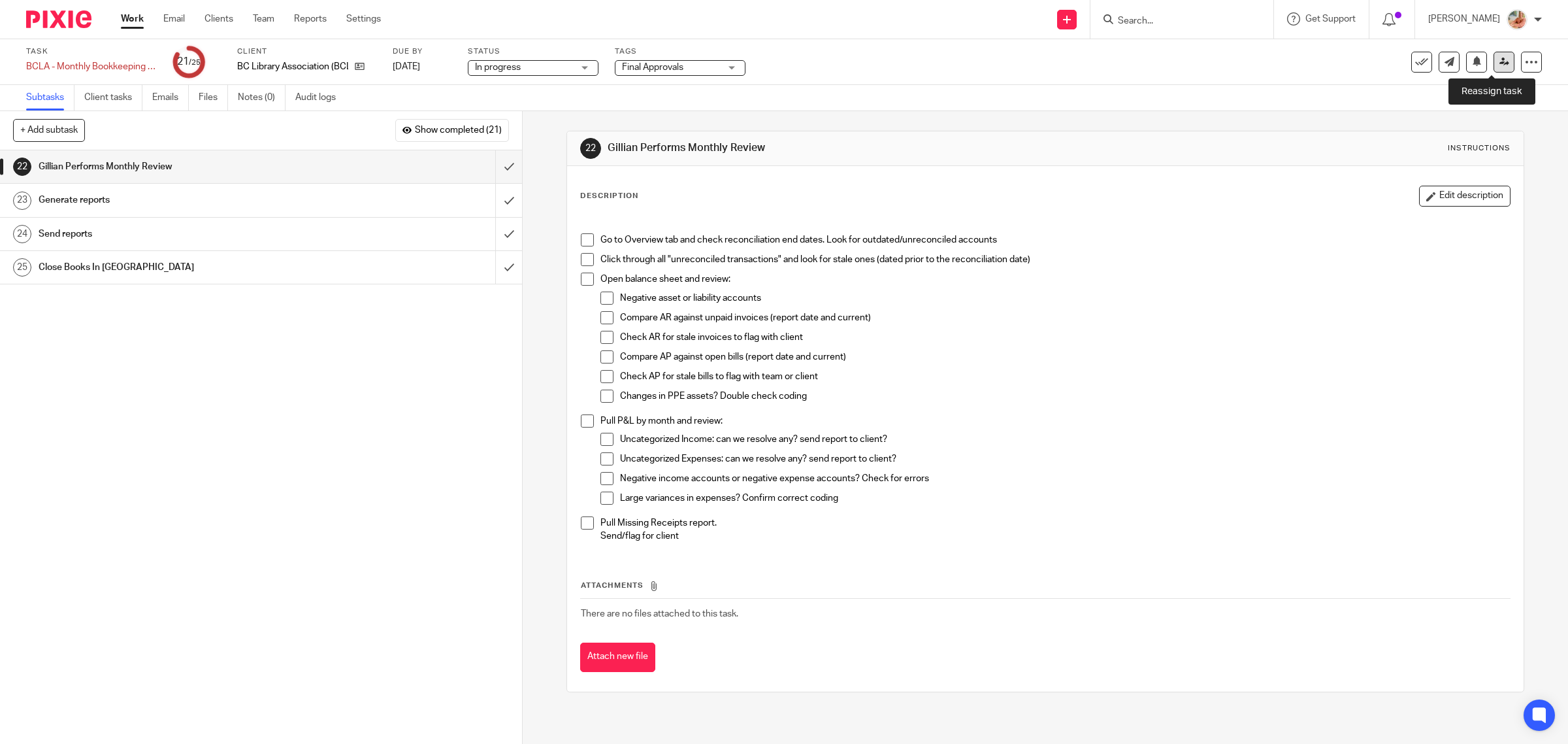
click at [1500, 64] on icon at bounding box center [1504, 62] width 10 height 10
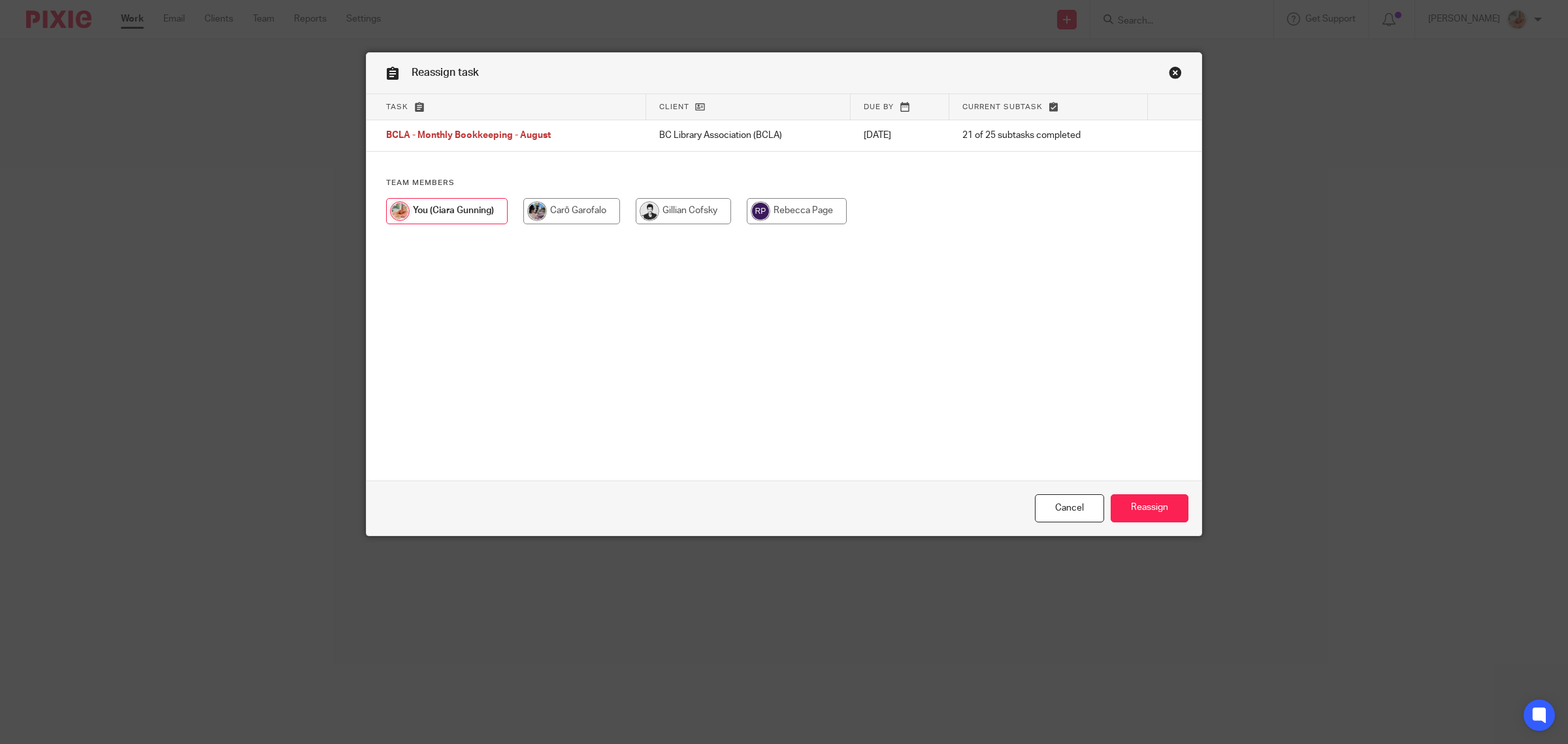
click at [673, 206] on input "radio" at bounding box center [683, 211] width 95 height 26
radio input "true"
click at [1161, 513] on input "Reassign" at bounding box center [1149, 508] width 78 height 28
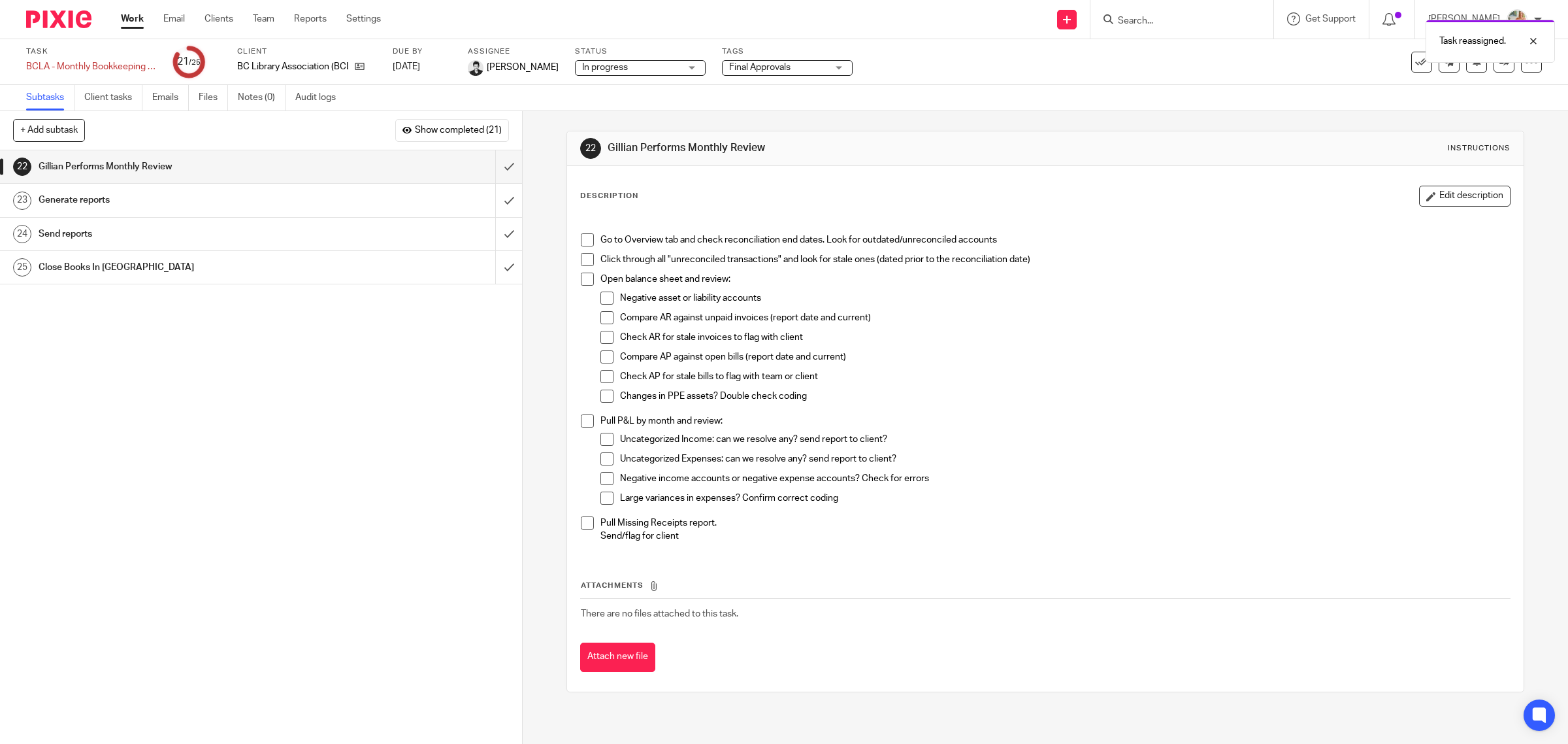
click at [133, 17] on link "Work" at bounding box center [132, 19] width 23 height 13
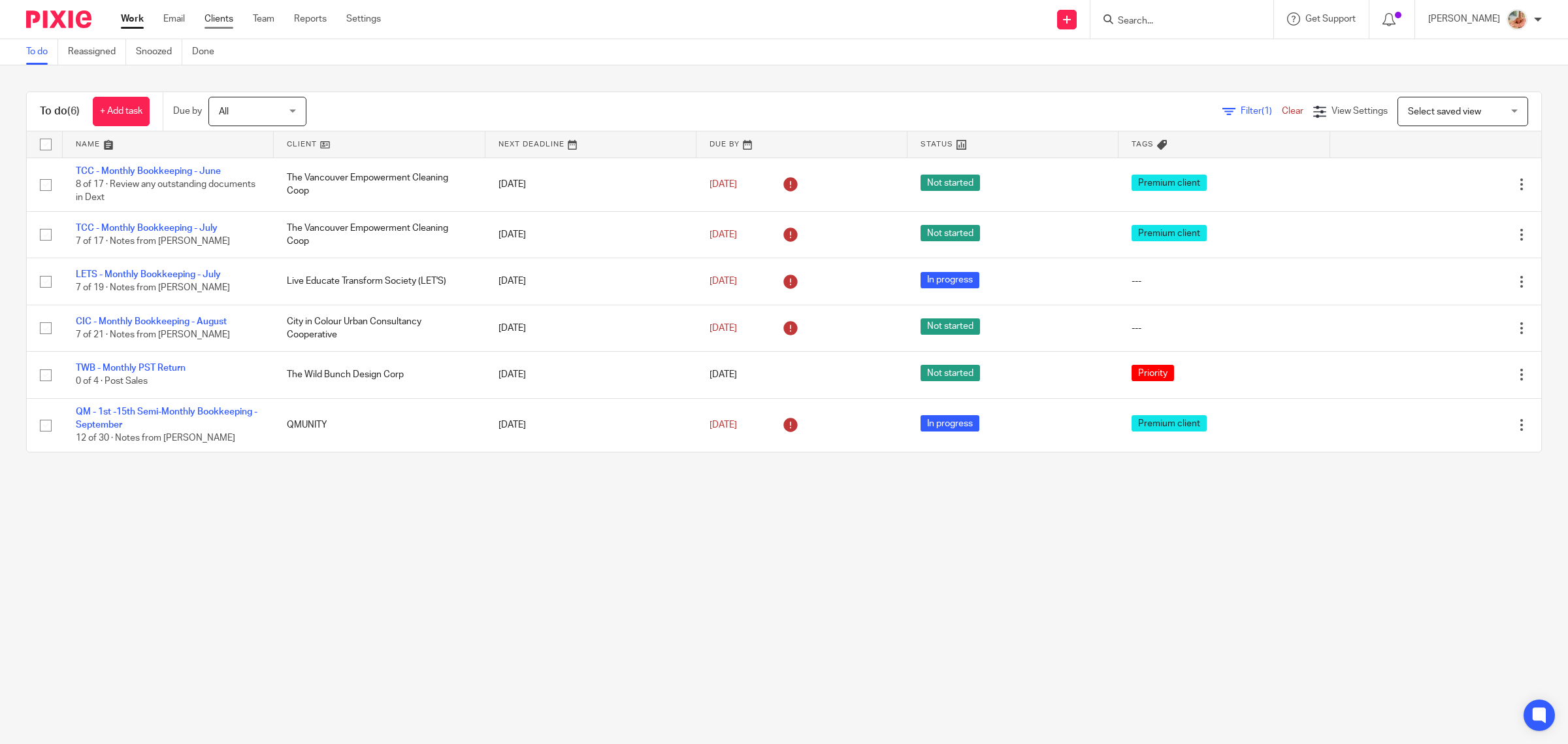
click at [227, 22] on link "Clients" at bounding box center [218, 19] width 29 height 13
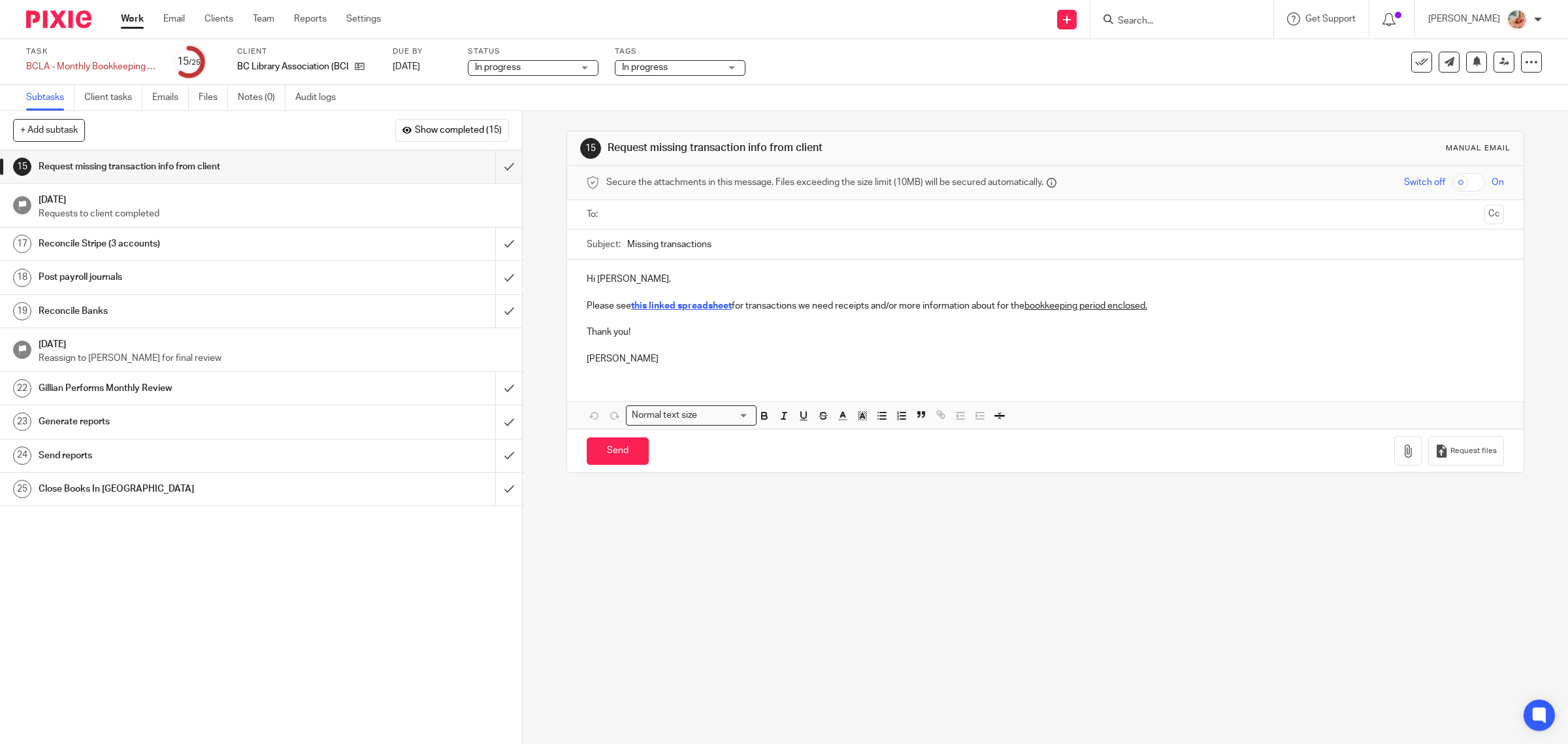
click at [128, 21] on link "Work" at bounding box center [132, 19] width 23 height 13
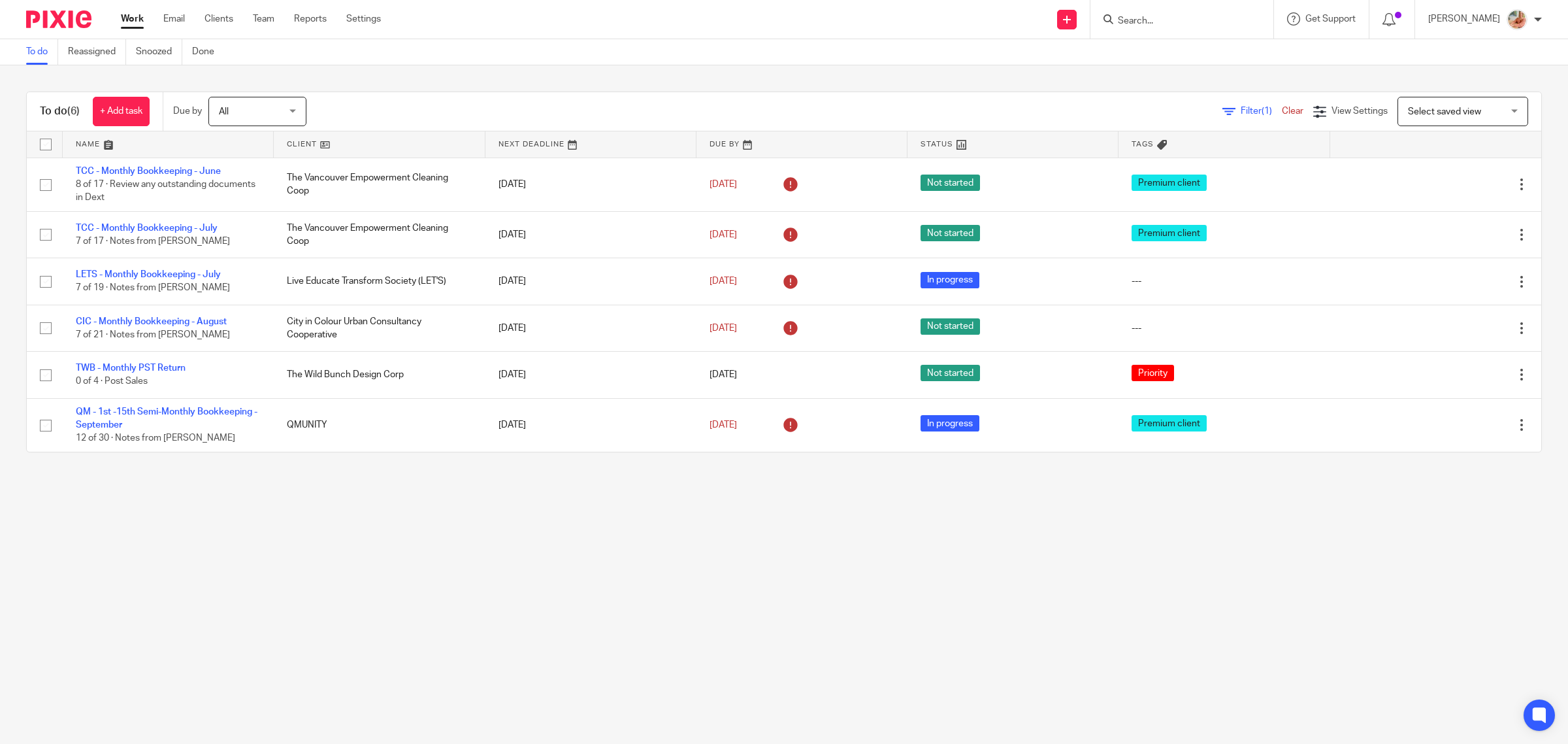
click at [142, 37] on div "Work Email Clients Team Reports Settings Work Email Clients Team Reports Settin…" at bounding box center [784, 19] width 1568 height 39
click at [139, 53] on link "Snoozed" at bounding box center [159, 52] width 46 height 25
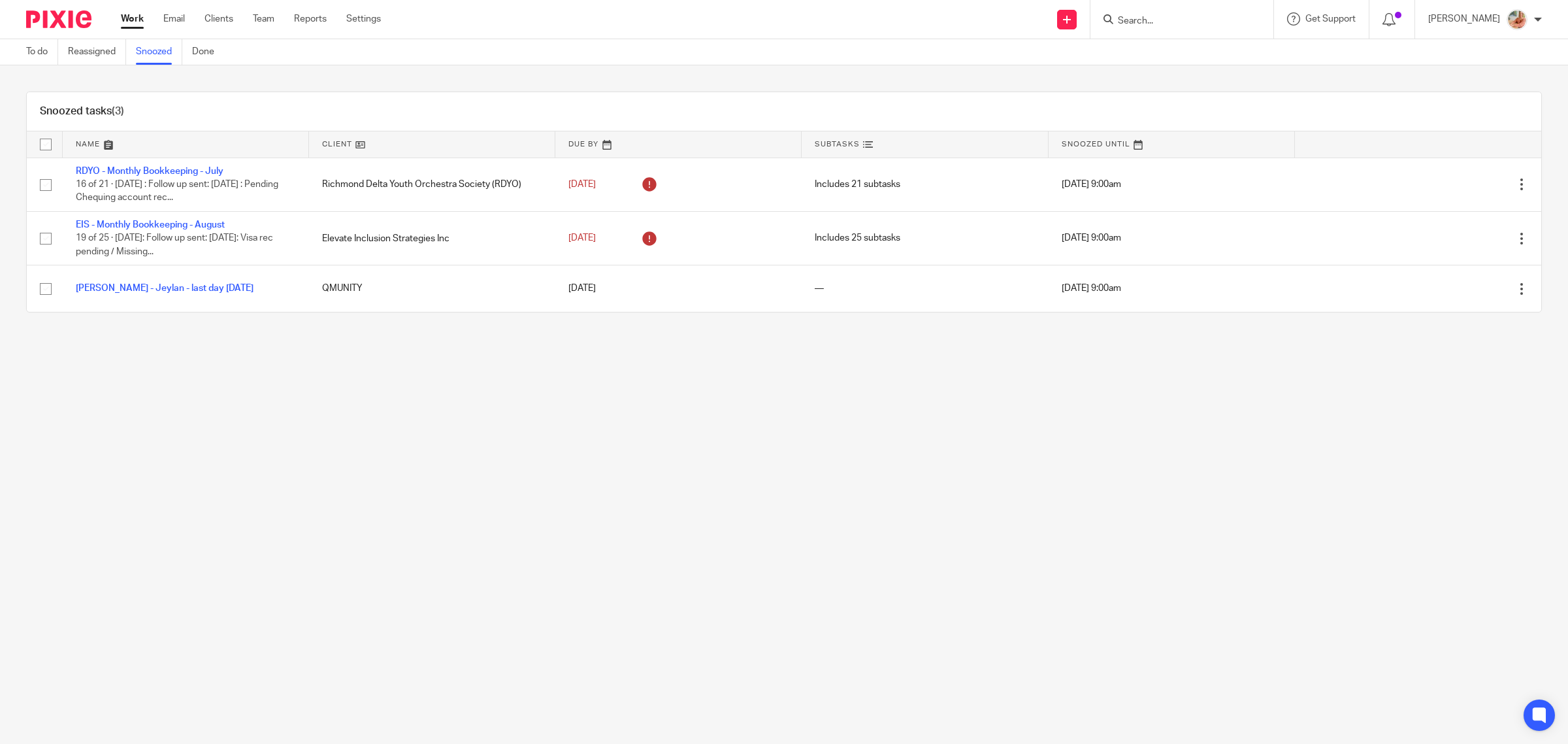
click at [246, 19] on ul "Work Email Clients Team Reports Settings" at bounding box center [261, 19] width 279 height 13
click at [268, 17] on link "Team" at bounding box center [263, 19] width 22 height 13
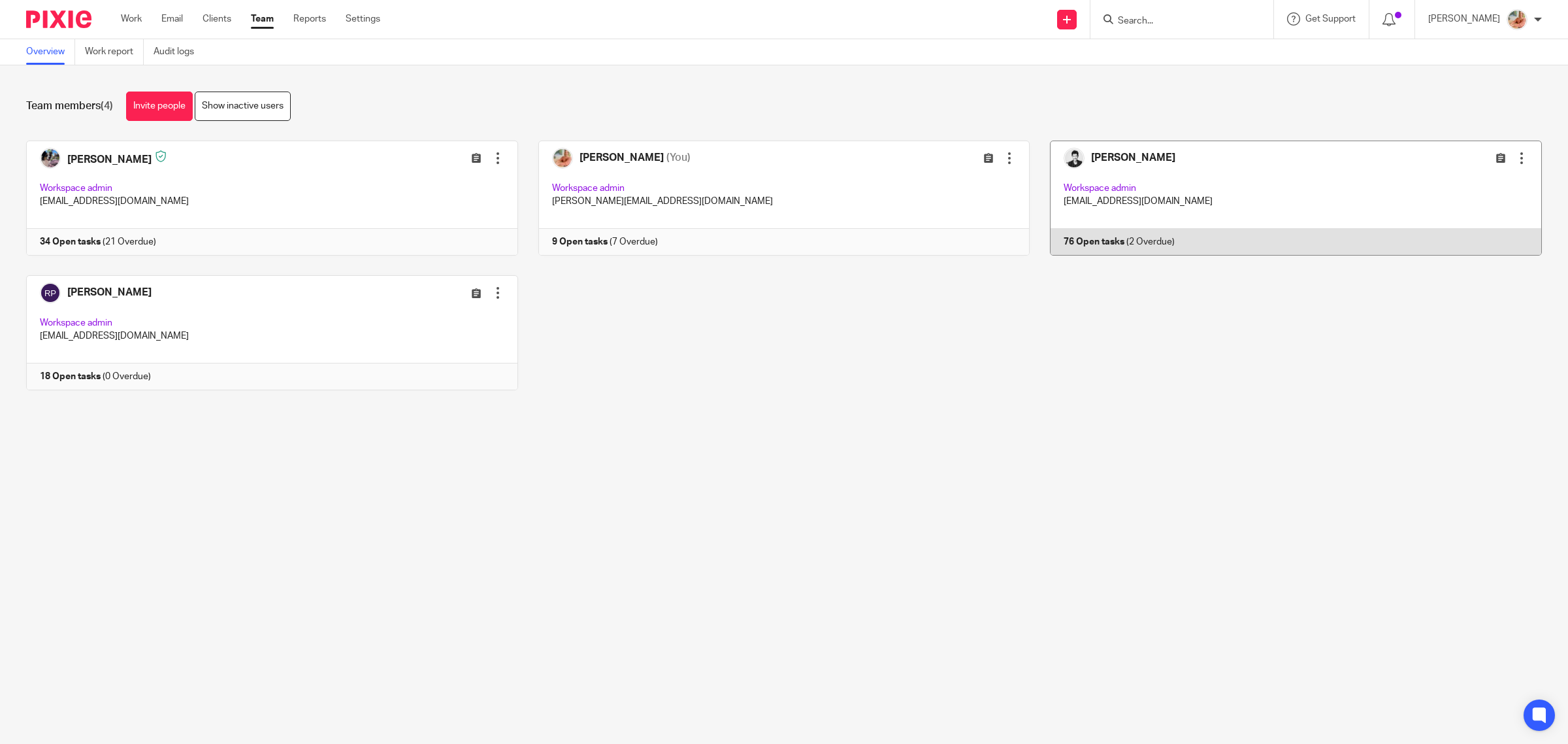
click at [1115, 253] on link at bounding box center [1286, 198] width 513 height 115
drag, startPoint x: 1108, startPoint y: 220, endPoint x: 1098, endPoint y: 219, distance: 10.0
click at [1108, 219] on link at bounding box center [1286, 198] width 513 height 115
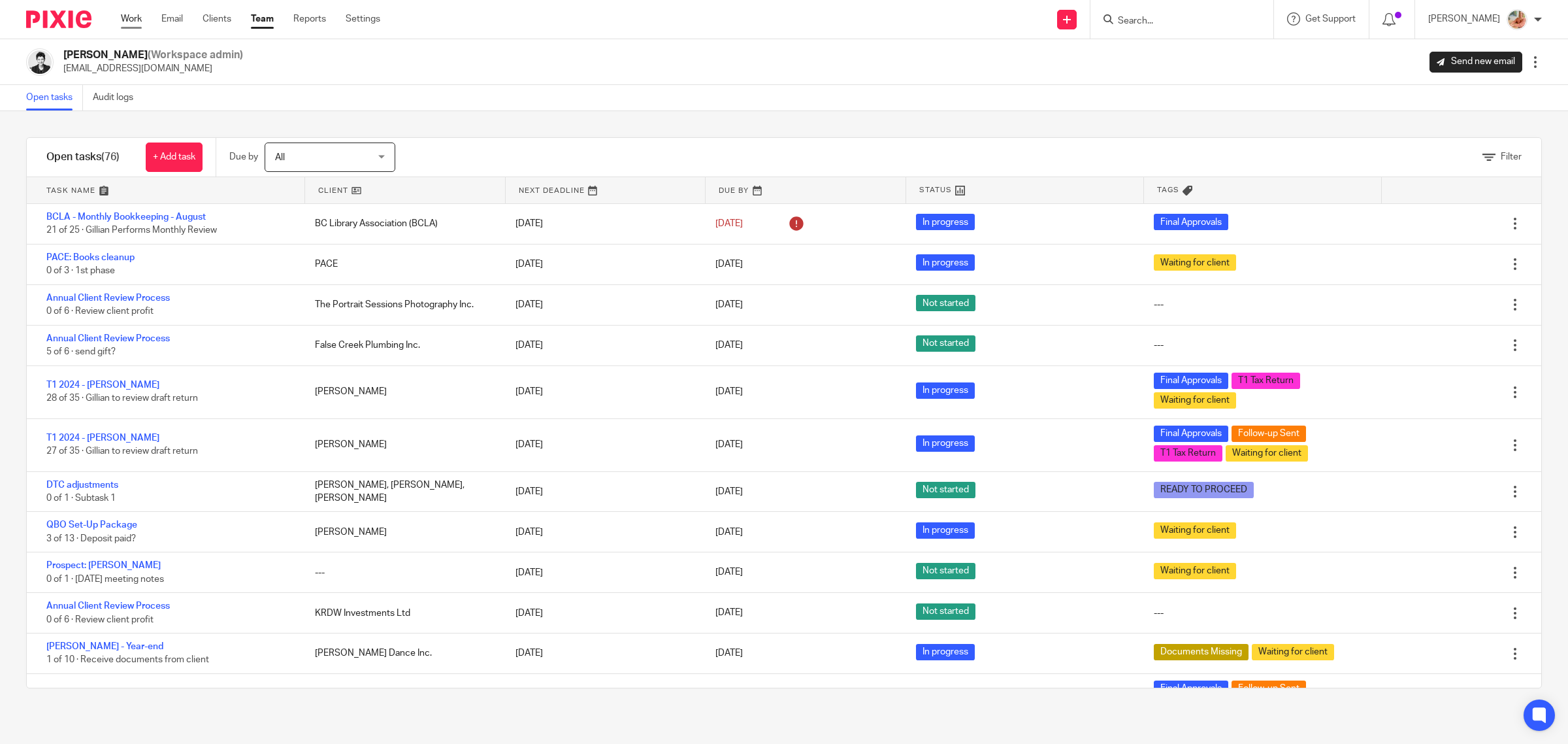
click at [138, 19] on link "Work" at bounding box center [131, 19] width 21 height 13
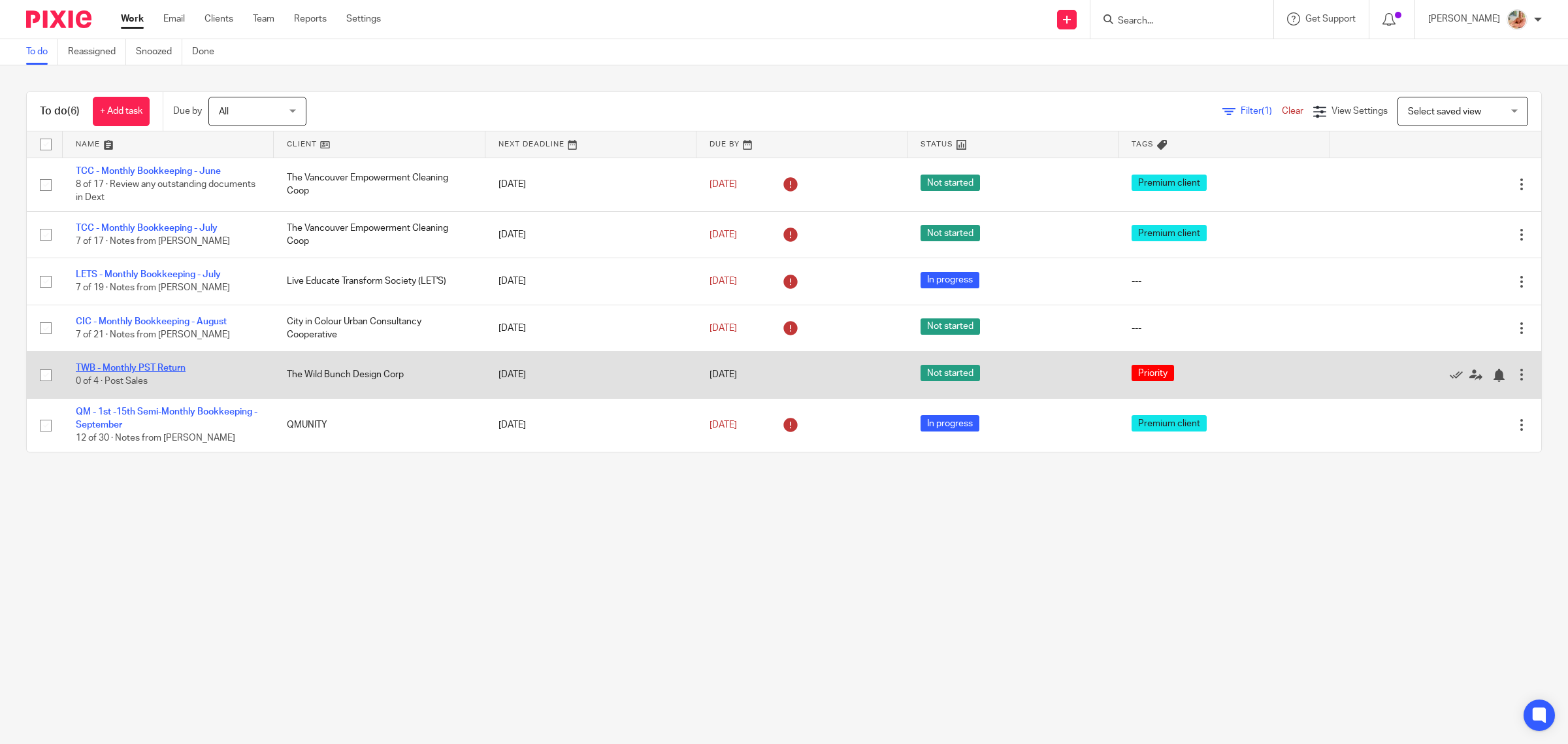
click at [165, 366] on link "TWB - Monthly PST Return" at bounding box center [131, 368] width 110 height 9
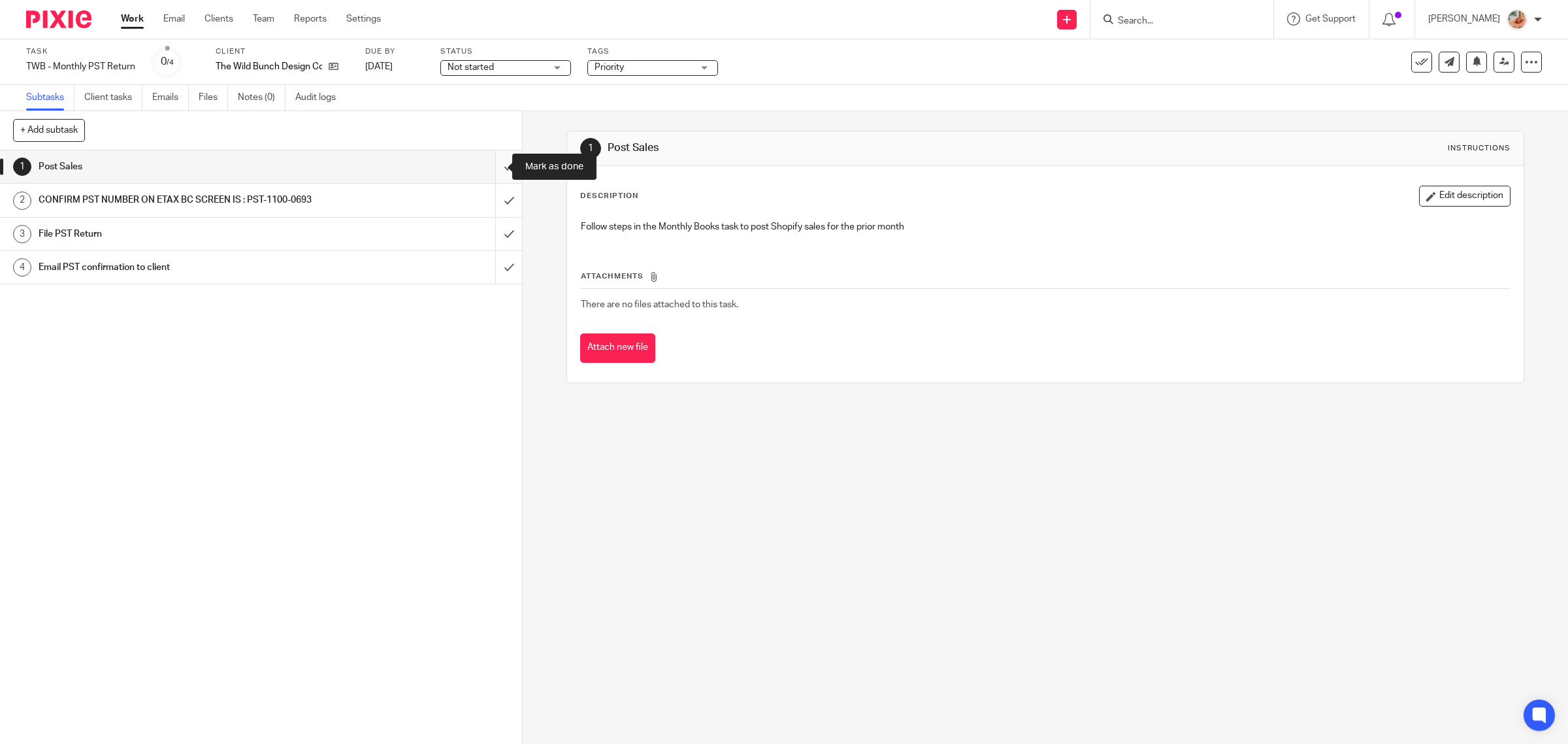
click at [498, 169] on input "submit" at bounding box center [261, 166] width 522 height 33
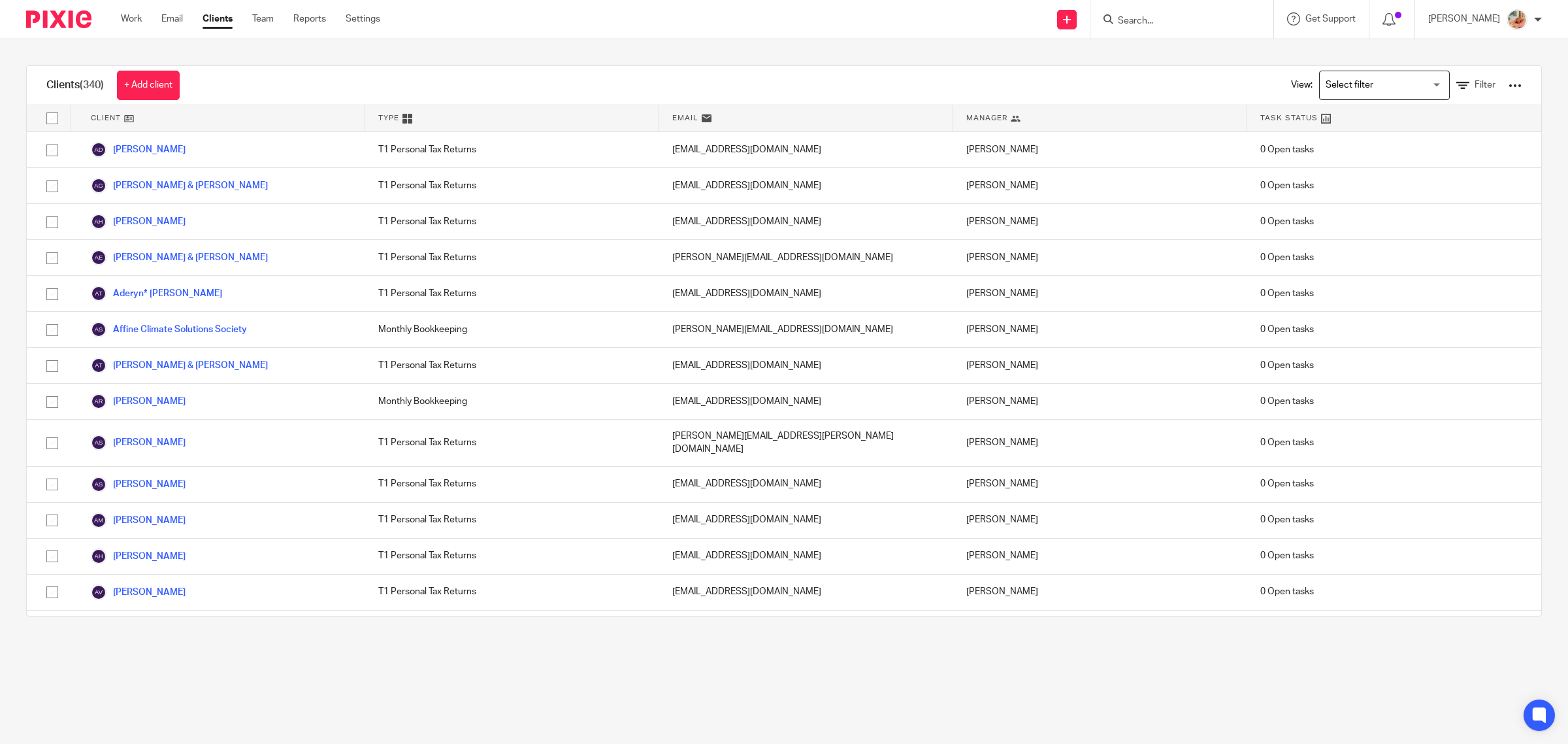
click at [274, 15] on link "Team" at bounding box center [263, 19] width 22 height 13
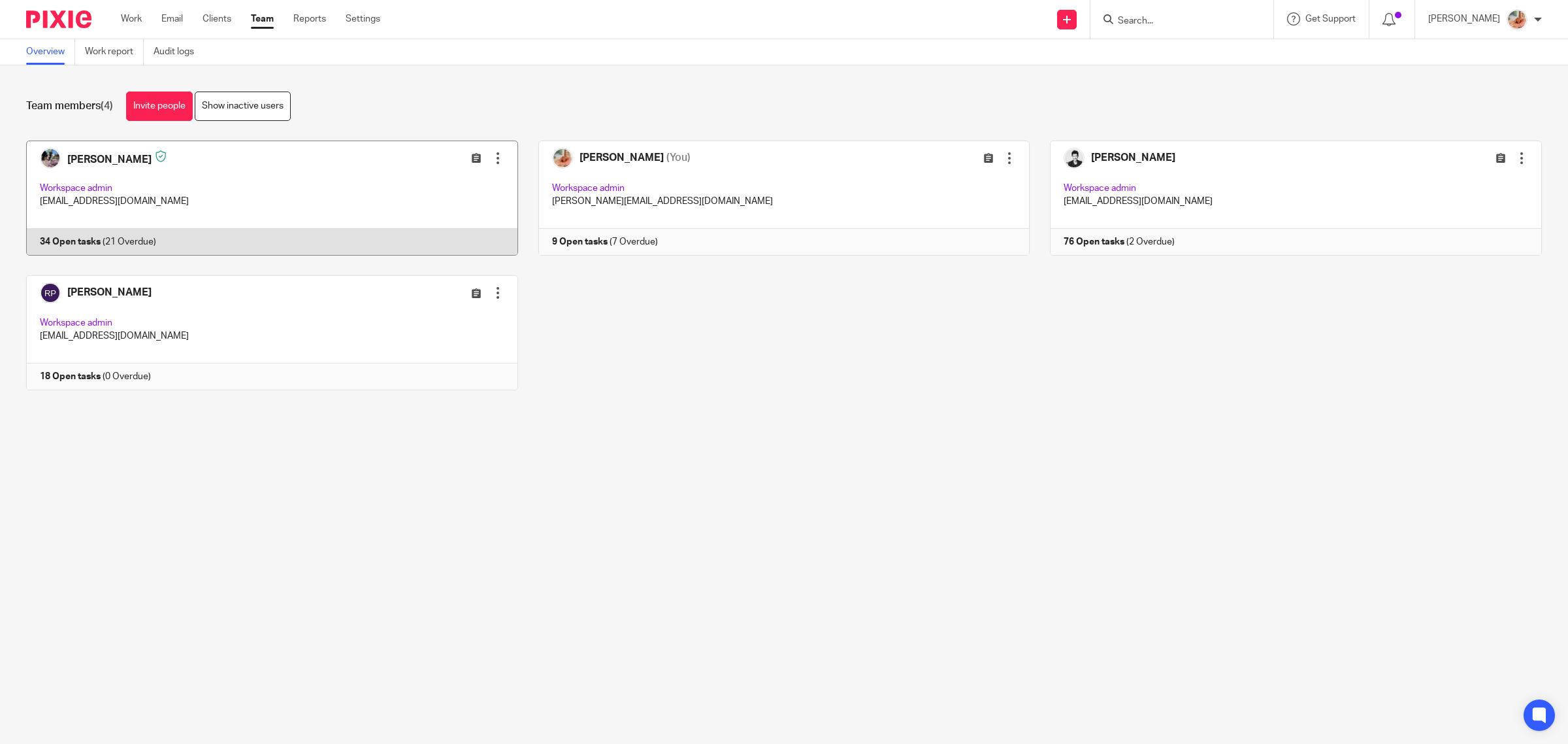
click at [217, 207] on link at bounding box center [262, 198] width 513 height 115
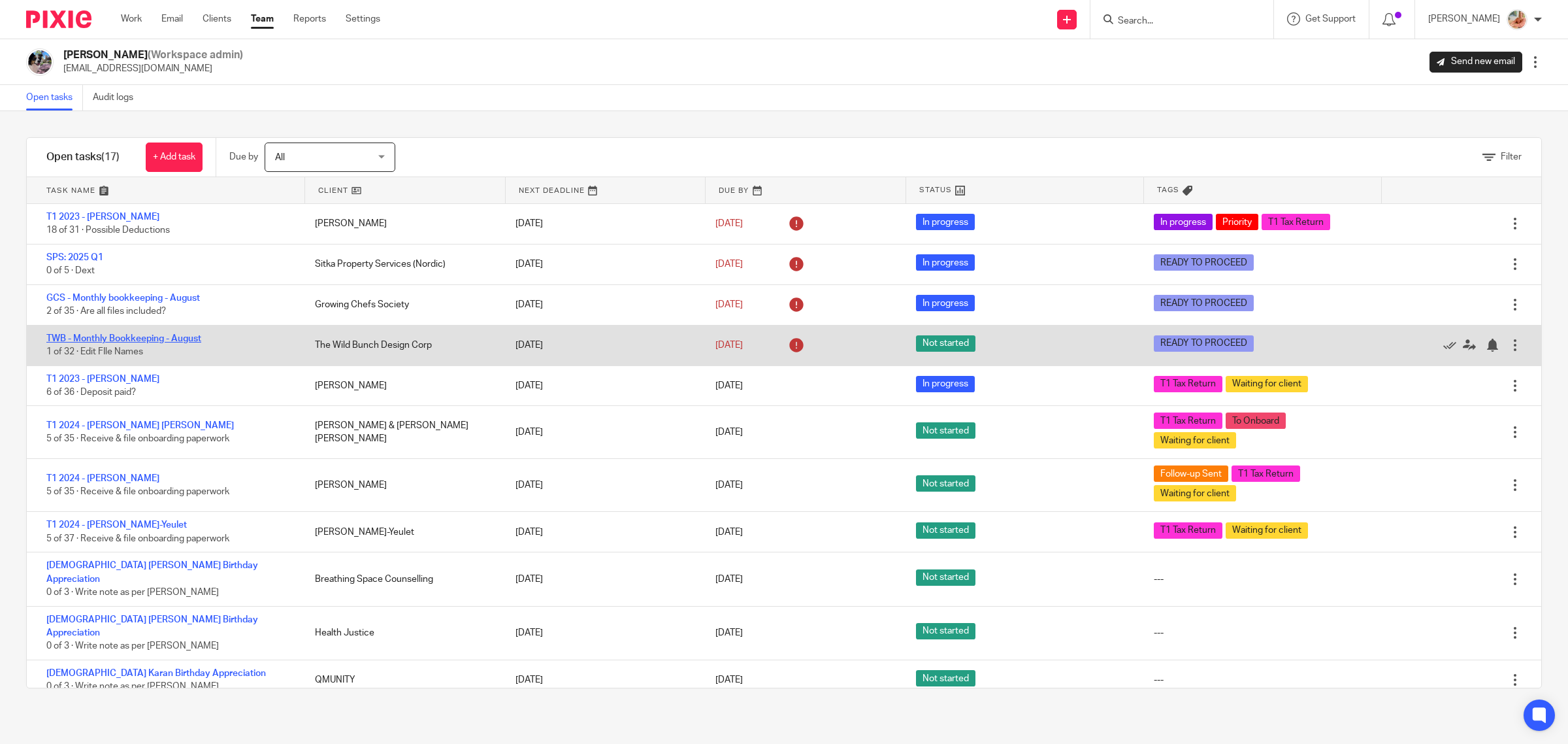
click at [129, 334] on link "TWB - Monthly Bookkeeping - August" at bounding box center [123, 338] width 154 height 9
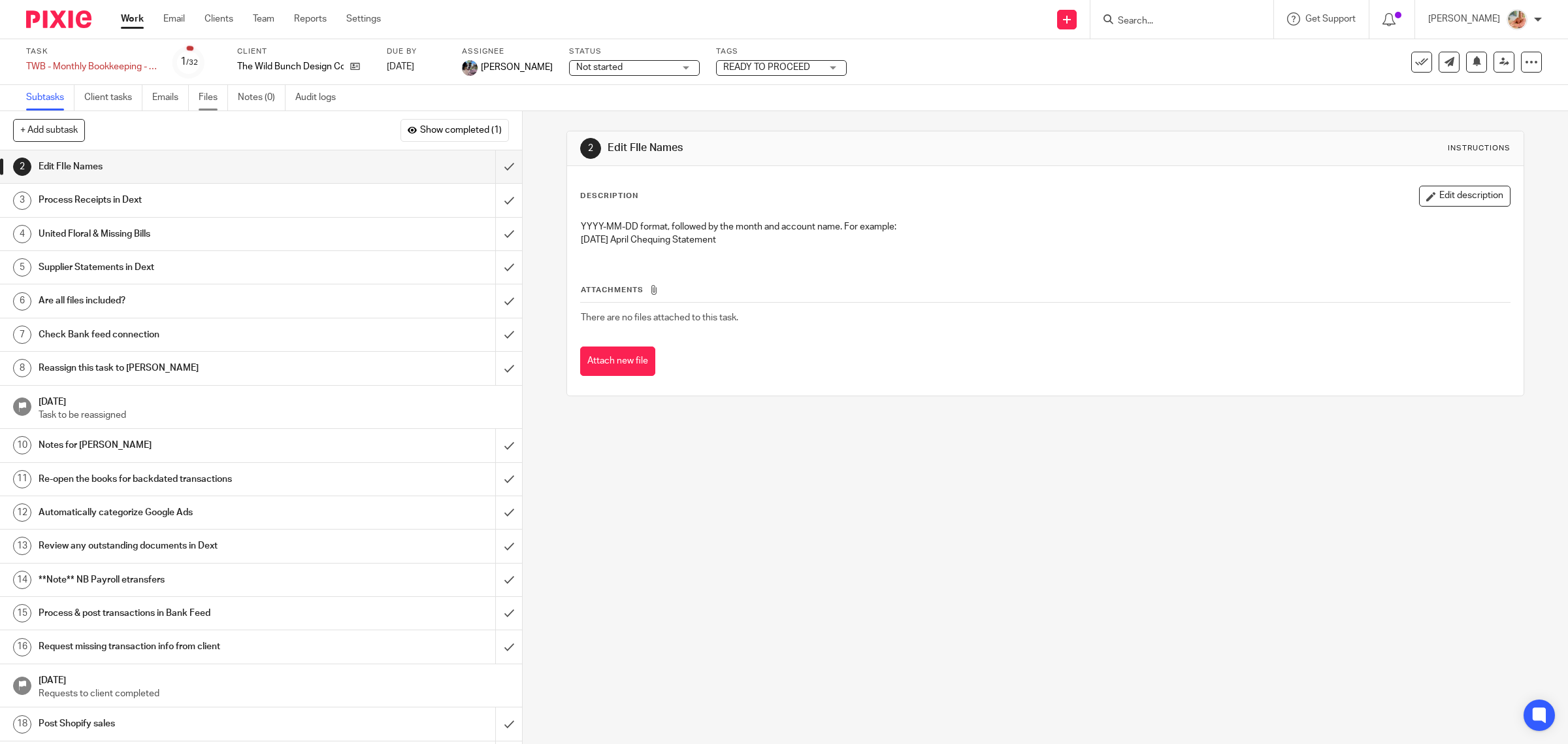
click at [215, 95] on link "Files" at bounding box center [213, 97] width 30 height 25
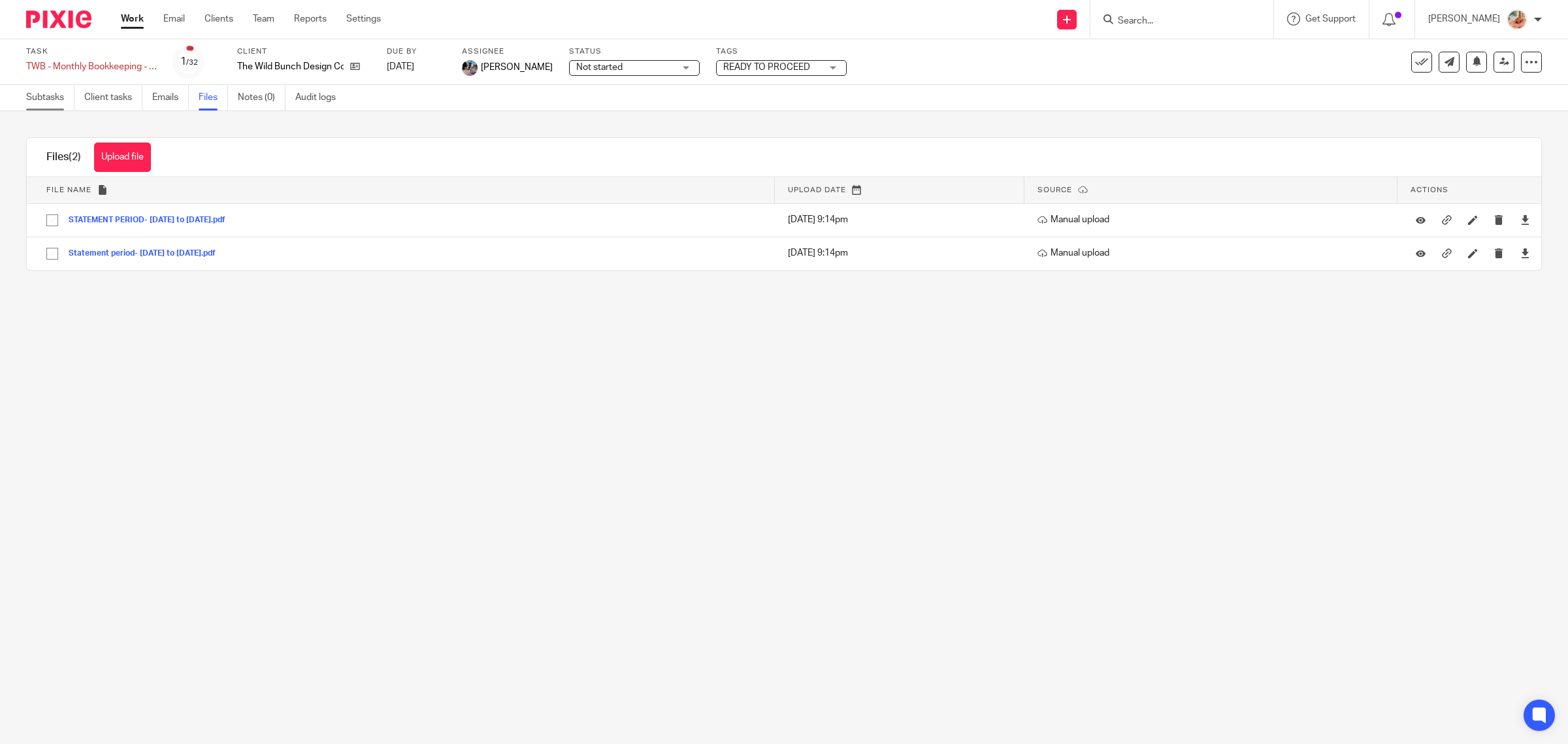
click at [61, 94] on link "Subtasks" at bounding box center [50, 97] width 48 height 25
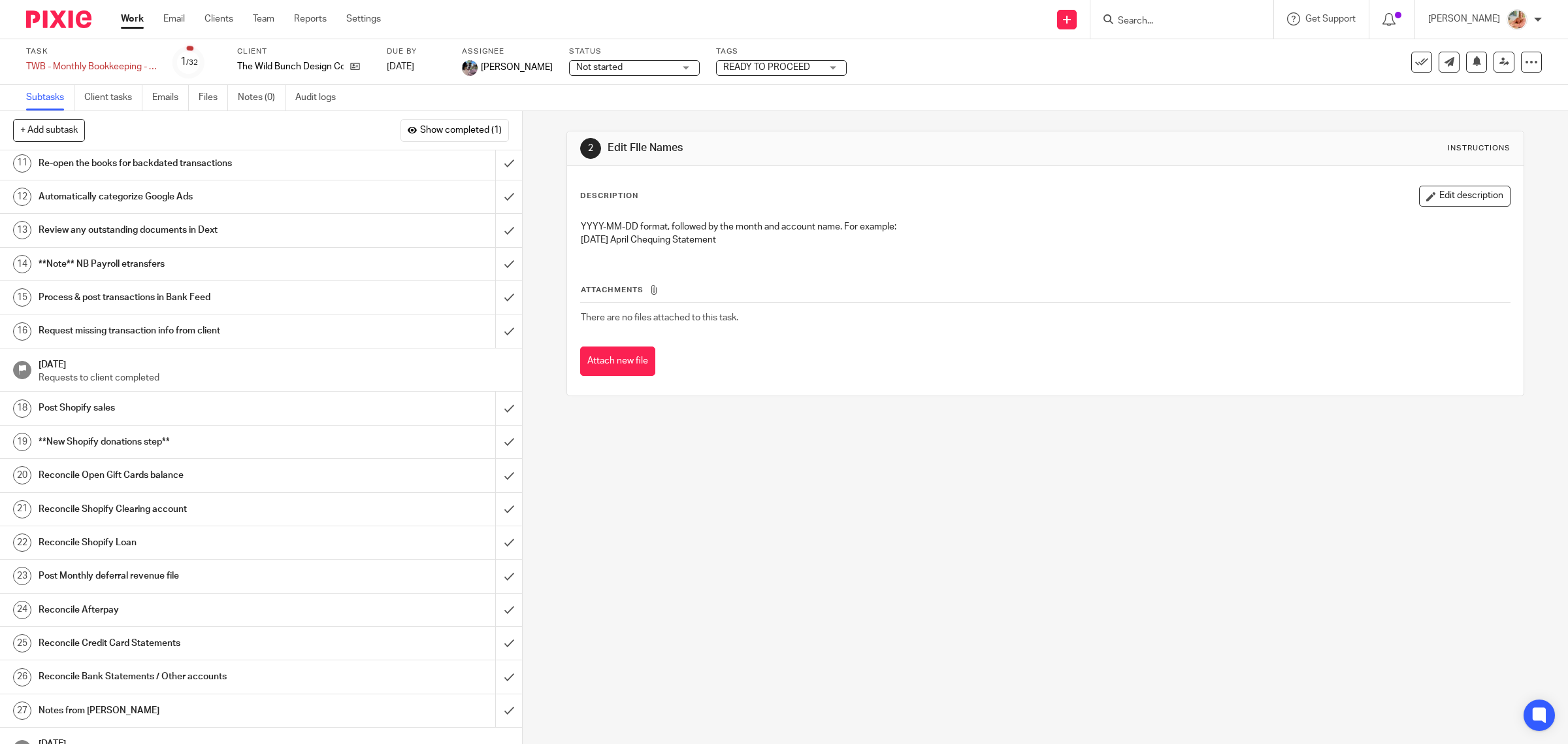
scroll to position [409, 0]
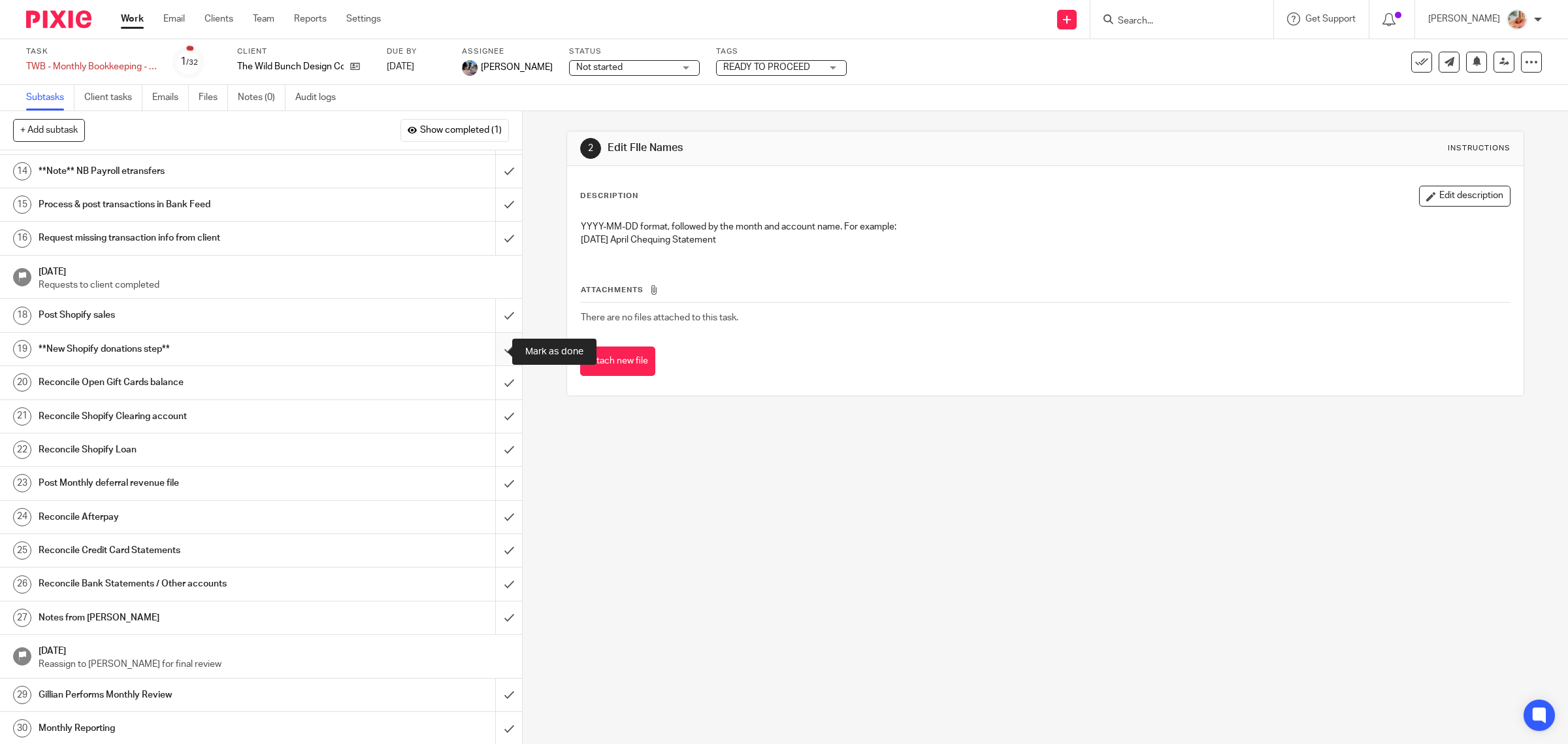
drag, startPoint x: 488, startPoint y: 355, endPoint x: 481, endPoint y: 363, distance: 10.6
click at [488, 353] on input "submit" at bounding box center [261, 349] width 522 height 33
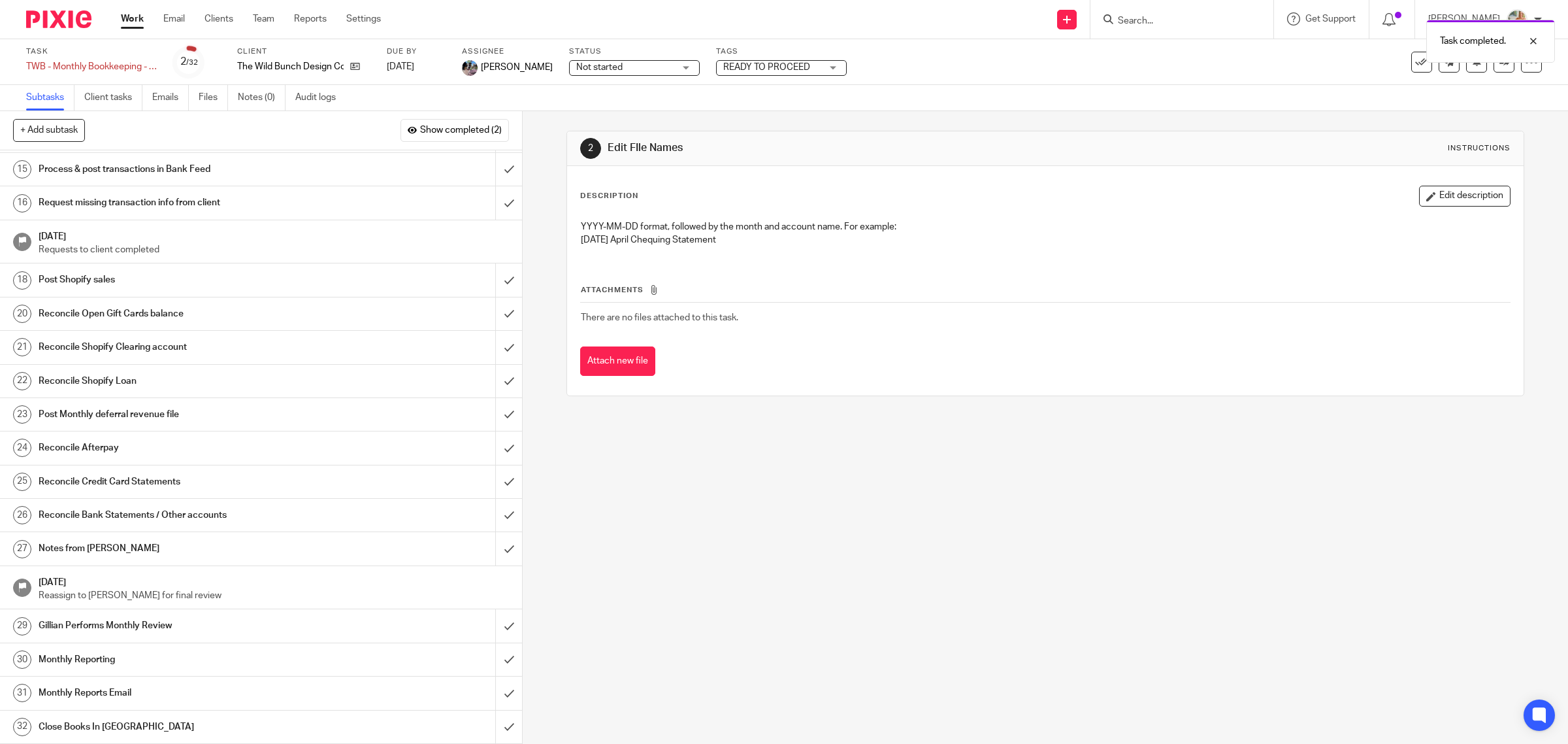
scroll to position [285, 0]
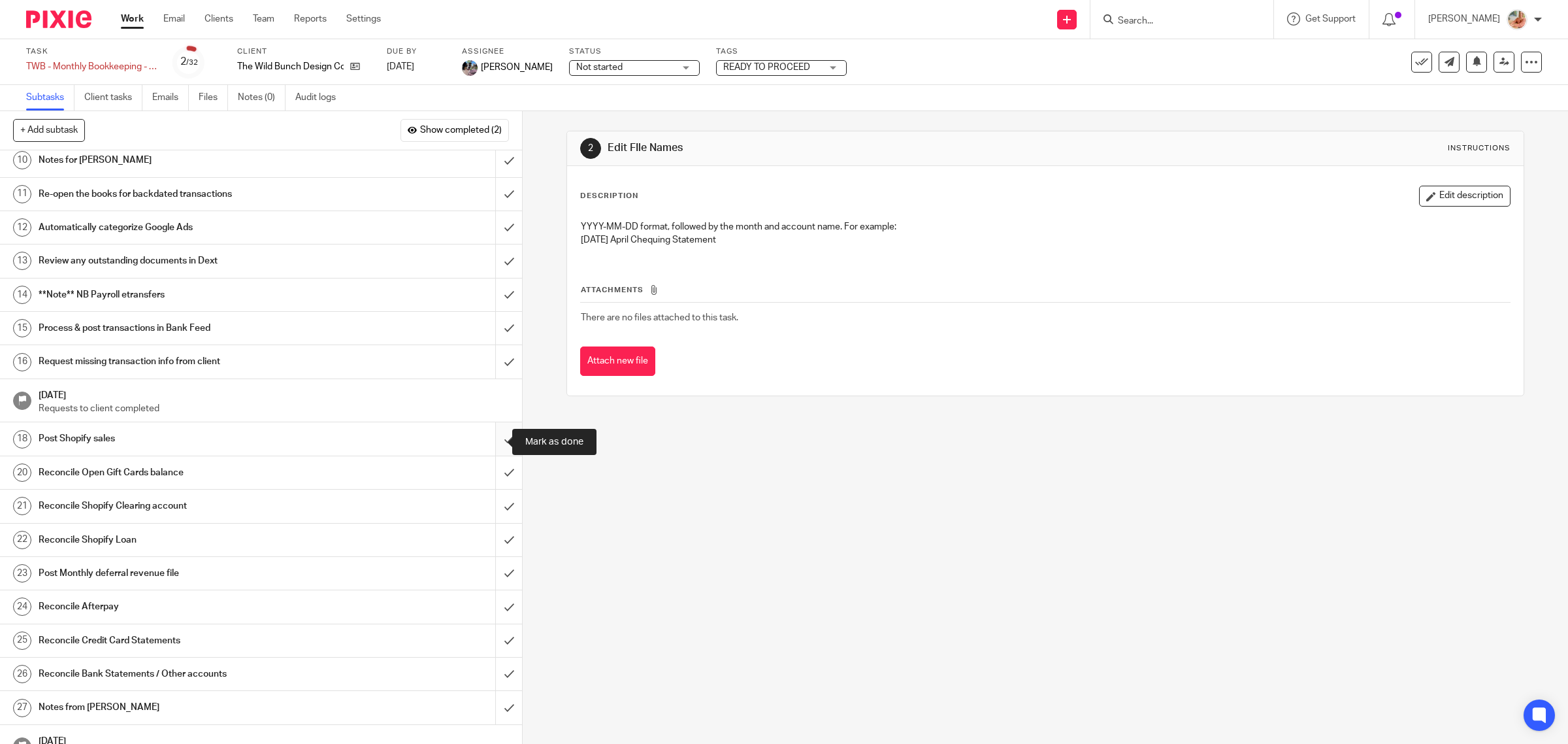
click at [491, 446] on input "submit" at bounding box center [261, 439] width 522 height 33
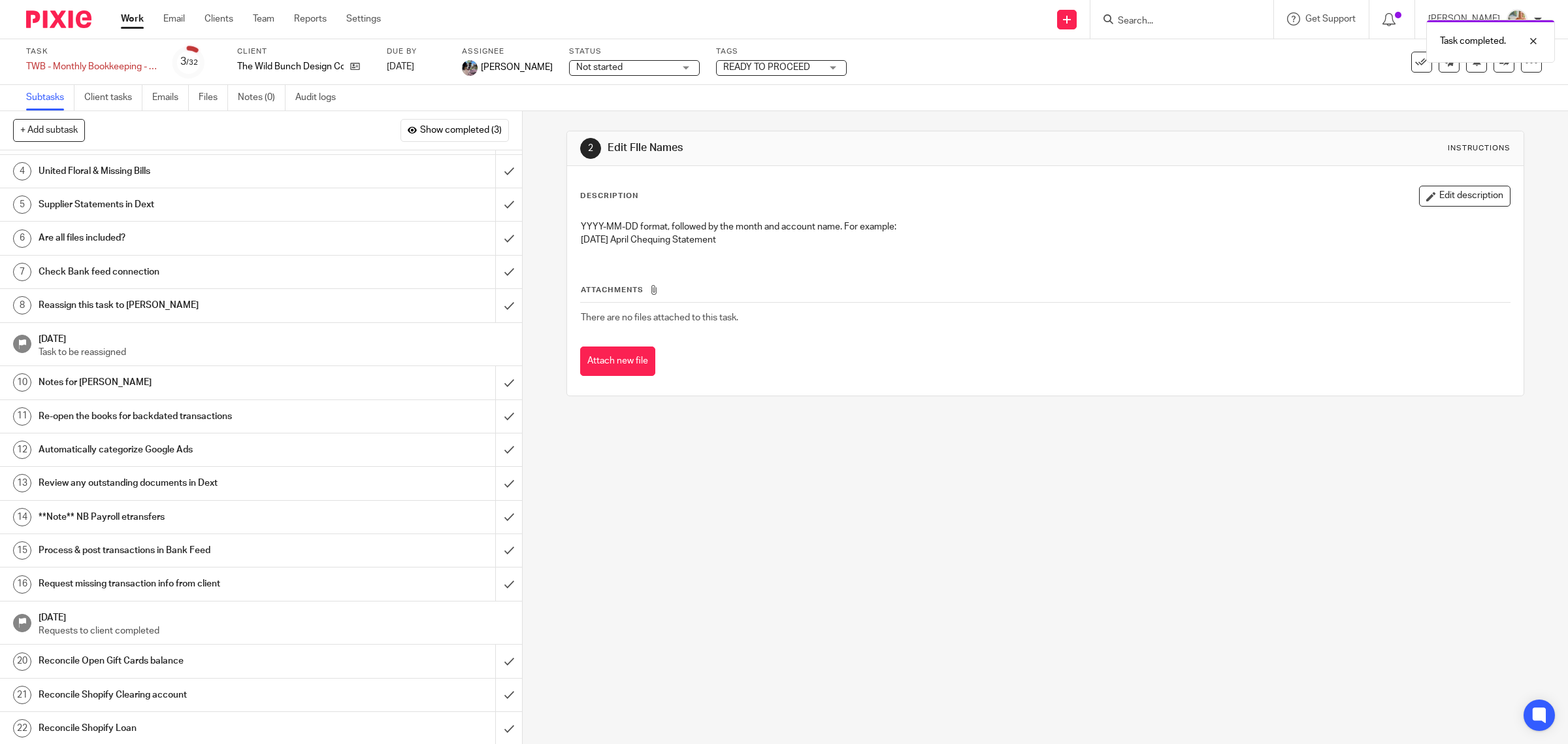
scroll to position [164, 0]
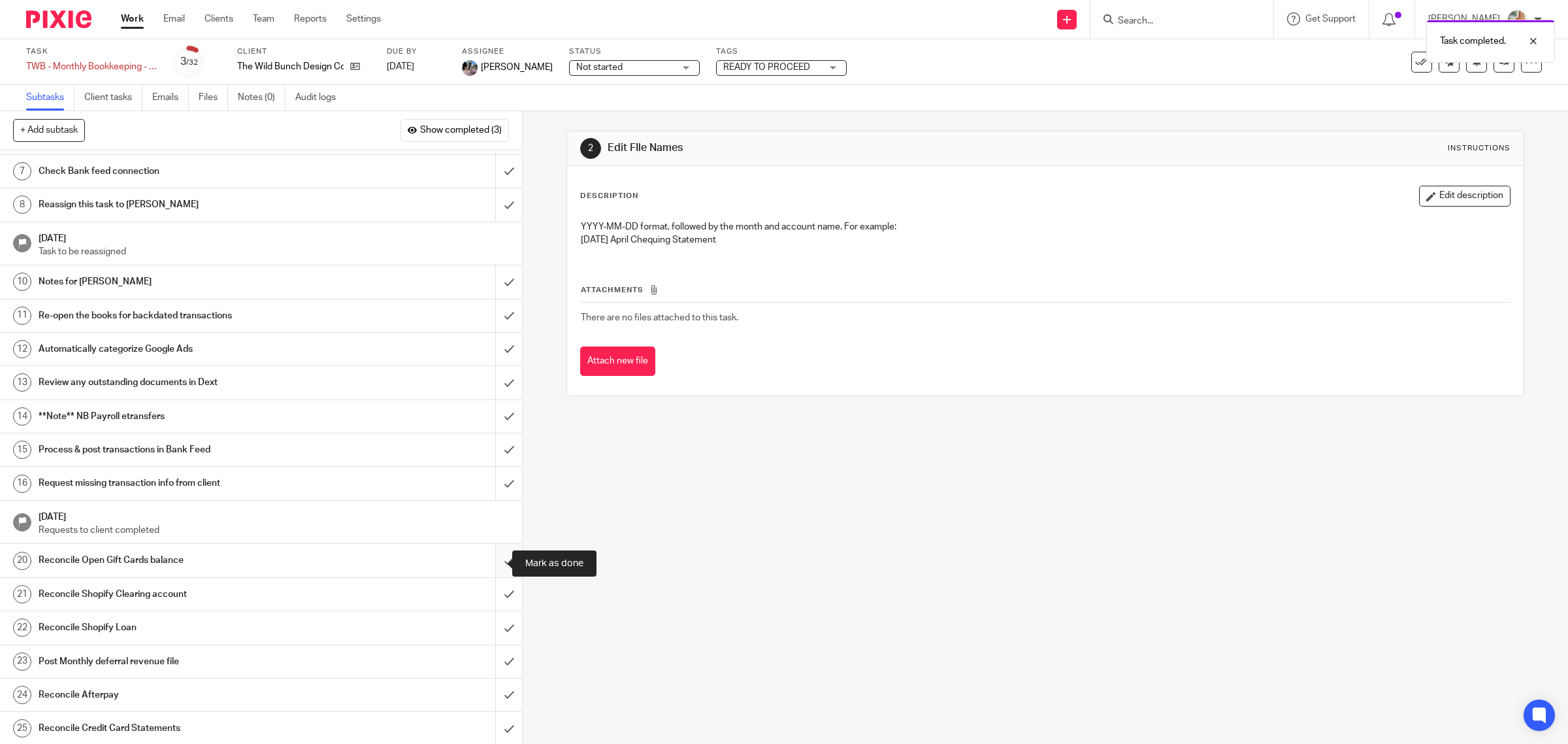
drag, startPoint x: 491, startPoint y: 564, endPoint x: 482, endPoint y: 562, distance: 9.2
click at [491, 563] on input "submit" at bounding box center [261, 560] width 522 height 33
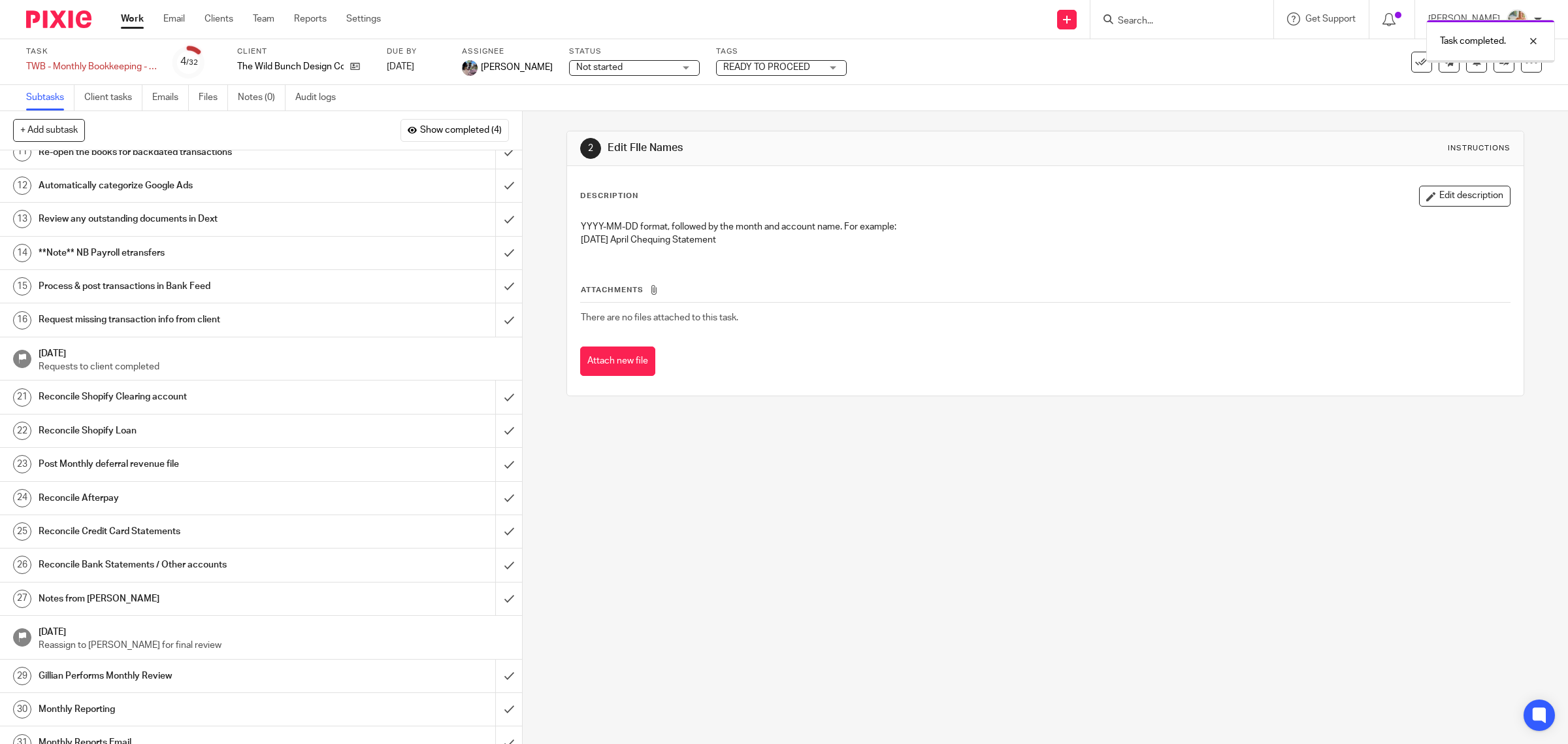
scroll to position [381, 0]
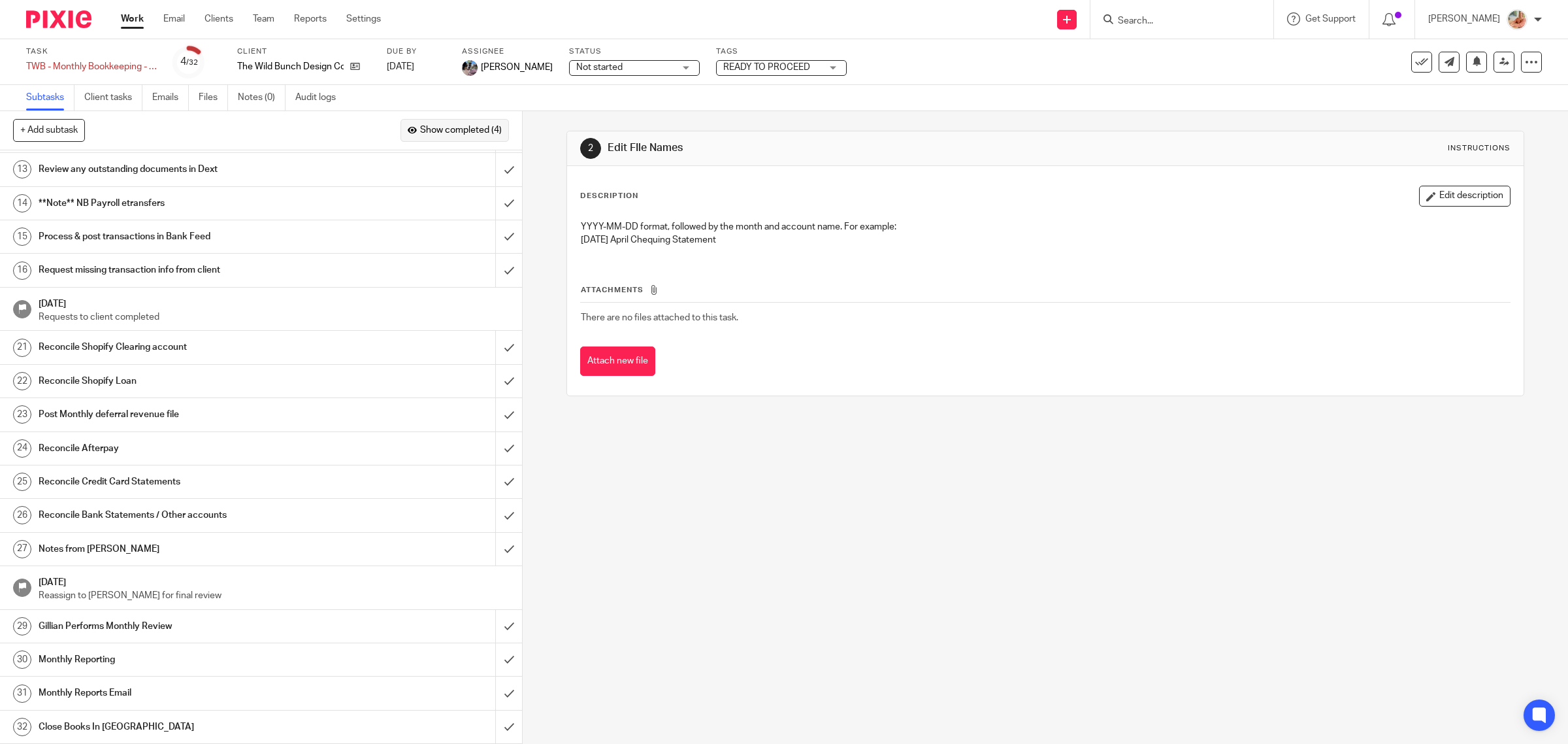
click at [426, 128] on span "Show completed (4)" at bounding box center [461, 131] width 82 height 10
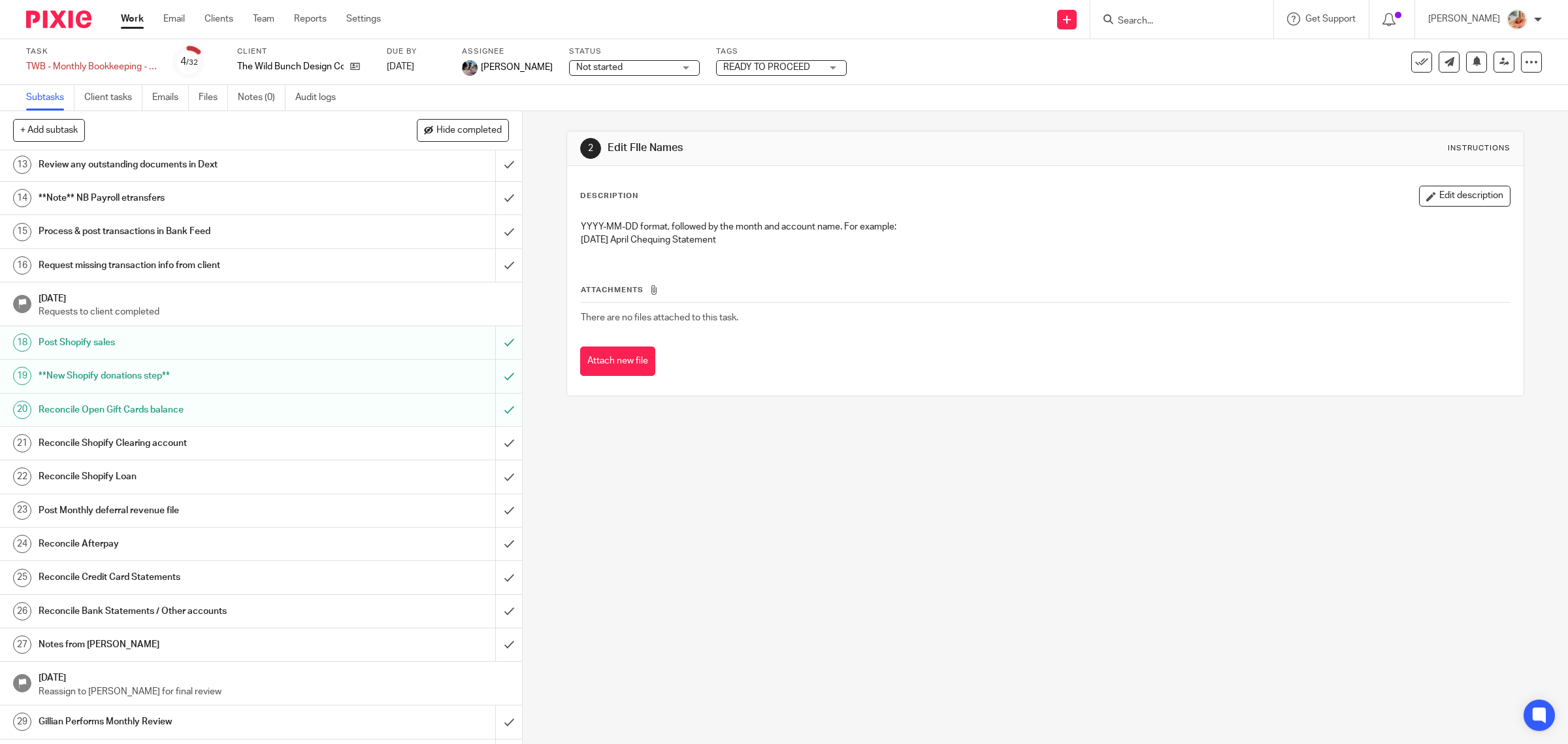
click at [124, 19] on link "Work" at bounding box center [132, 19] width 23 height 13
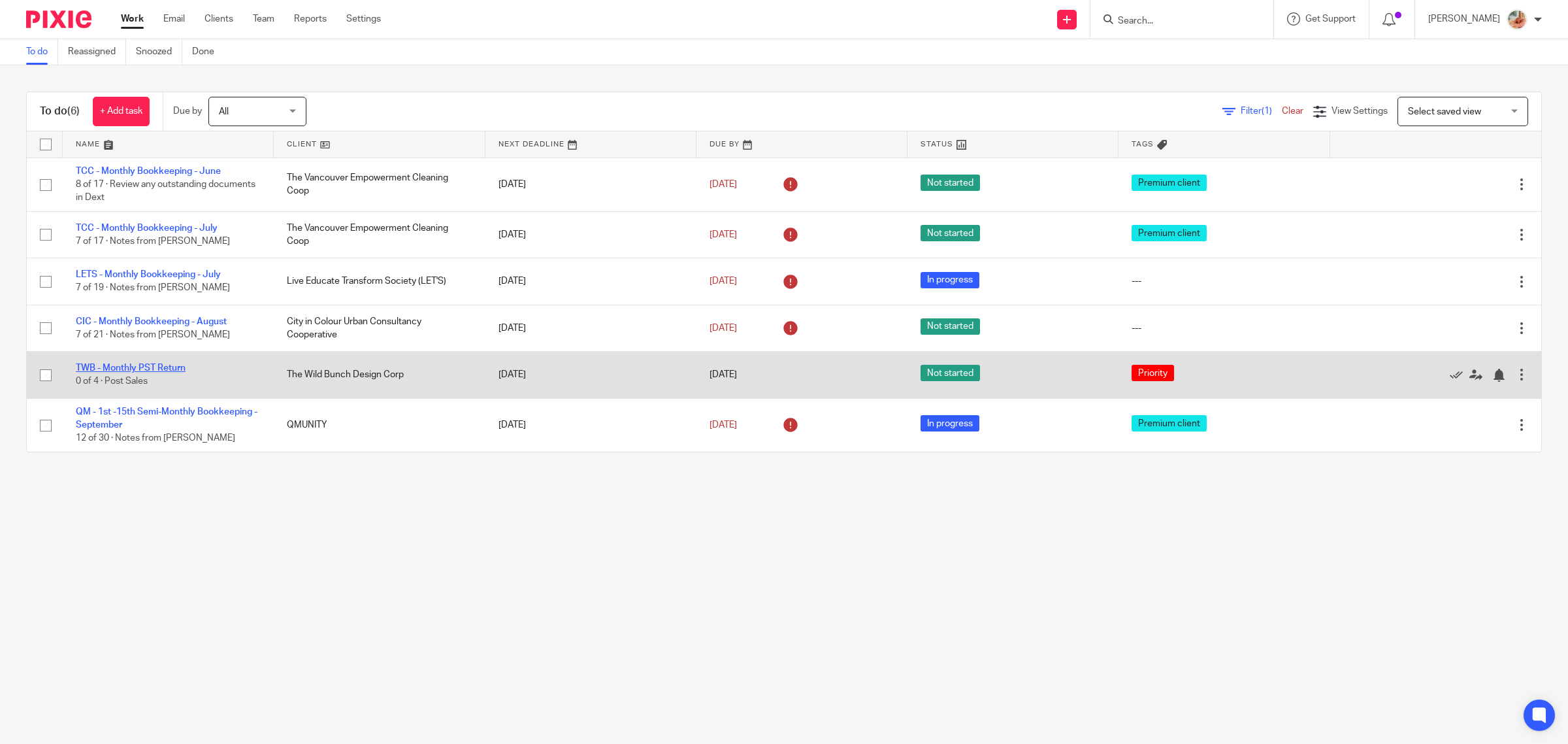
drag, startPoint x: 112, startPoint y: 366, endPoint x: 142, endPoint y: 363, distance: 30.1
click at [112, 365] on link "TWB - Monthly PST Return" at bounding box center [131, 368] width 110 height 9
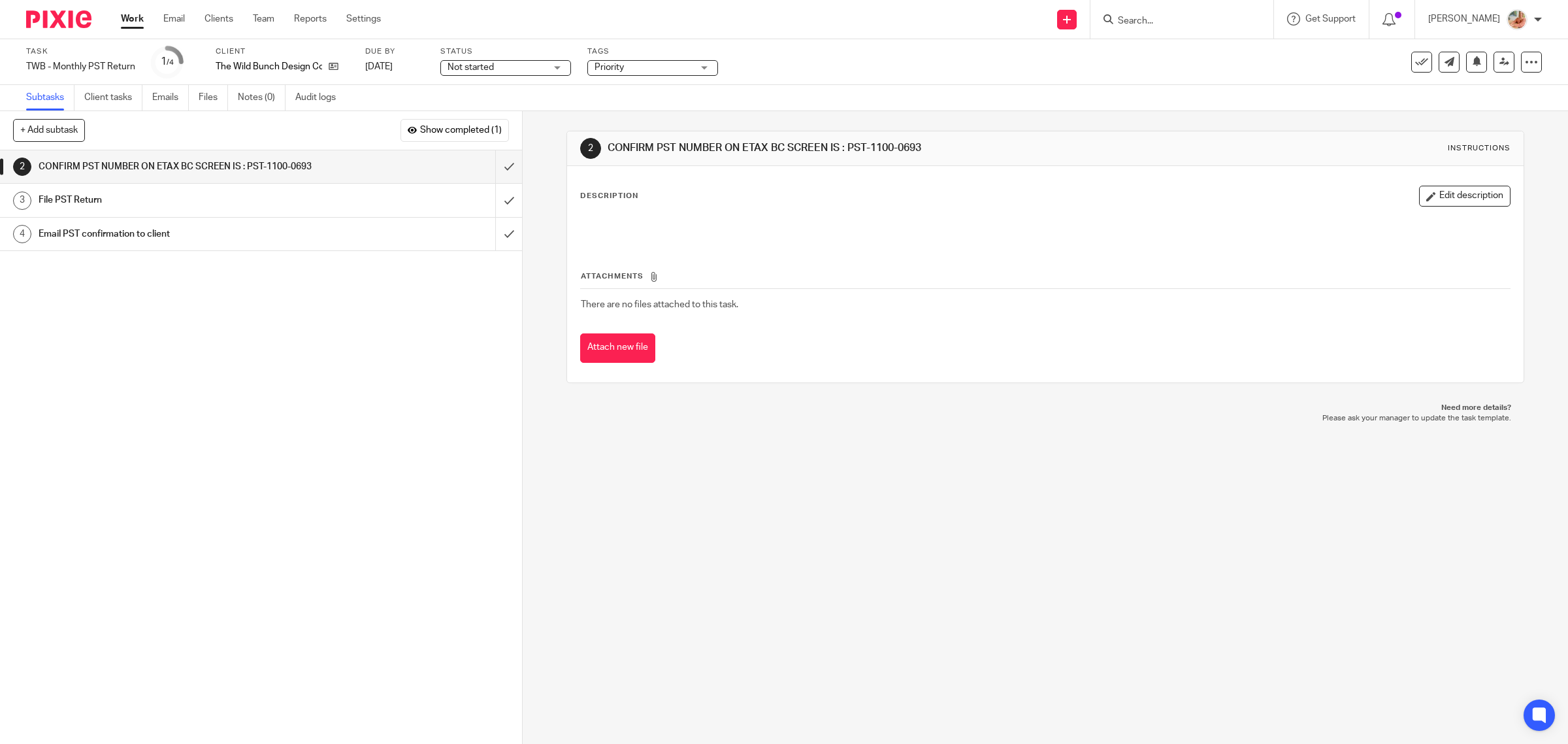
click at [128, 19] on link "Work" at bounding box center [132, 19] width 23 height 13
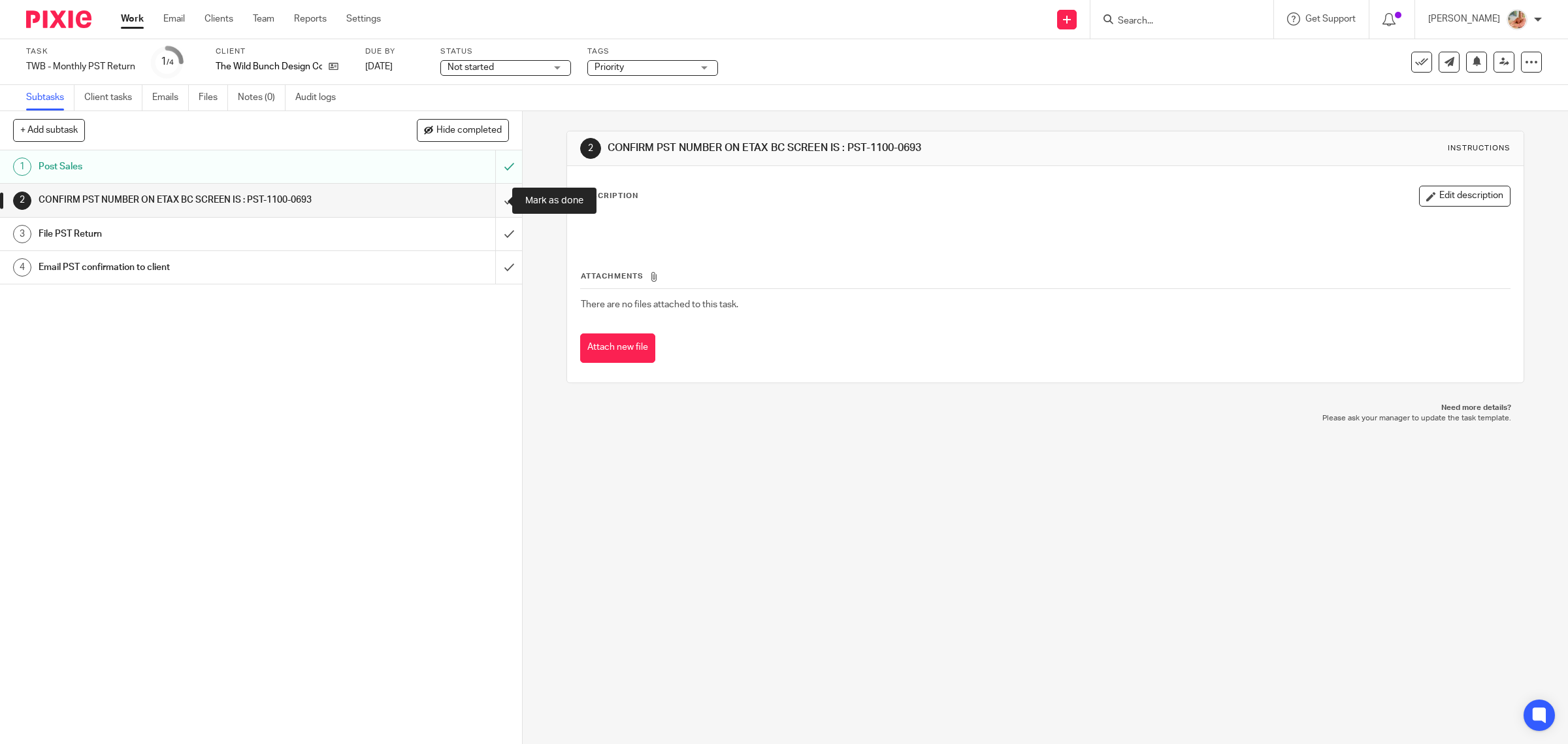
click at [491, 201] on input "submit" at bounding box center [261, 200] width 522 height 33
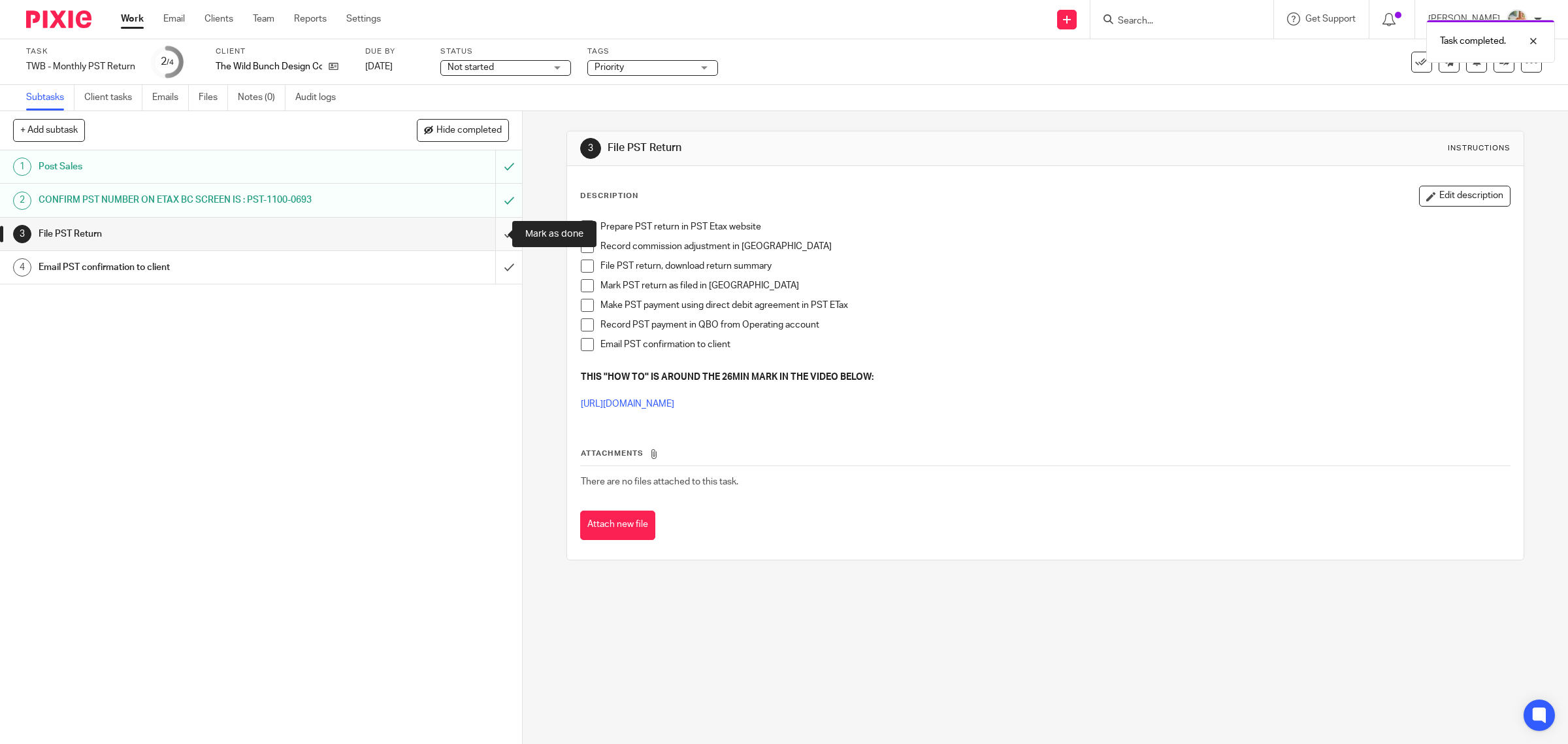
click at [487, 230] on input "submit" at bounding box center [261, 234] width 522 height 33
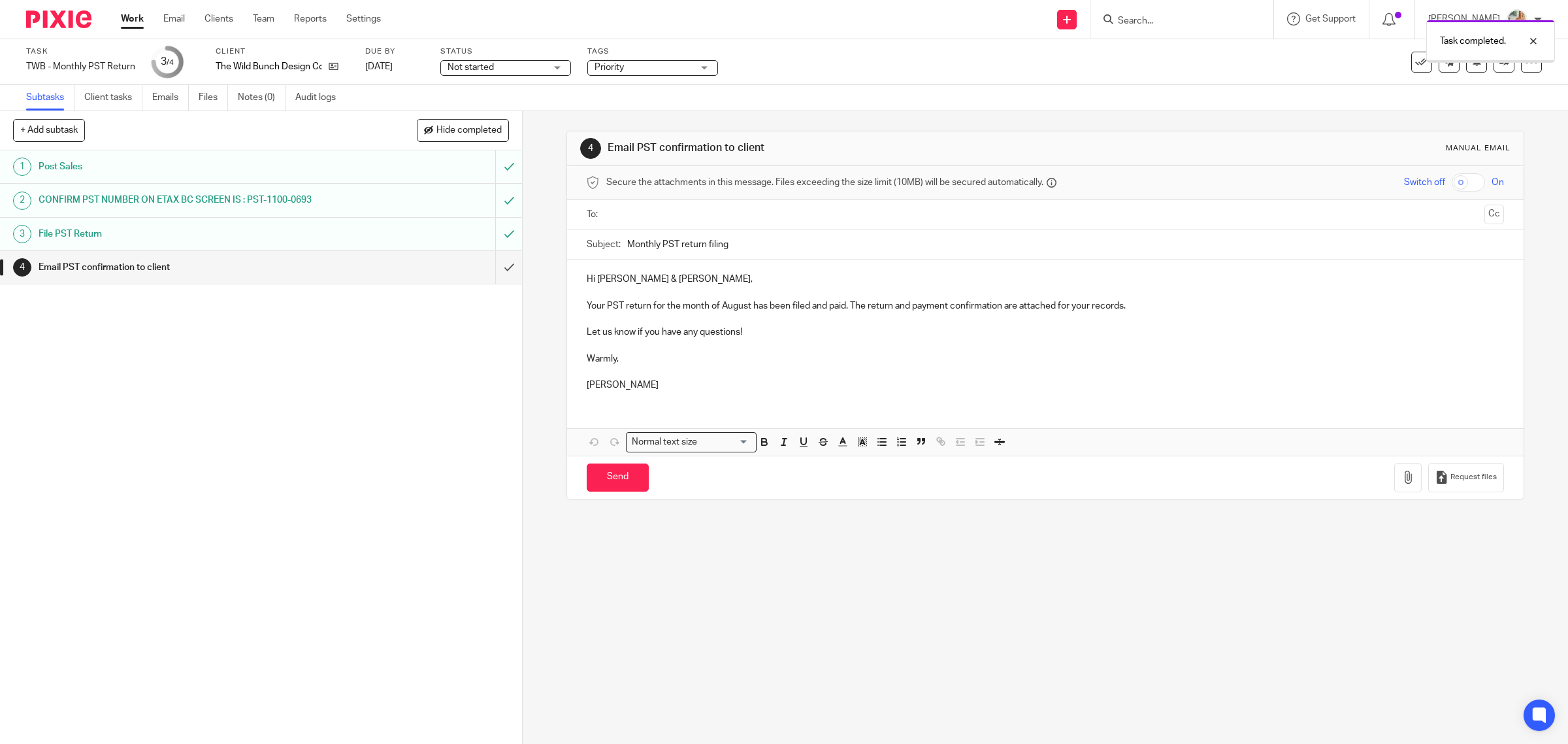
click at [651, 216] on input "text" at bounding box center [1044, 215] width 868 height 15
click at [824, 204] on input "text" at bounding box center [1123, 216] width 713 height 25
click at [1164, 317] on p at bounding box center [1046, 322] width 918 height 13
click at [1159, 308] on p "Your PST return for the month of August has been filed and paid. The return and…" at bounding box center [1046, 308] width 918 height 13
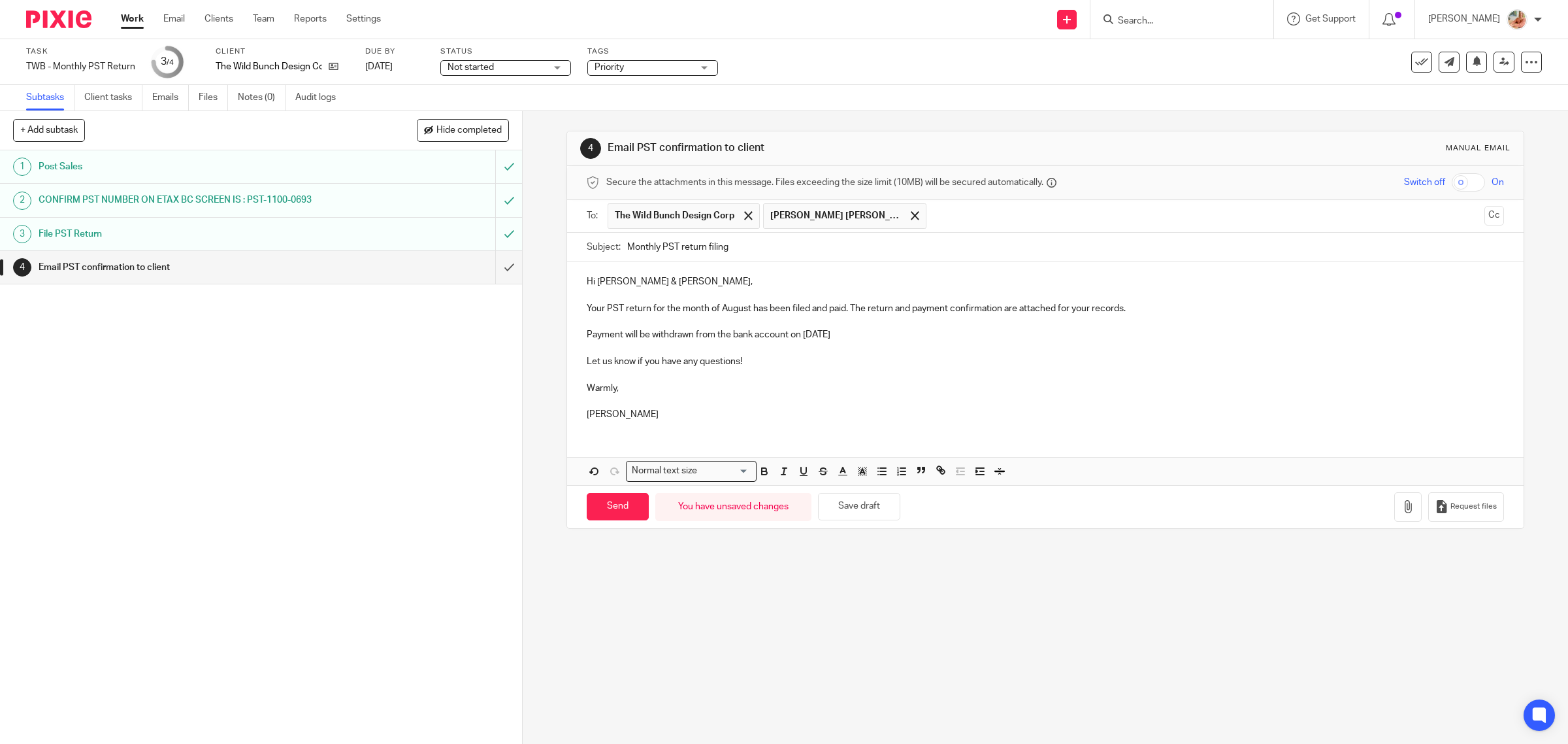
drag, startPoint x: 719, startPoint y: 344, endPoint x: 492, endPoint y: 343, distance: 227.0
click at [492, 343] on div "+ Add subtask Hide completed Cancel + Add 1 Post Sales 2 CONFIRM PST NUMBER ON …" at bounding box center [784, 427] width 1568 height 633
click at [856, 471] on icon "button" at bounding box center [862, 471] width 12 height 12
click at [868, 491] on li "color:#FCDC00" at bounding box center [873, 488] width 10 height 10
drag, startPoint x: 781, startPoint y: 479, endPoint x: 800, endPoint y: 420, distance: 62.0
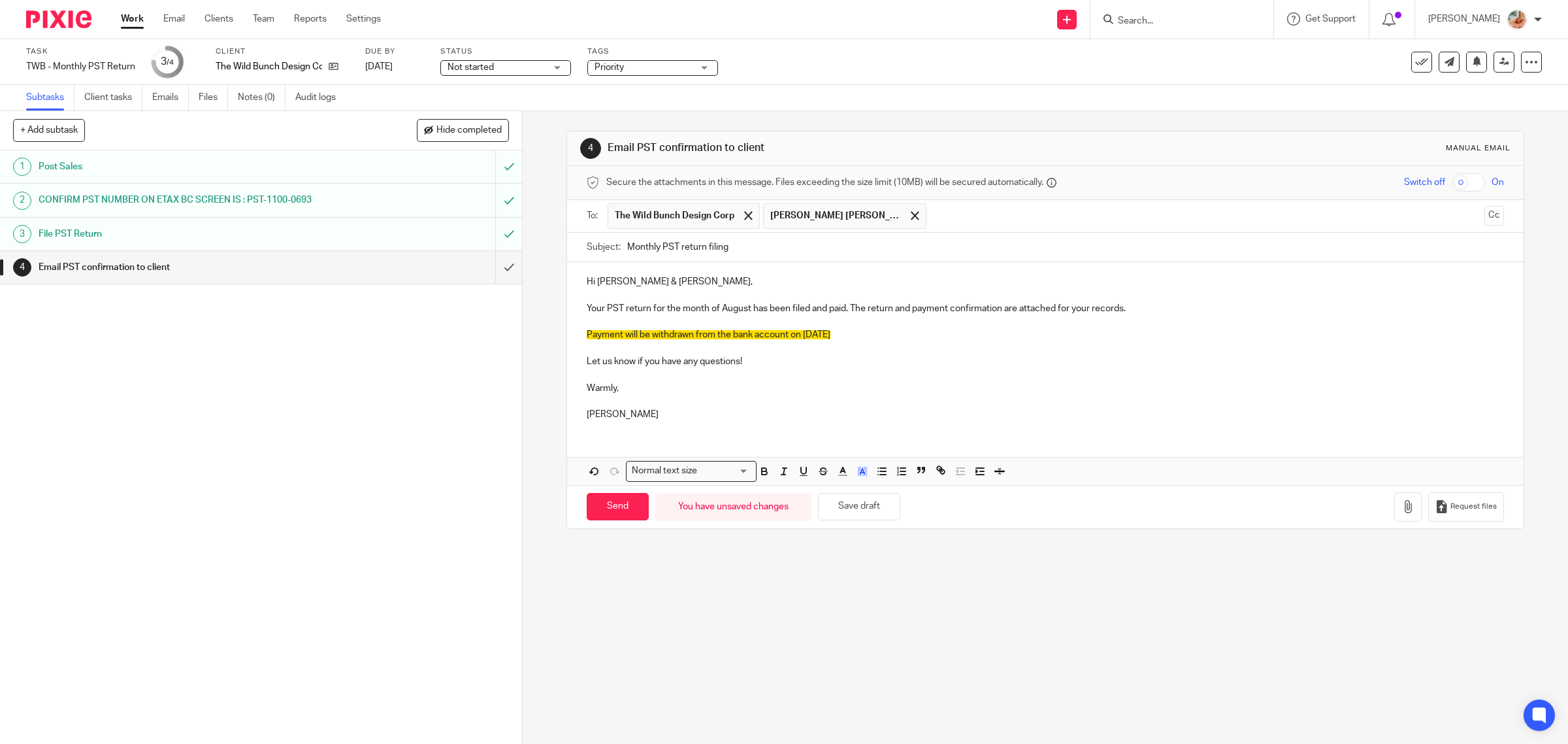
click at [781, 477] on icon "button" at bounding box center [784, 471] width 12 height 12
click at [804, 410] on p "[PERSON_NAME]" at bounding box center [1046, 415] width 918 height 13
click at [1402, 511] on icon "button" at bounding box center [1408, 507] width 13 height 13
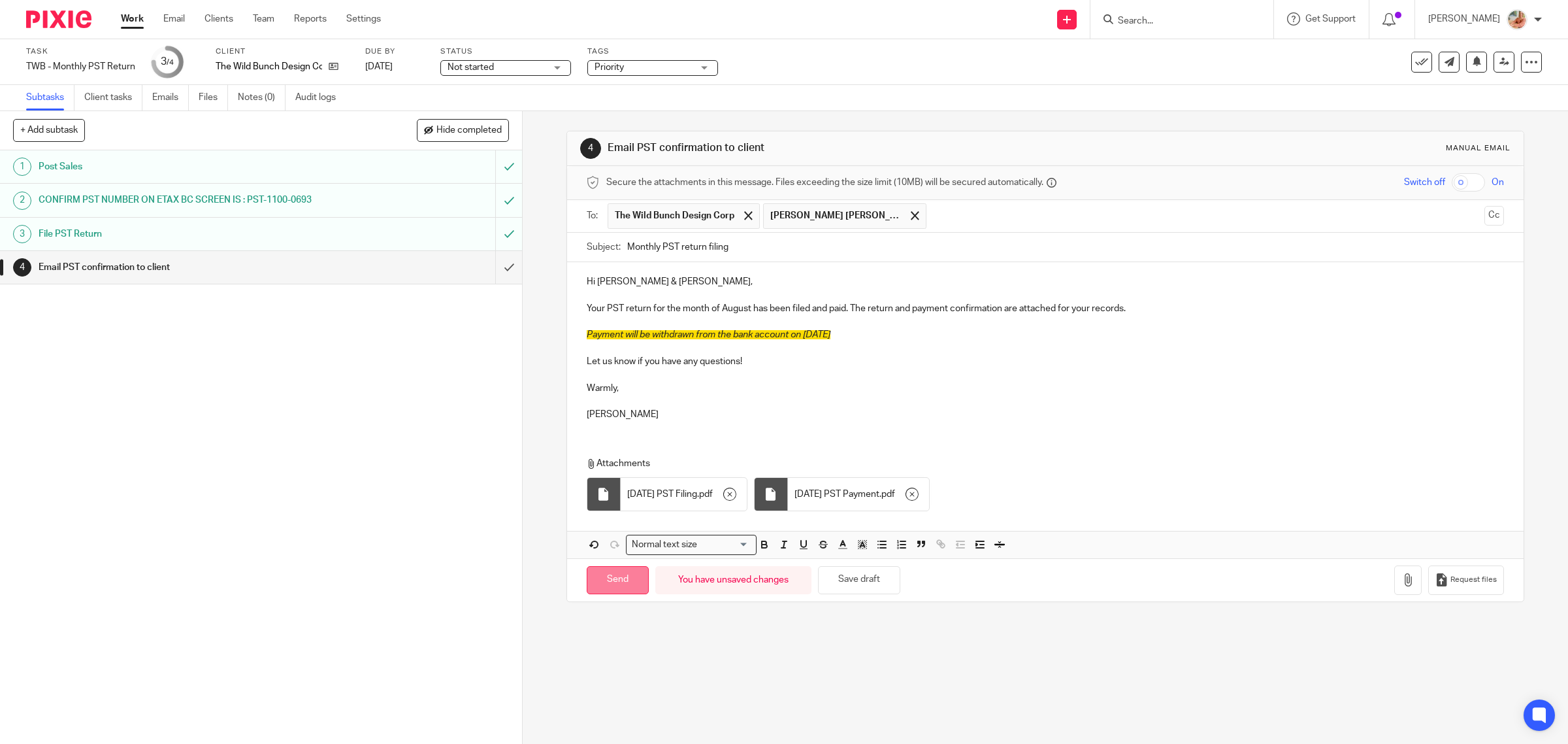
click at [608, 575] on input "Send" at bounding box center [618, 580] width 62 height 28
drag, startPoint x: 221, startPoint y: 269, endPoint x: 264, endPoint y: 279, distance: 44.1
click at [221, 269] on h1 "Email PST confirmation to client" at bounding box center [186, 268] width 296 height 19
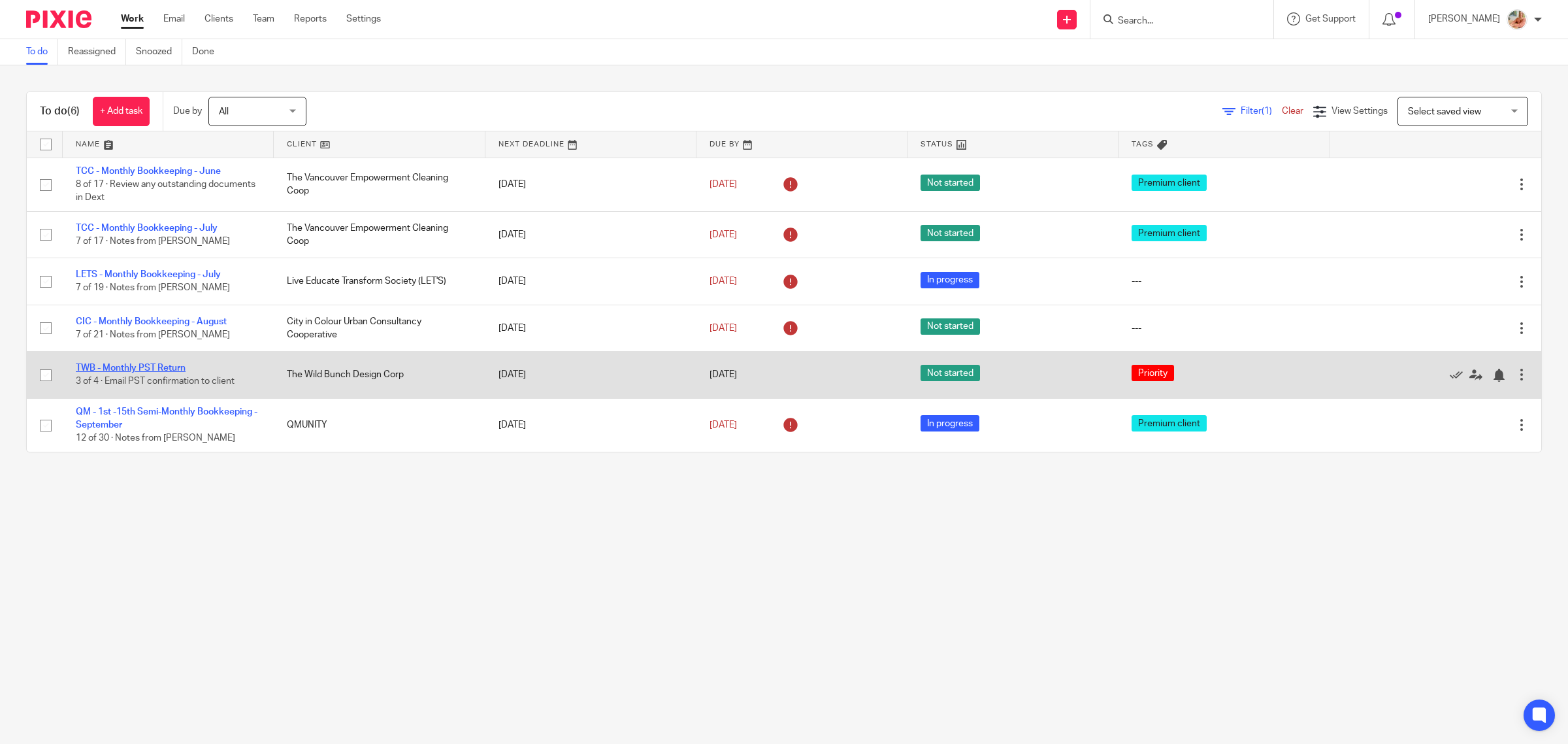
click at [144, 368] on link "TWB - Monthly PST Return" at bounding box center [131, 368] width 110 height 9
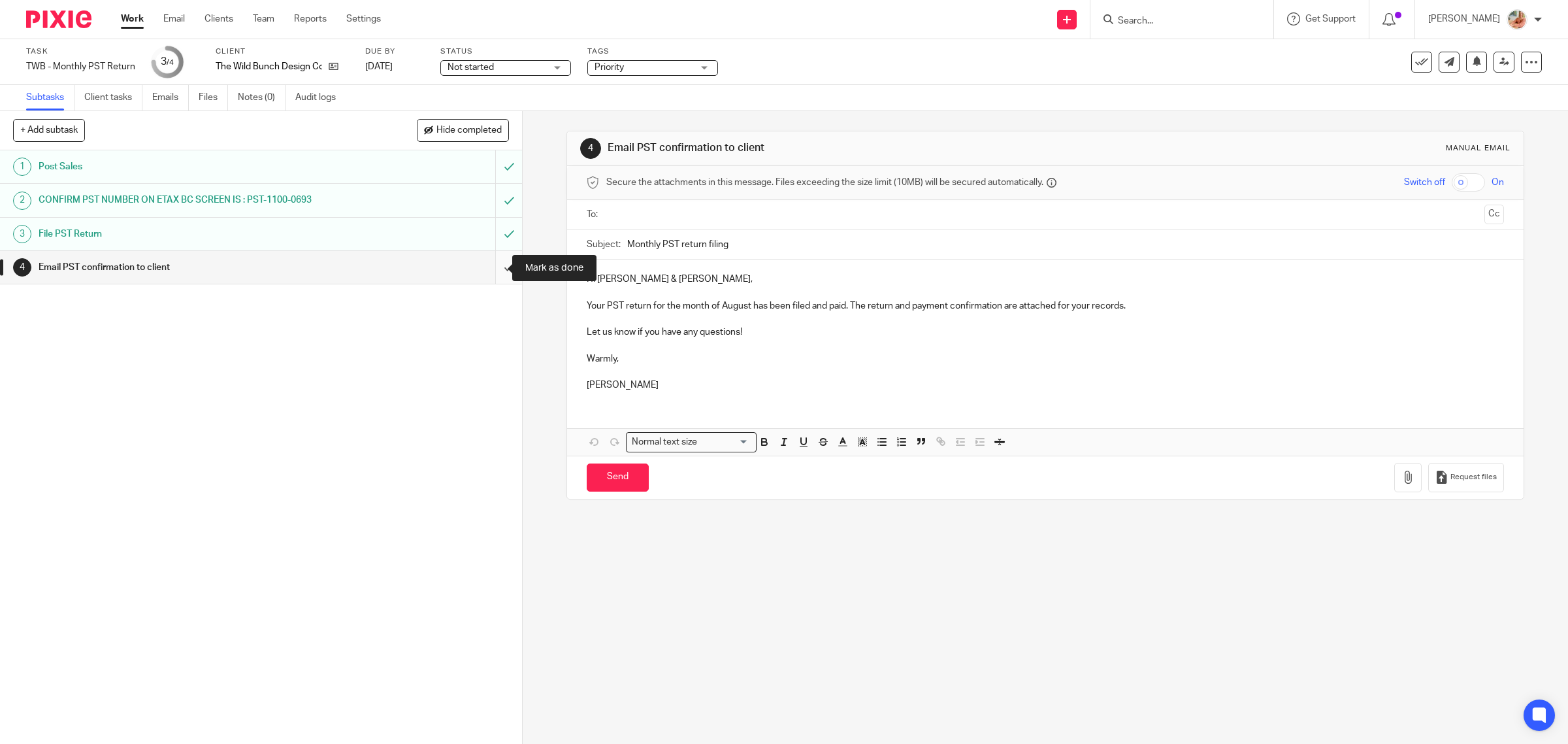
click at [486, 268] on input "submit" at bounding box center [261, 268] width 522 height 33
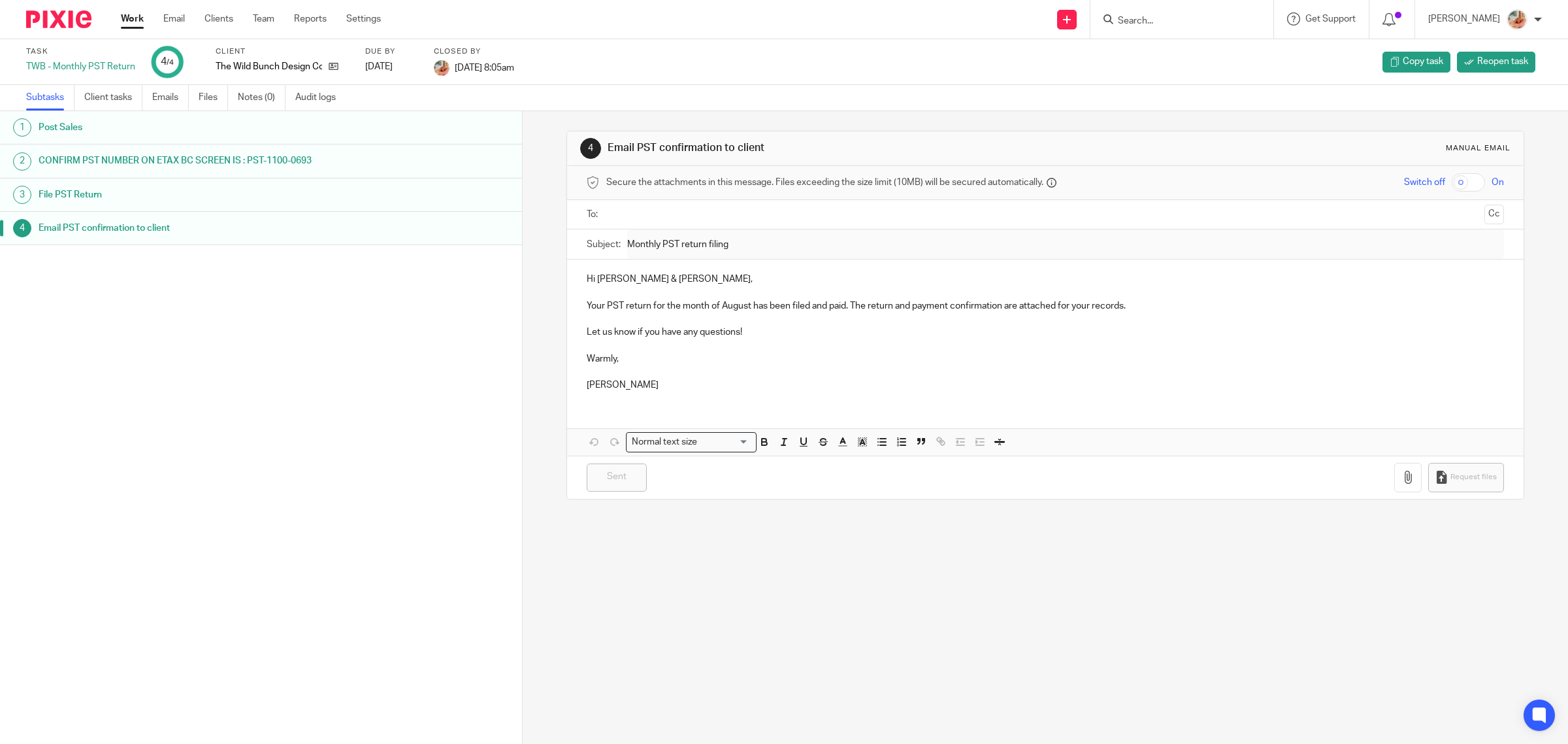
click at [138, 17] on link "Work" at bounding box center [132, 19] width 23 height 13
